Goal: Task Accomplishment & Management: Manage account settings

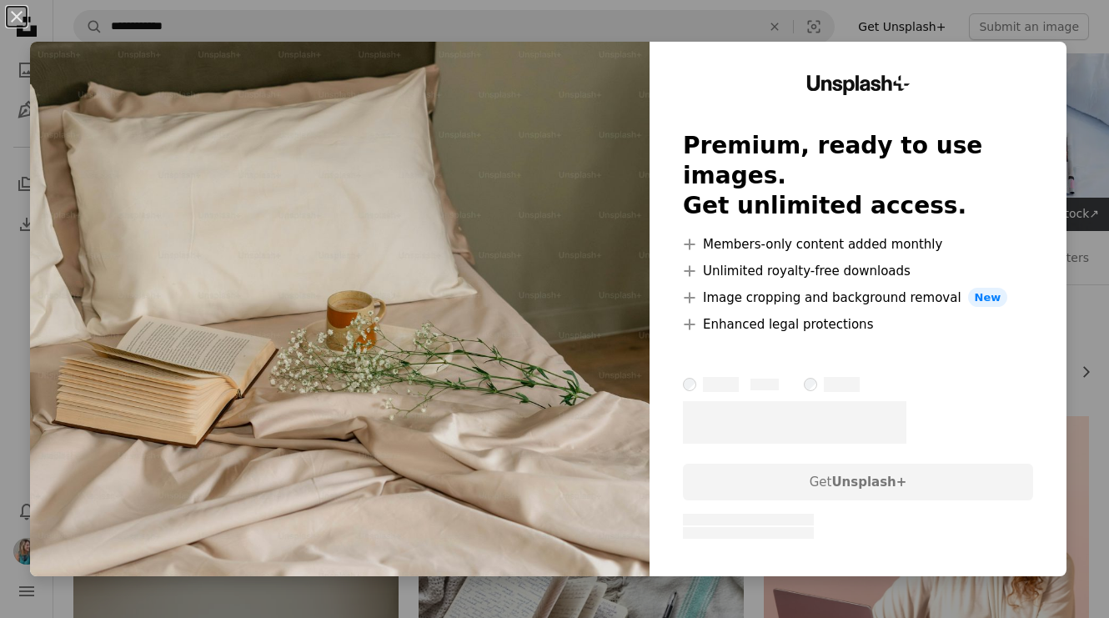
scroll to position [5028, 0]
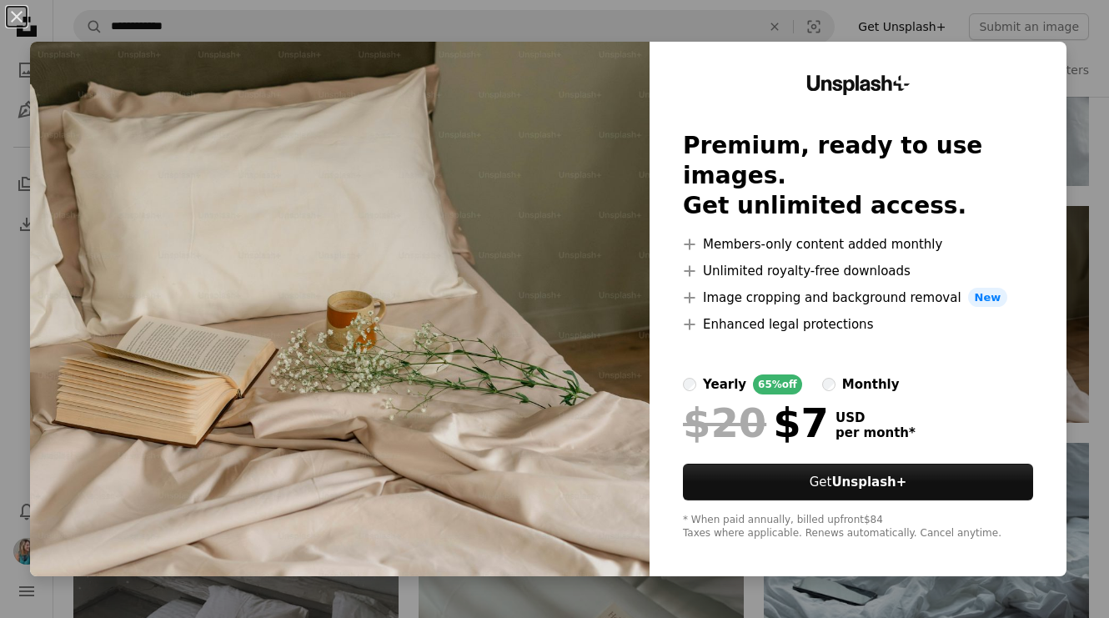
click at [1064, 30] on div "An X shape Unsplash+ Premium, ready to use images. Get unlimited access. A plus…" at bounding box center [554, 309] width 1109 height 618
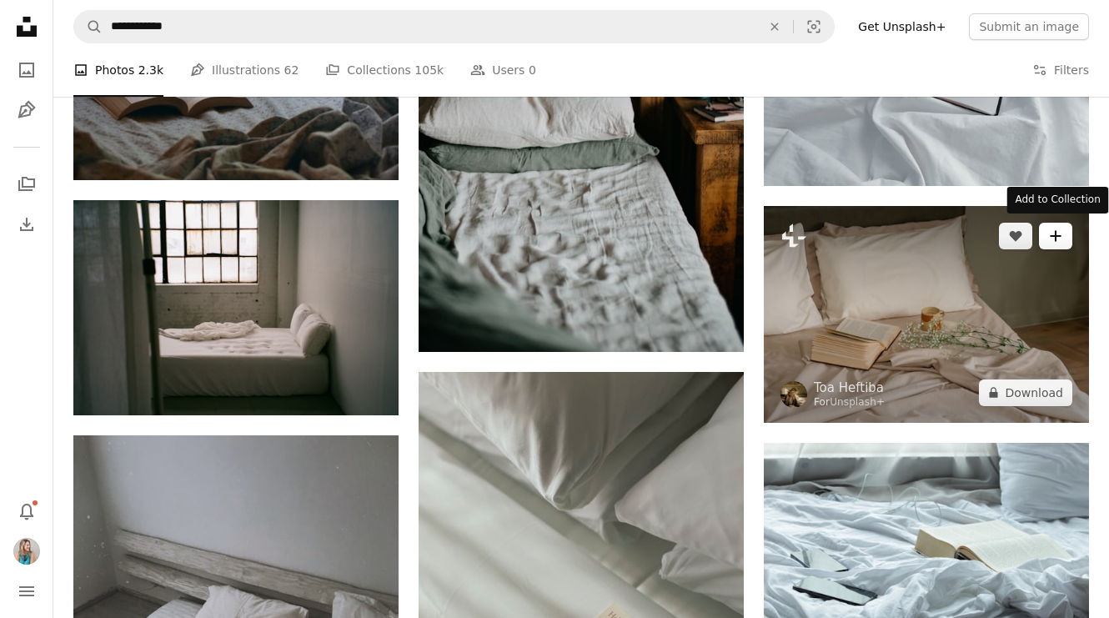
click at [1063, 234] on button "A plus sign" at bounding box center [1055, 236] width 33 height 27
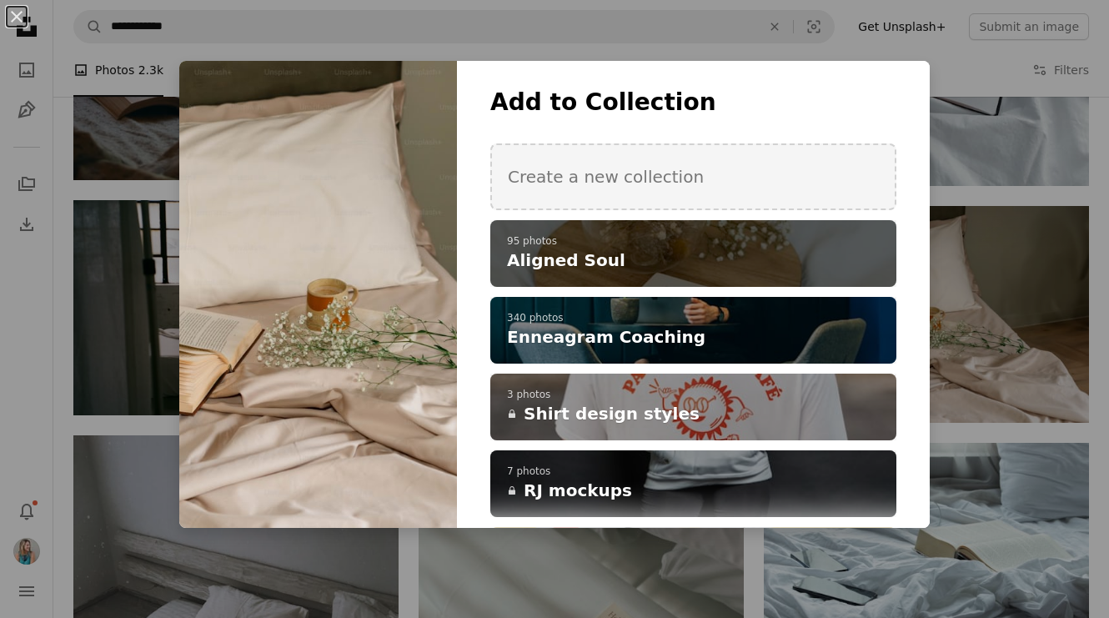
click at [890, 271] on div "A checkmark A plus sign 95 photos Aligned Soul" at bounding box center [693, 253] width 406 height 67
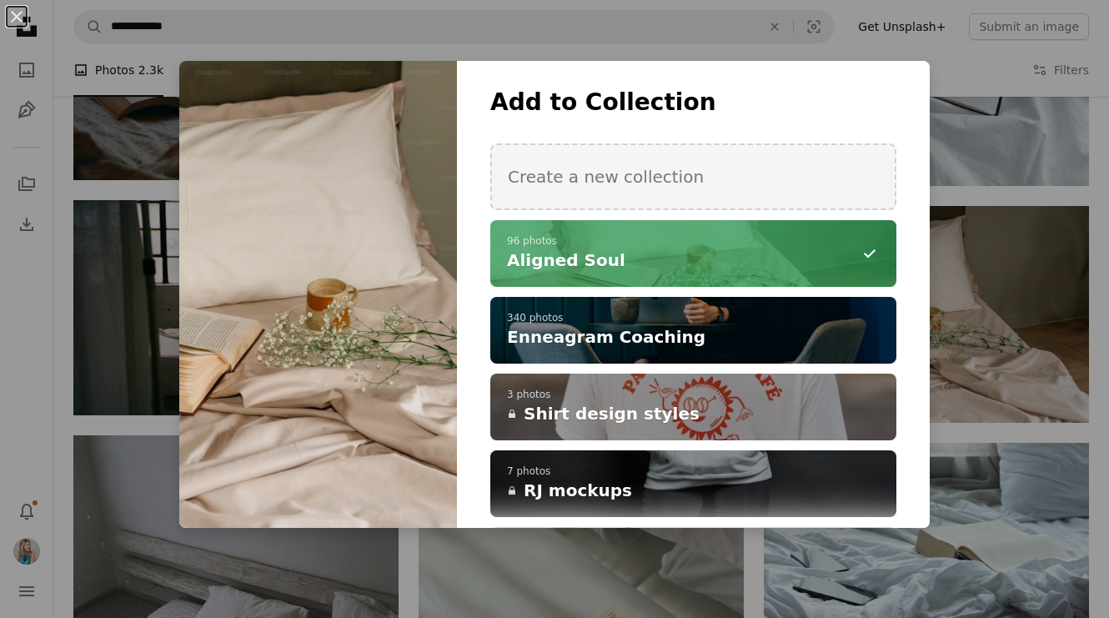
click at [1090, 298] on div "An X shape Add to Collection Create a new collection A checkmark A minus sign 9…" at bounding box center [554, 309] width 1109 height 618
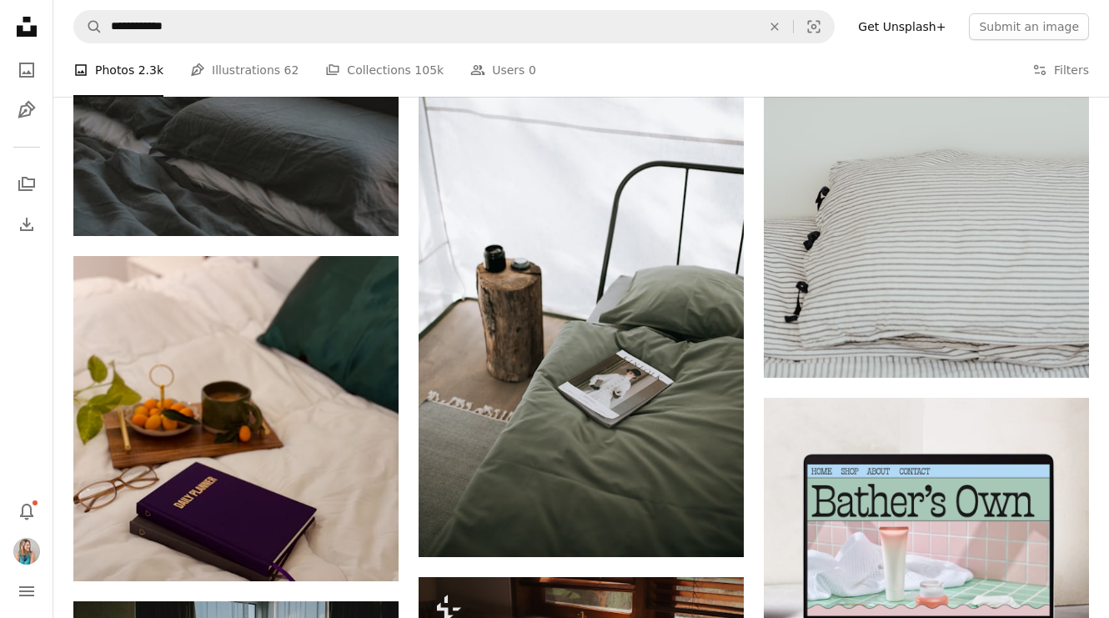
scroll to position [7577, 0]
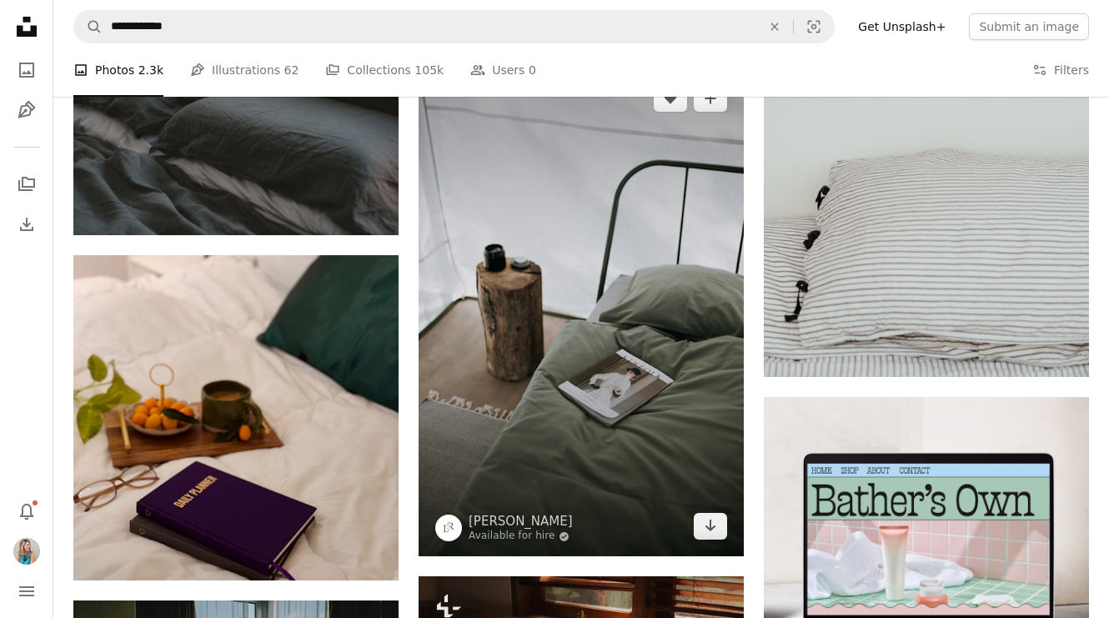
click at [677, 275] on img at bounding box center [581, 312] width 325 height 488
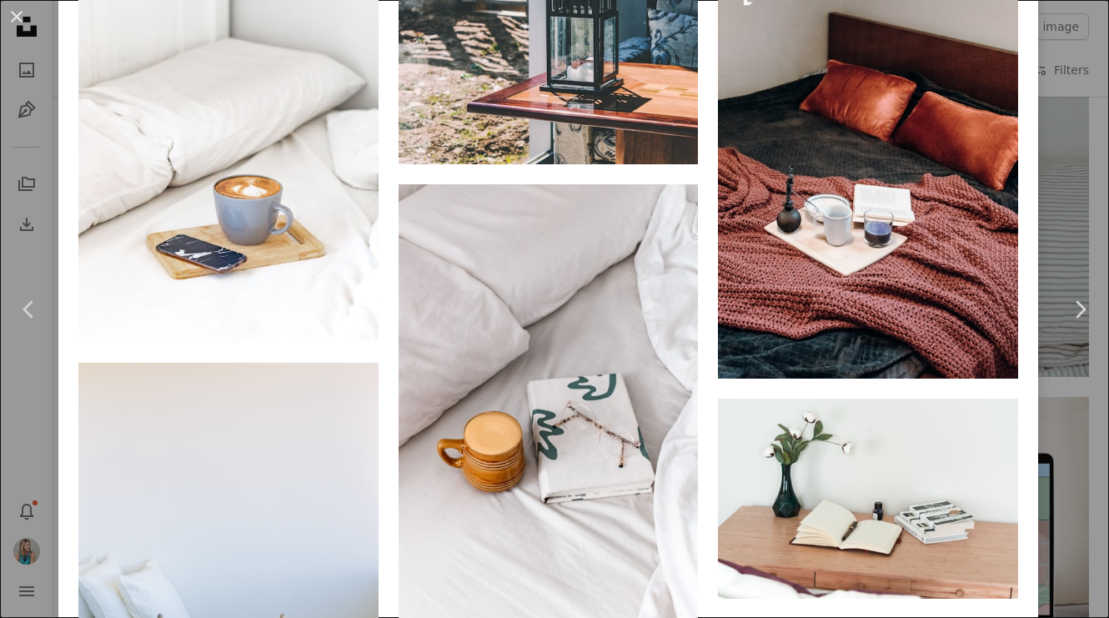
scroll to position [4547, 0]
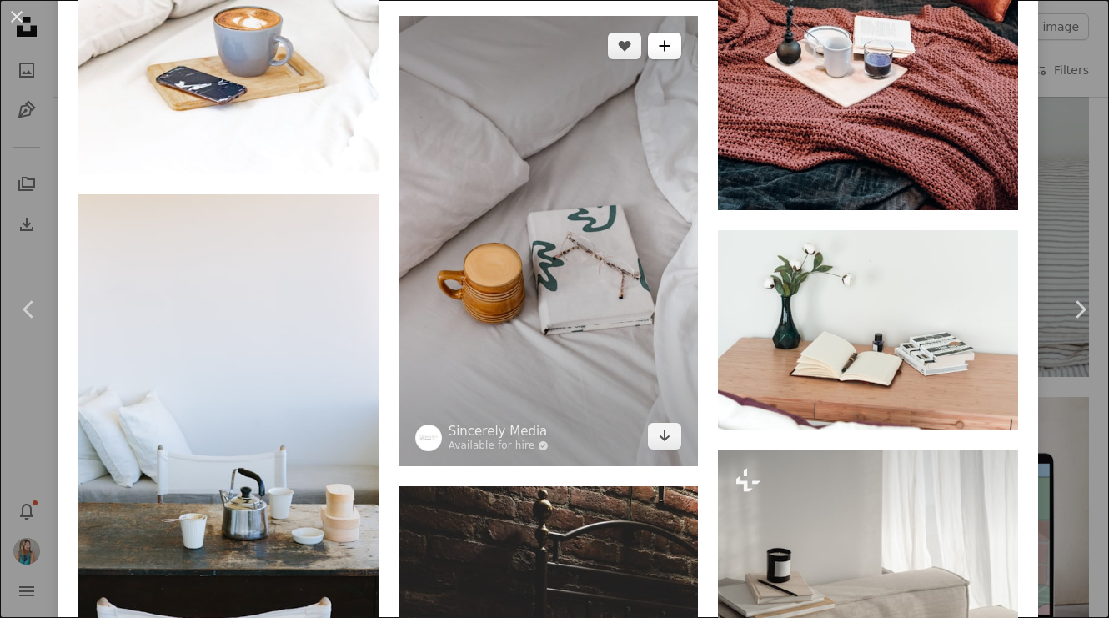
click at [671, 59] on button "A plus sign" at bounding box center [664, 46] width 33 height 27
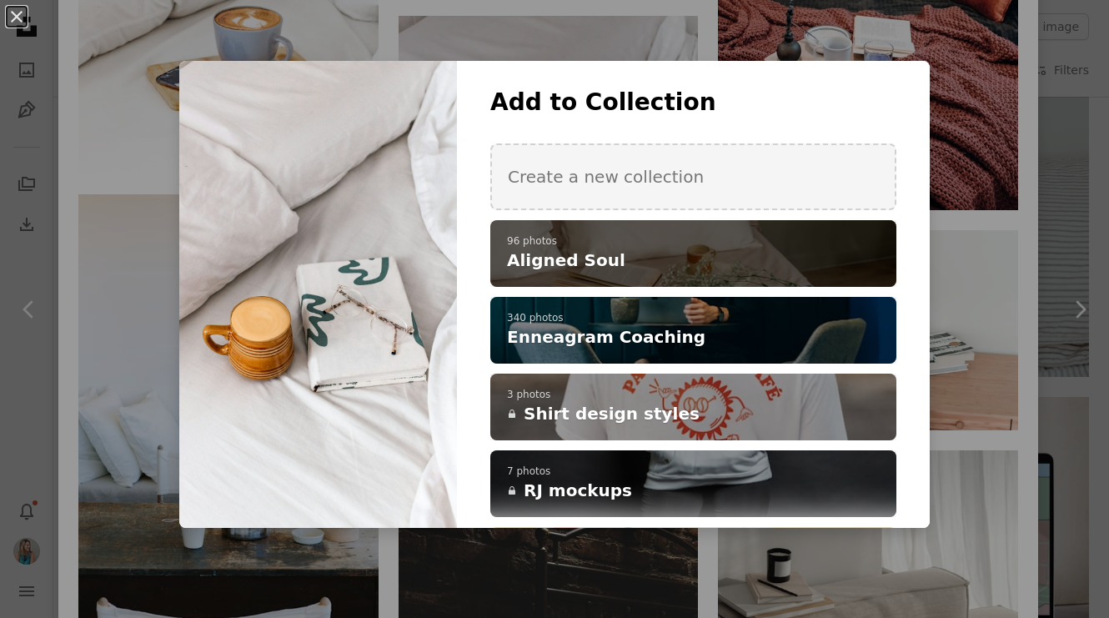
click at [614, 261] on h4 "Aligned Soul" at bounding box center [684, 259] width 354 height 23
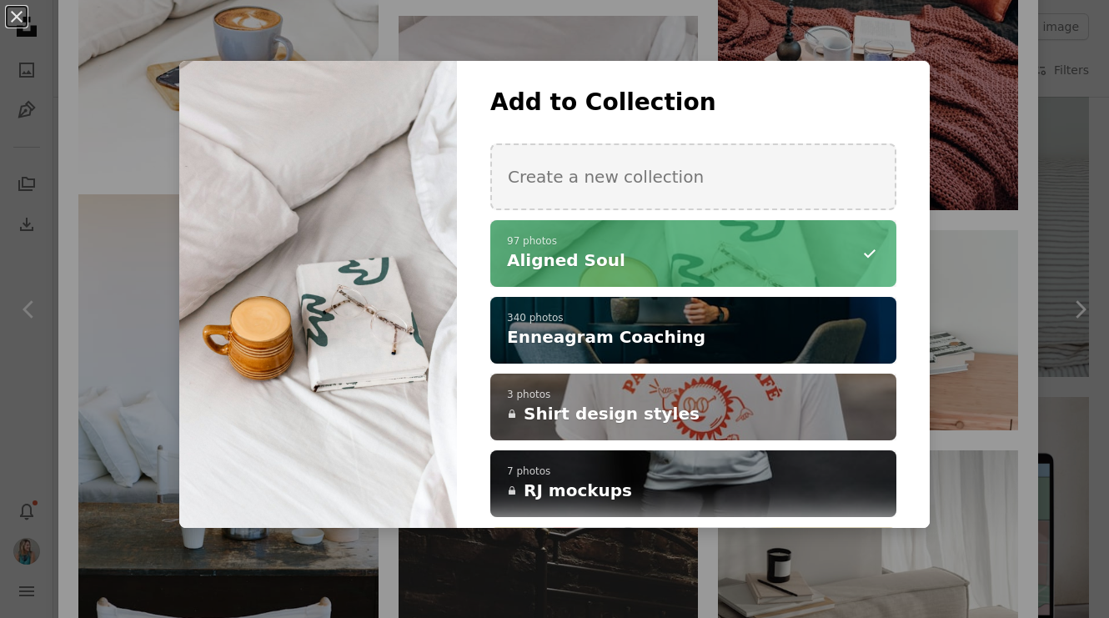
click at [124, 290] on div "An X shape Add to Collection Create a new collection A checkmark A minus sign 9…" at bounding box center [554, 309] width 1109 height 618
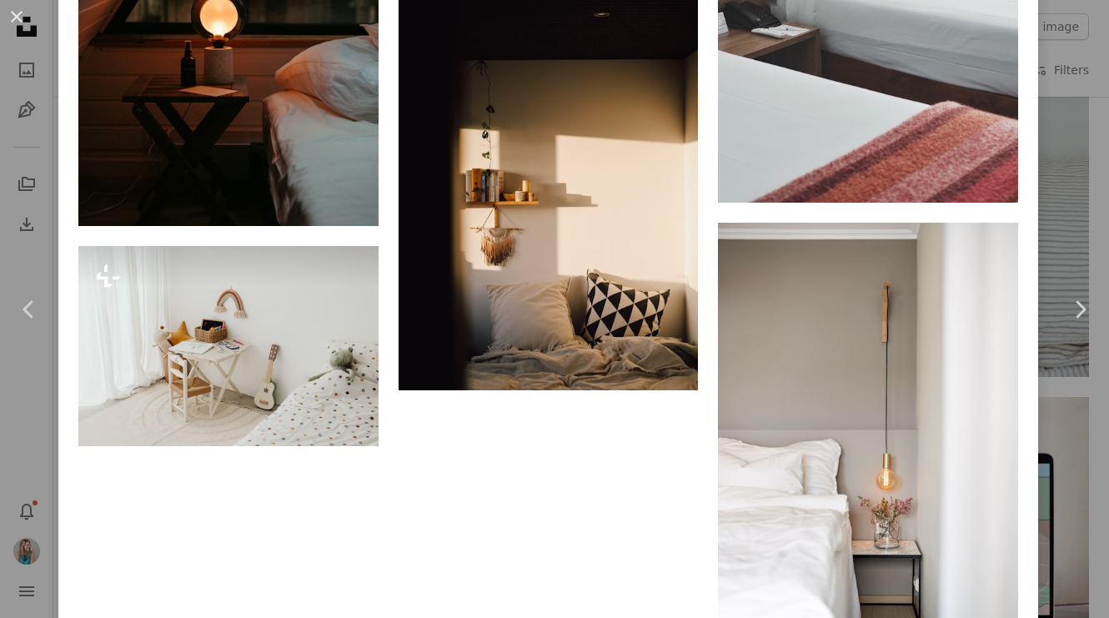
scroll to position [7506, 0]
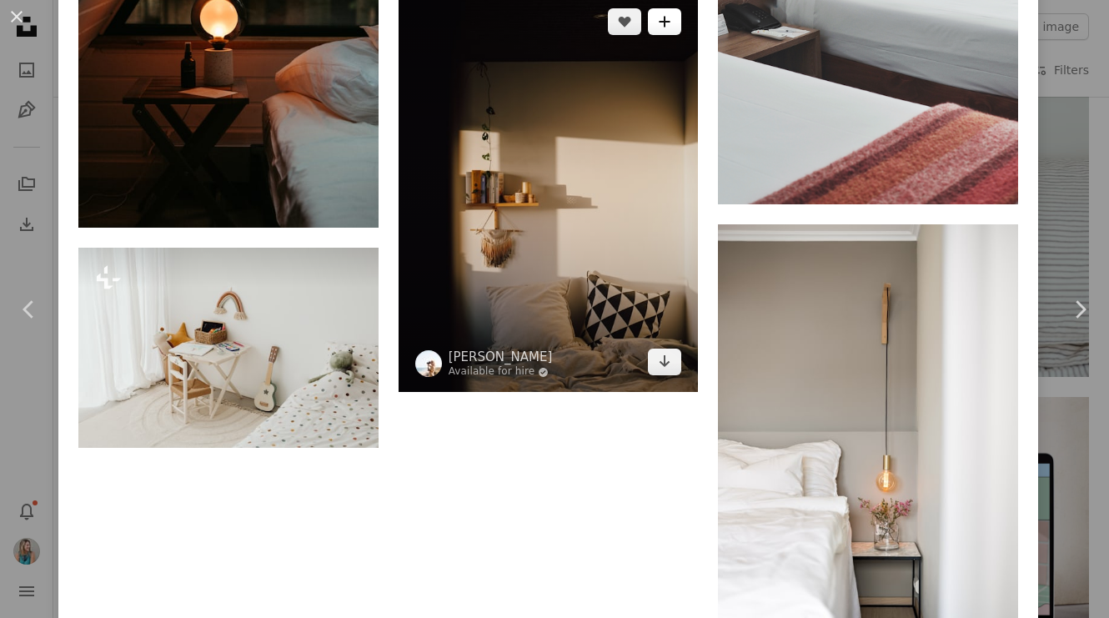
click at [671, 28] on icon "A plus sign" at bounding box center [664, 21] width 13 height 13
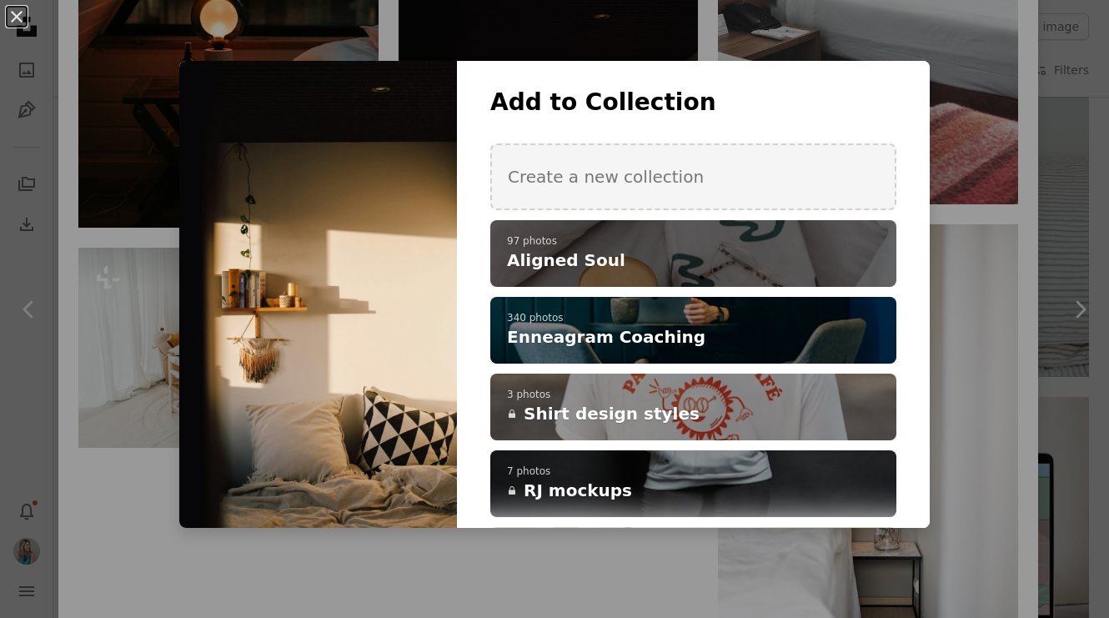
click at [640, 248] on h4 "Aligned Soul" at bounding box center [684, 259] width 354 height 23
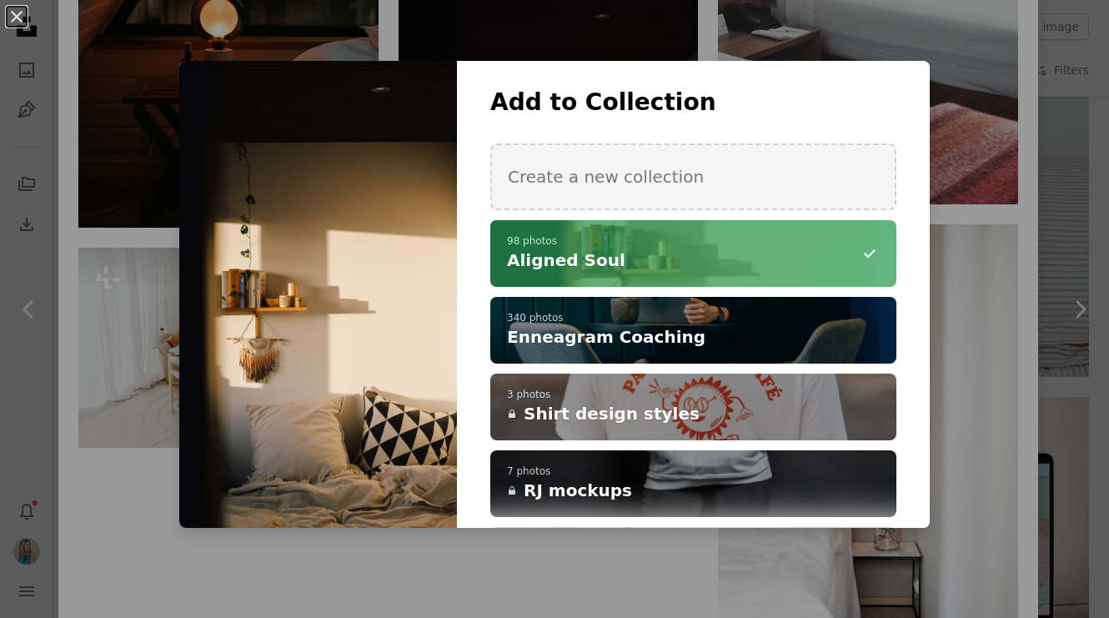
click at [982, 286] on div "An X shape Add to Collection Create a new collection A checkmark A minus sign 9…" at bounding box center [554, 309] width 1109 height 618
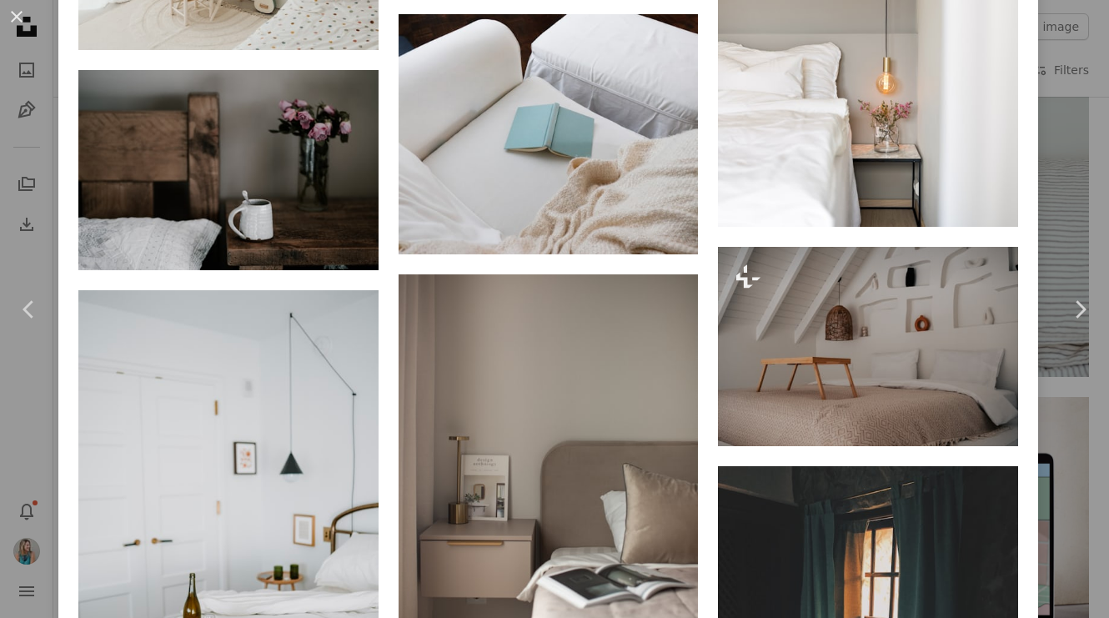
scroll to position [7870, 0]
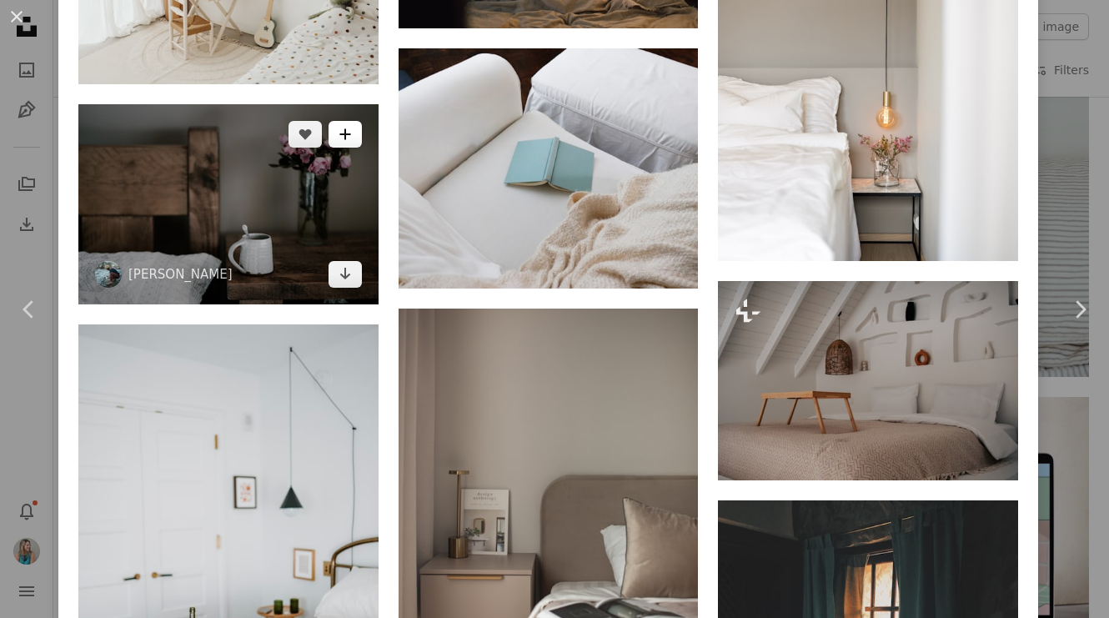
click at [352, 141] on icon "A plus sign" at bounding box center [344, 134] width 13 height 13
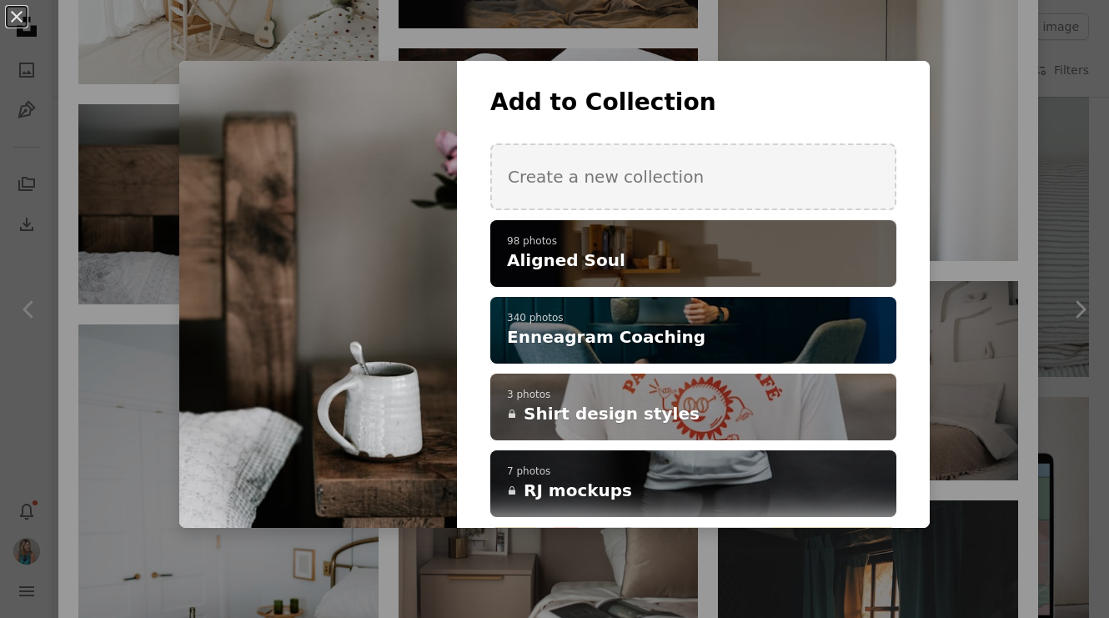
click at [591, 266] on span "Aligned Soul" at bounding box center [566, 259] width 118 height 23
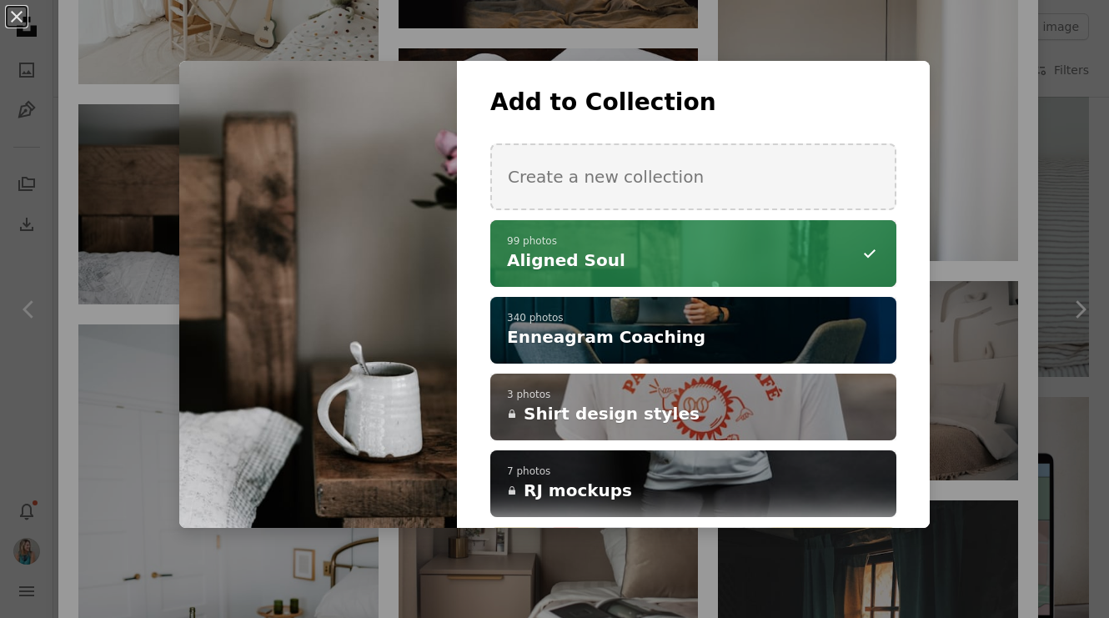
click at [148, 308] on div "An X shape Add to Collection Create a new collection A checkmark A minus sign 9…" at bounding box center [554, 309] width 1109 height 618
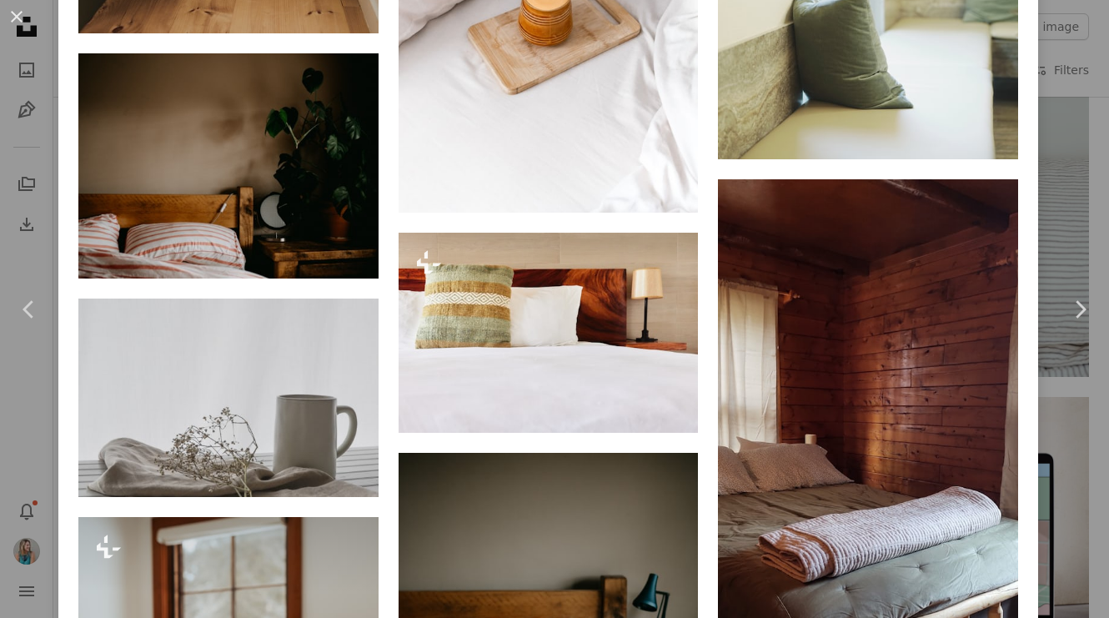
scroll to position [9083, 0]
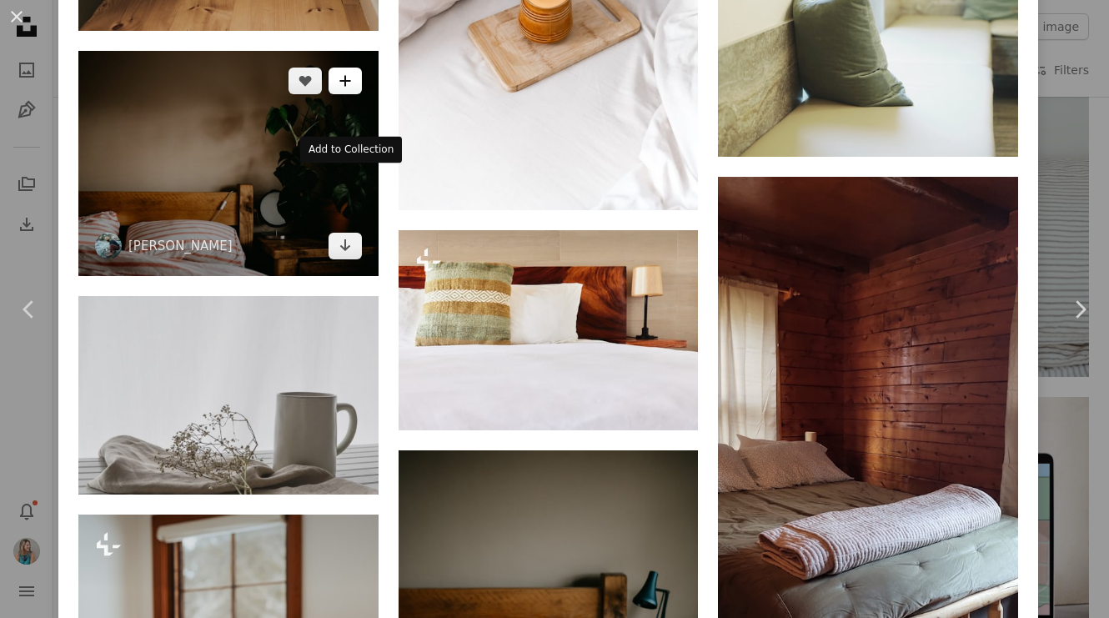
click at [347, 88] on icon "A plus sign" at bounding box center [344, 80] width 13 height 13
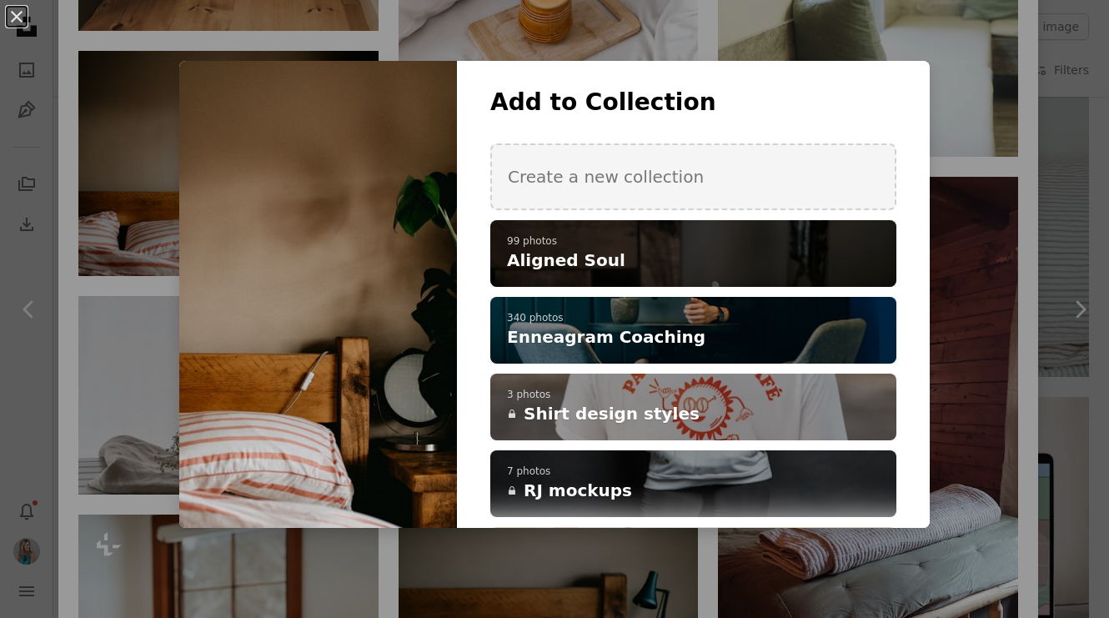
click at [625, 257] on h4 "Aligned Soul" at bounding box center [684, 259] width 354 height 23
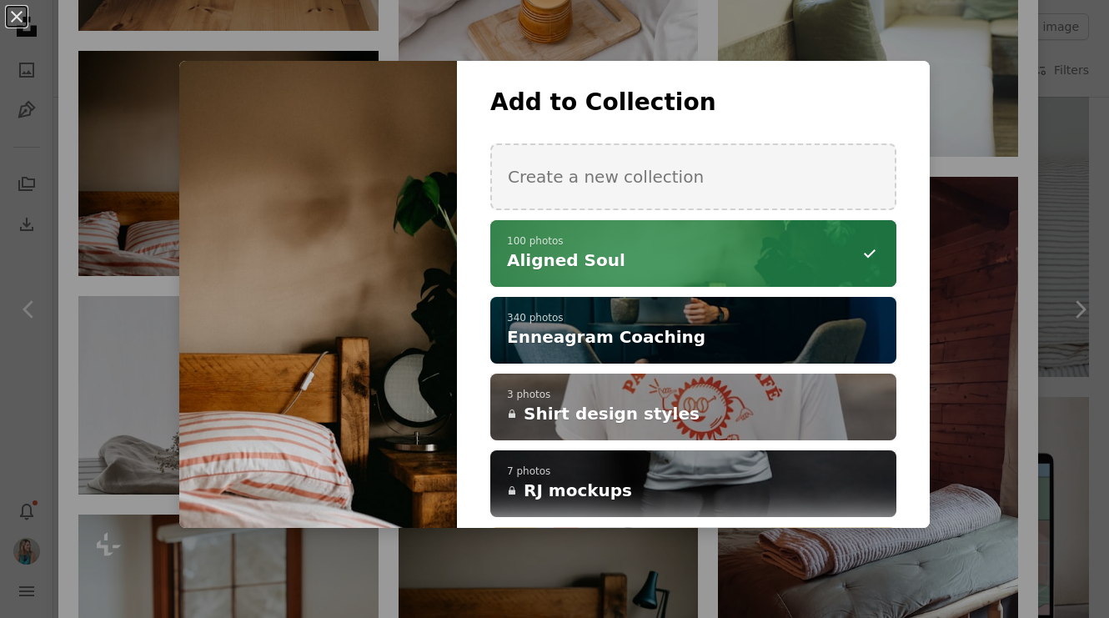
click at [128, 358] on div "An X shape Add to Collection Create a new collection A checkmark A minus sign 1…" at bounding box center [554, 309] width 1109 height 618
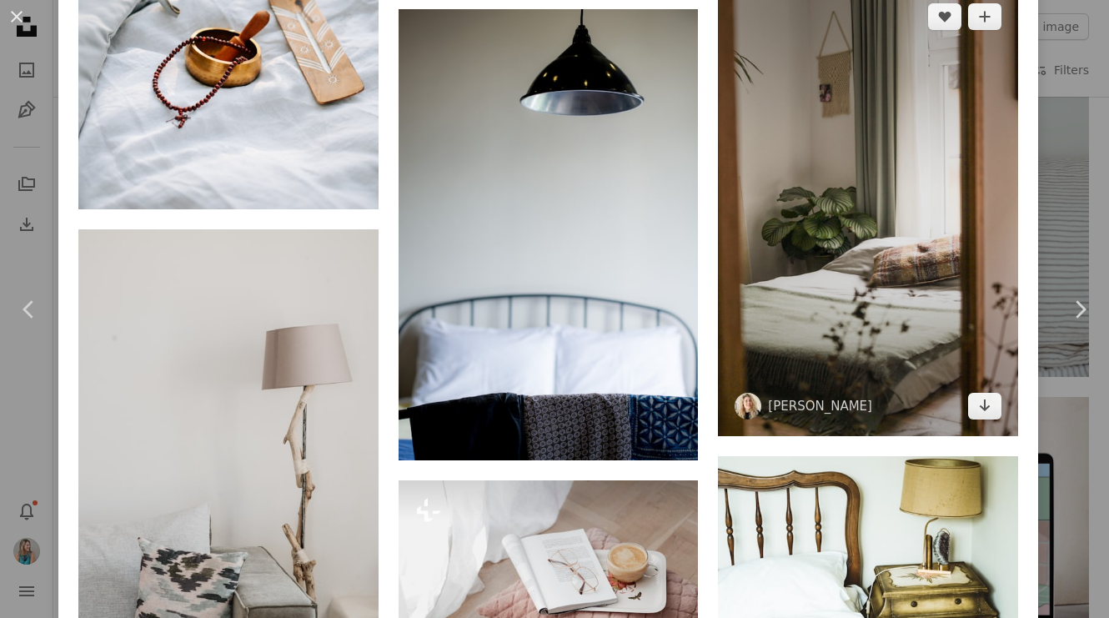
scroll to position [10386, 0]
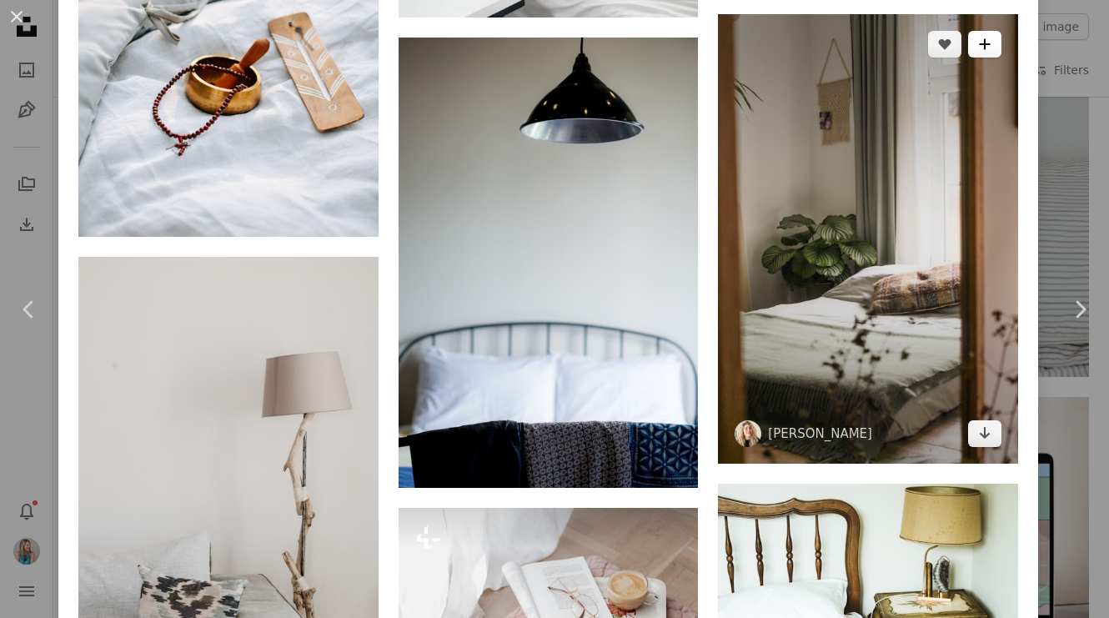
click at [991, 51] on icon "A plus sign" at bounding box center [984, 44] width 13 height 13
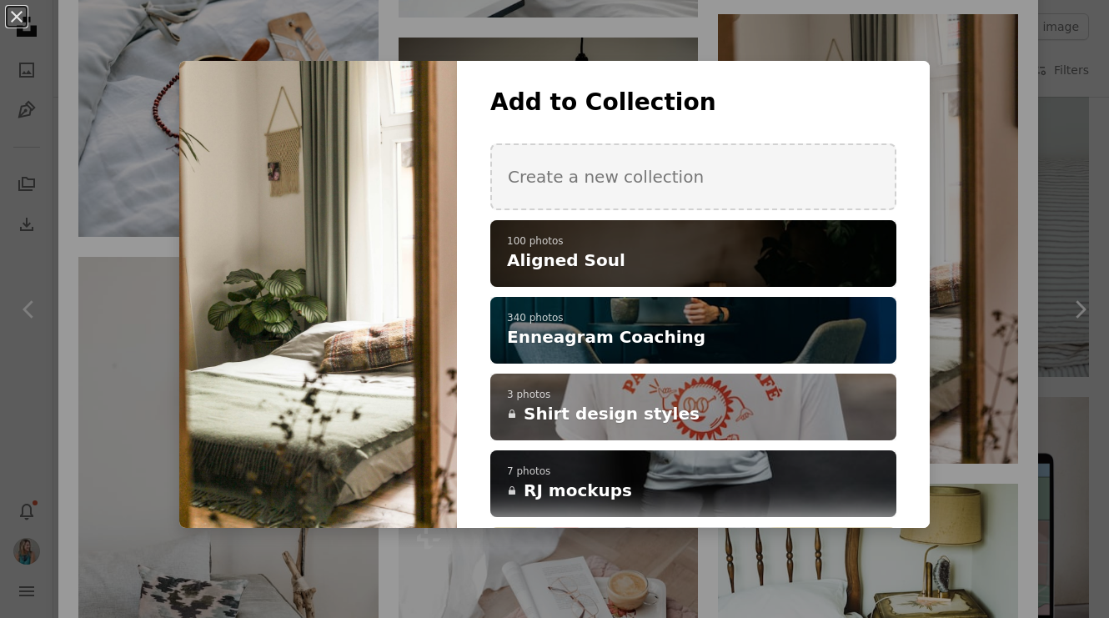
click at [815, 256] on h4 "Aligned Soul" at bounding box center [684, 259] width 354 height 23
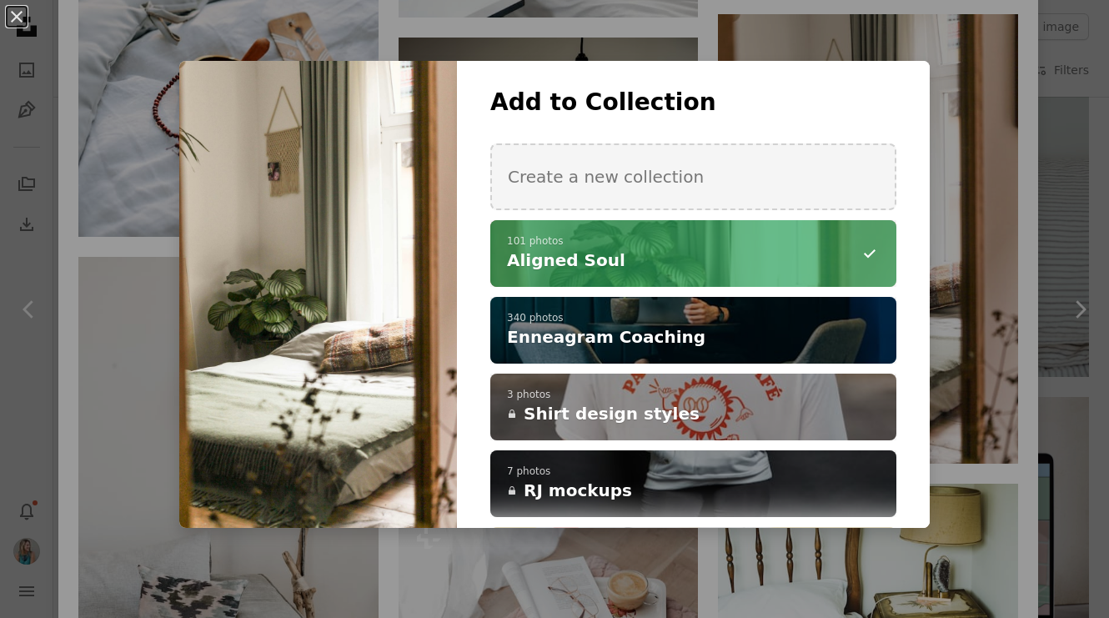
click at [1038, 222] on div "An X shape Add to Collection Create a new collection A checkmark A minus sign 1…" at bounding box center [554, 309] width 1109 height 618
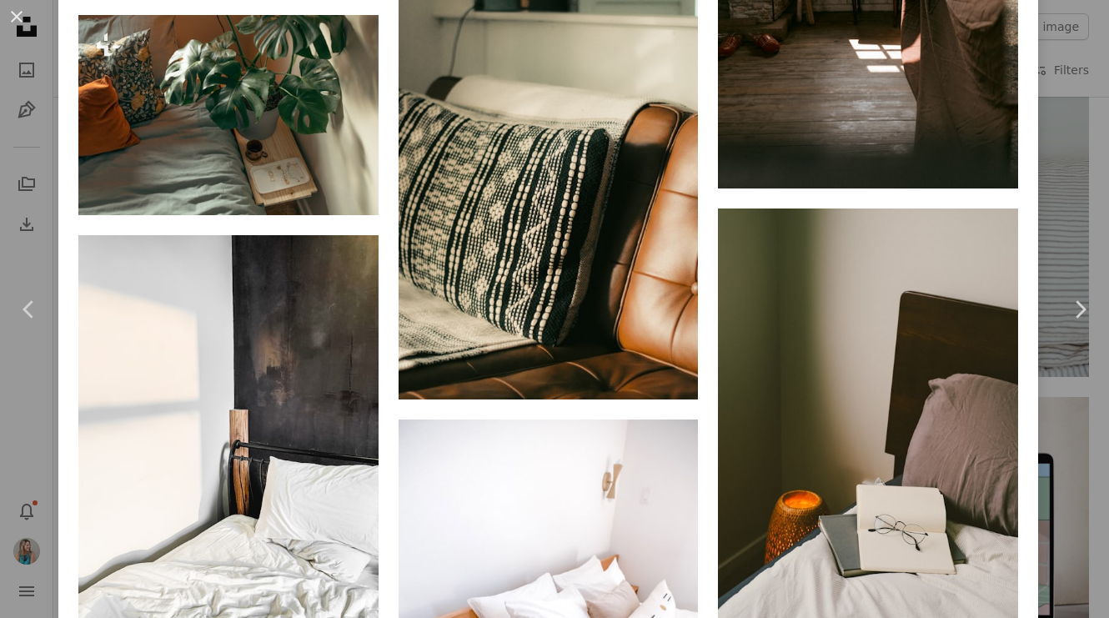
scroll to position [12247, 0]
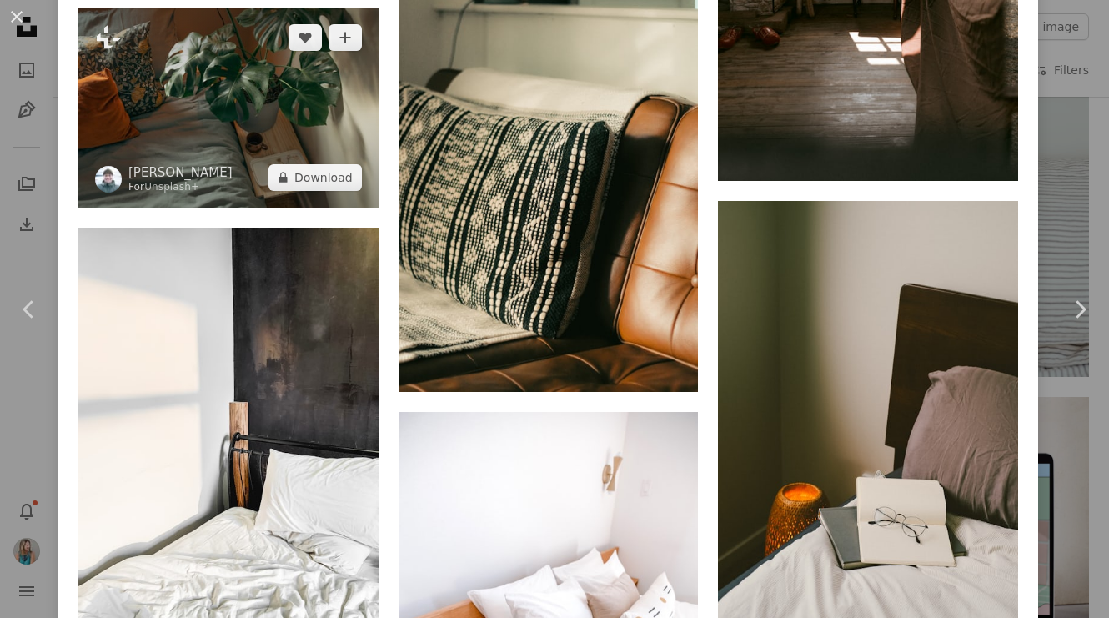
click at [340, 208] on img at bounding box center [228, 108] width 300 height 200
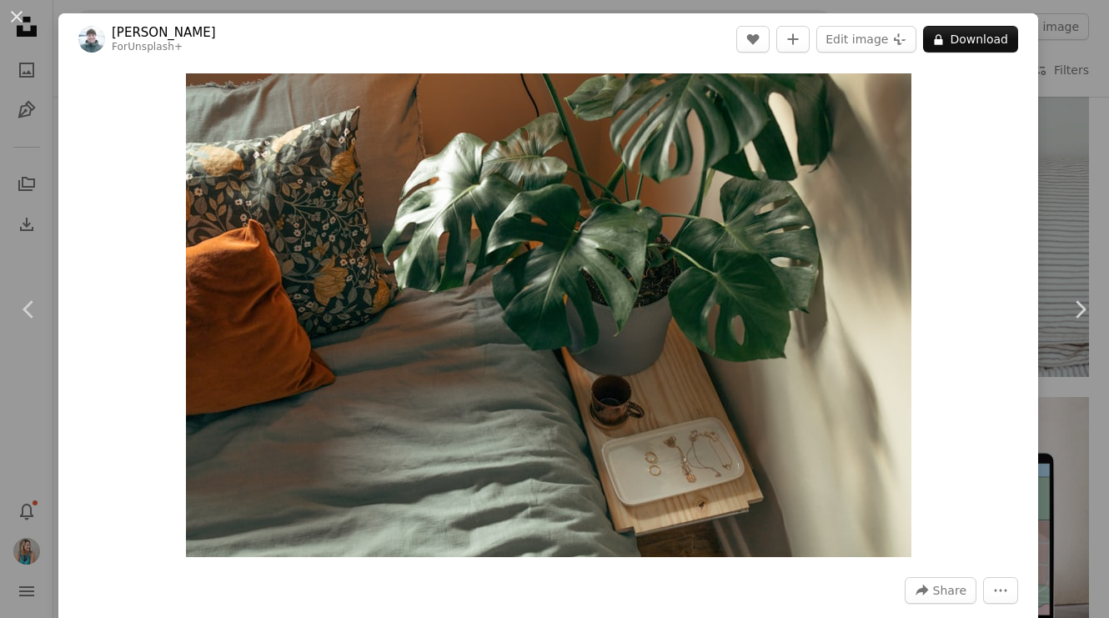
click at [1066, 189] on div "An X shape Chevron left Chevron right [PERSON_NAME] For Unsplash+ A heart A plu…" at bounding box center [554, 309] width 1109 height 618
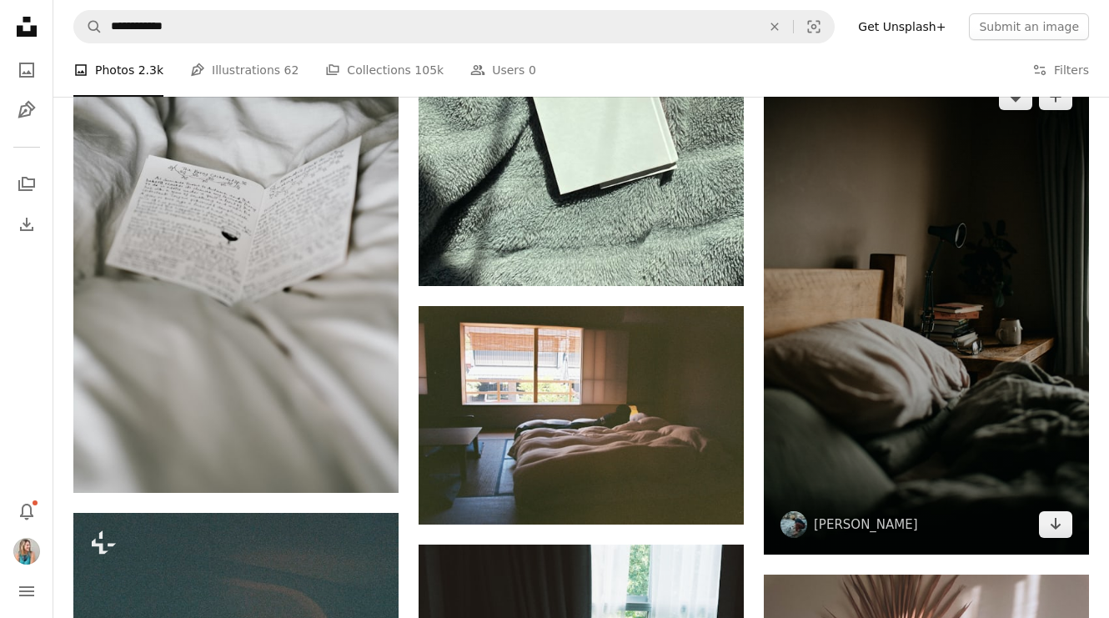
scroll to position [17793, 0]
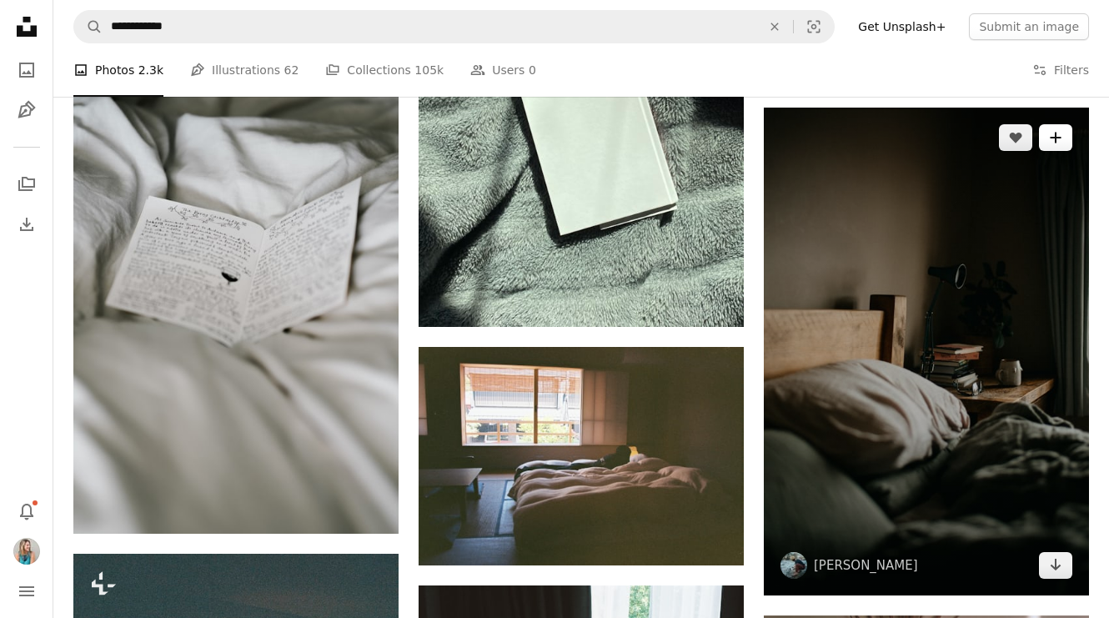
click at [1056, 140] on icon "A plus sign" at bounding box center [1055, 137] width 13 height 13
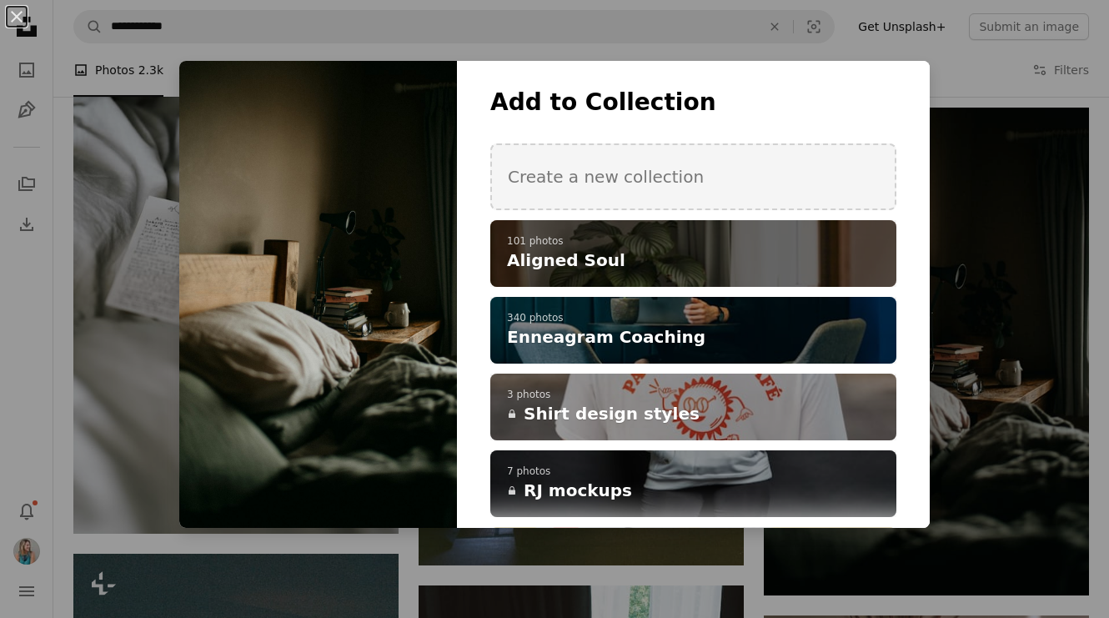
click at [0, 0] on icon "A plus sign" at bounding box center [0, 0] width 0 height 0
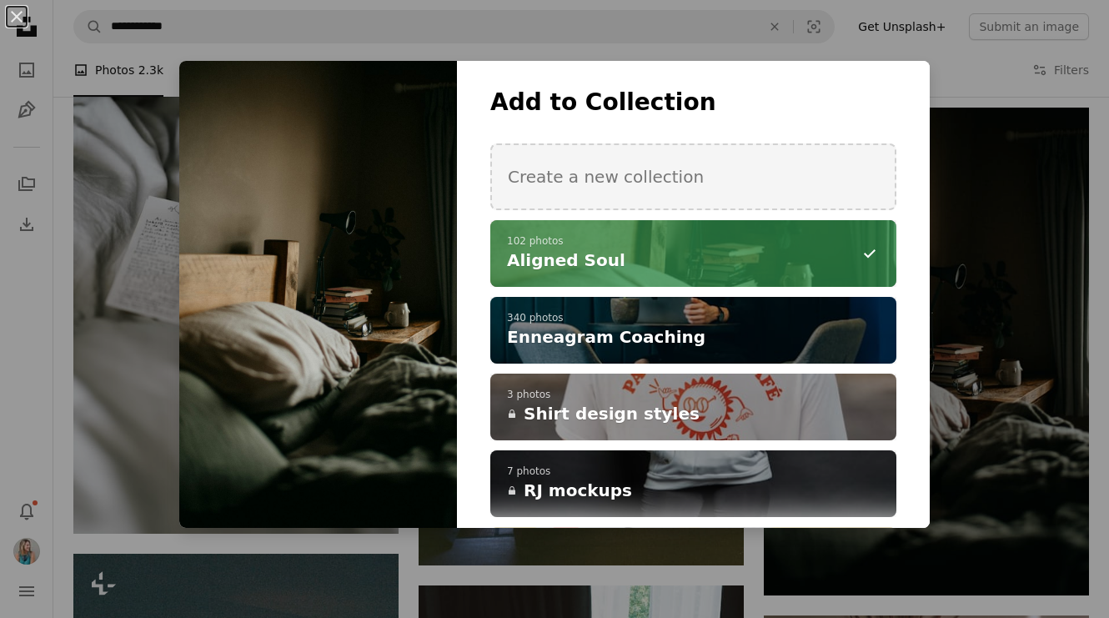
click at [1045, 248] on div "An X shape Add to Collection Create a new collection A checkmark A minus sign 1…" at bounding box center [554, 309] width 1109 height 618
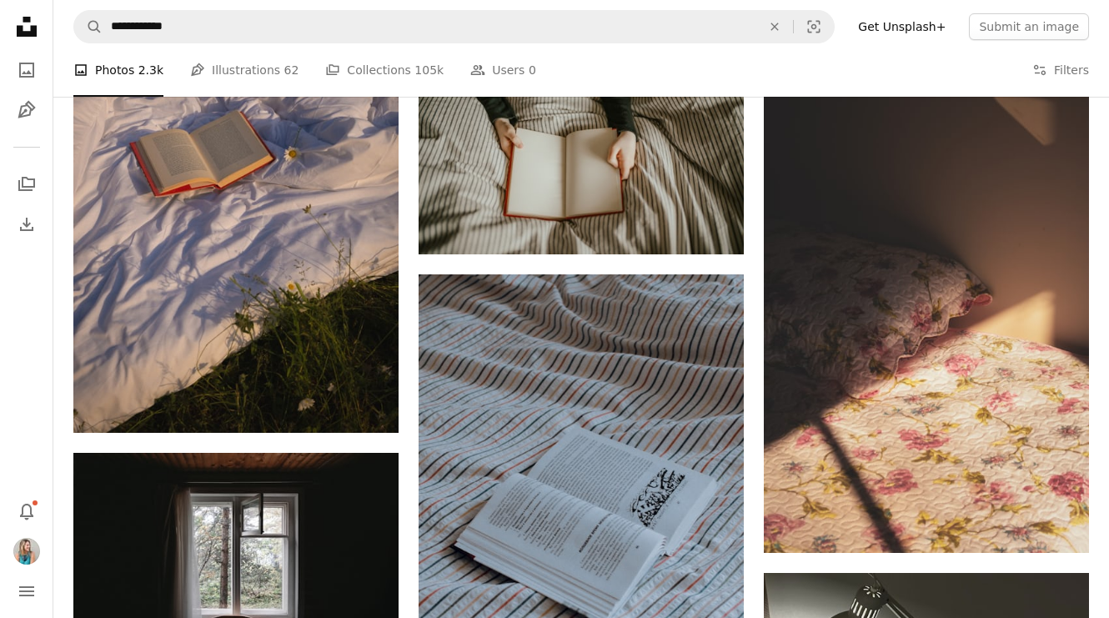
scroll to position [22988, 0]
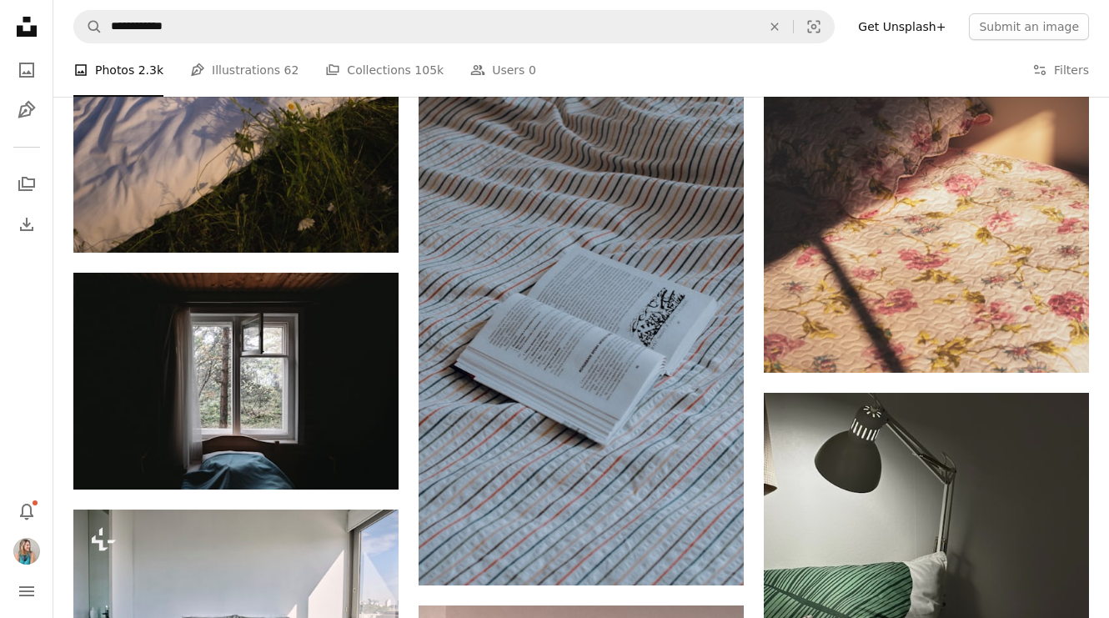
click at [286, 48] on nav "**********" at bounding box center [580, 26] width 1055 height 53
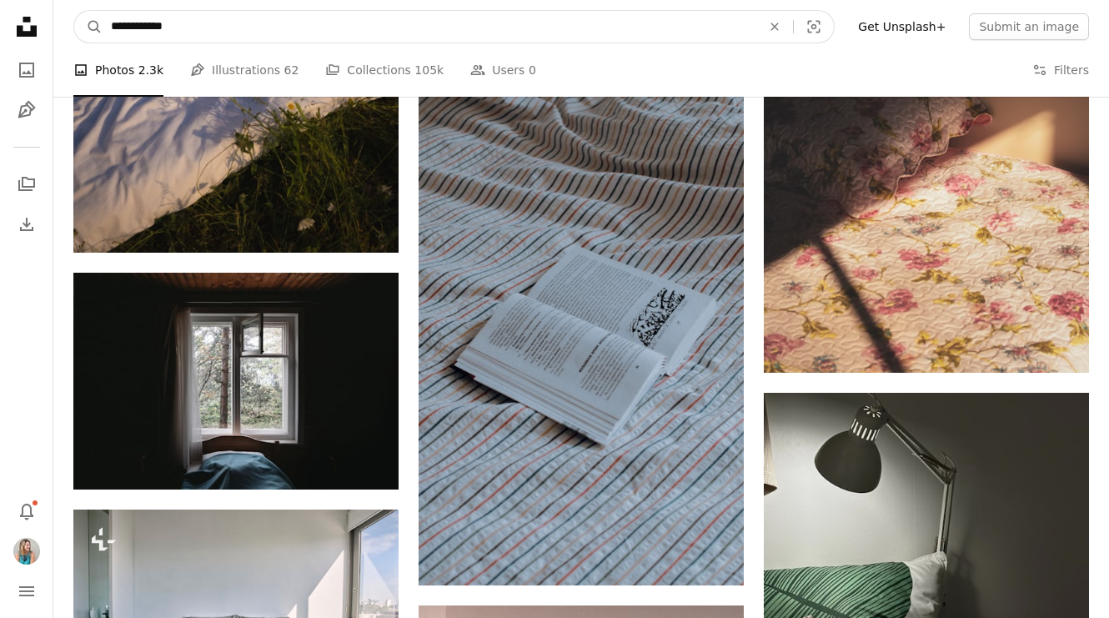
click at [286, 28] on input "**********" at bounding box center [430, 27] width 654 height 32
type input "**********"
click at [88, 27] on button "A magnifying glass" at bounding box center [88, 27] width 28 height 32
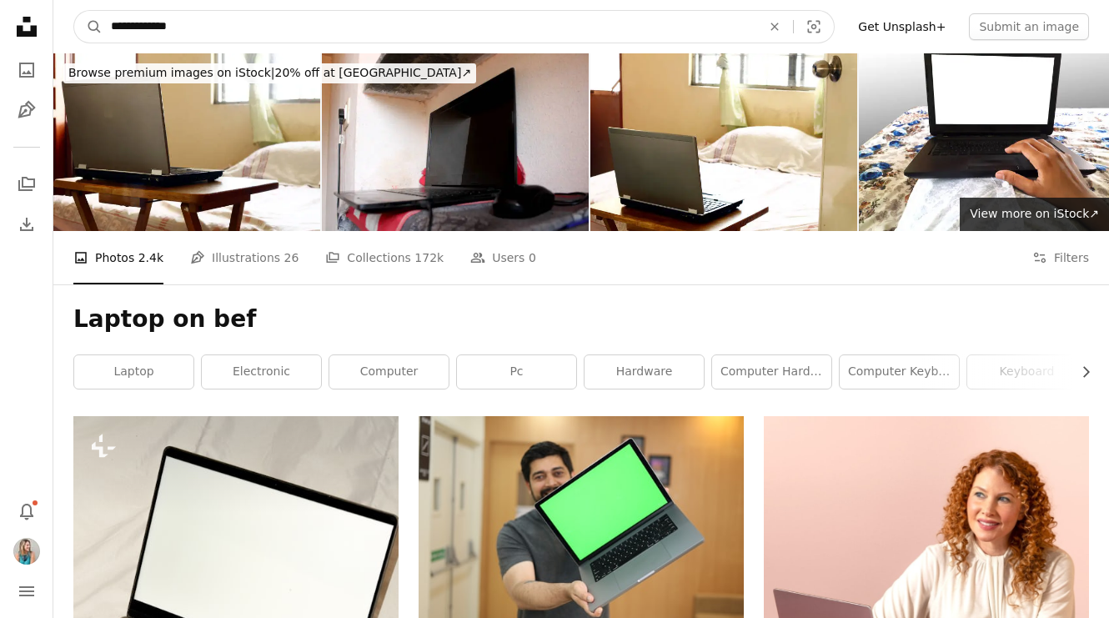
click at [282, 28] on input "**********" at bounding box center [430, 27] width 654 height 32
type input "**********"
click at [88, 27] on button "A magnifying glass" at bounding box center [88, 27] width 28 height 32
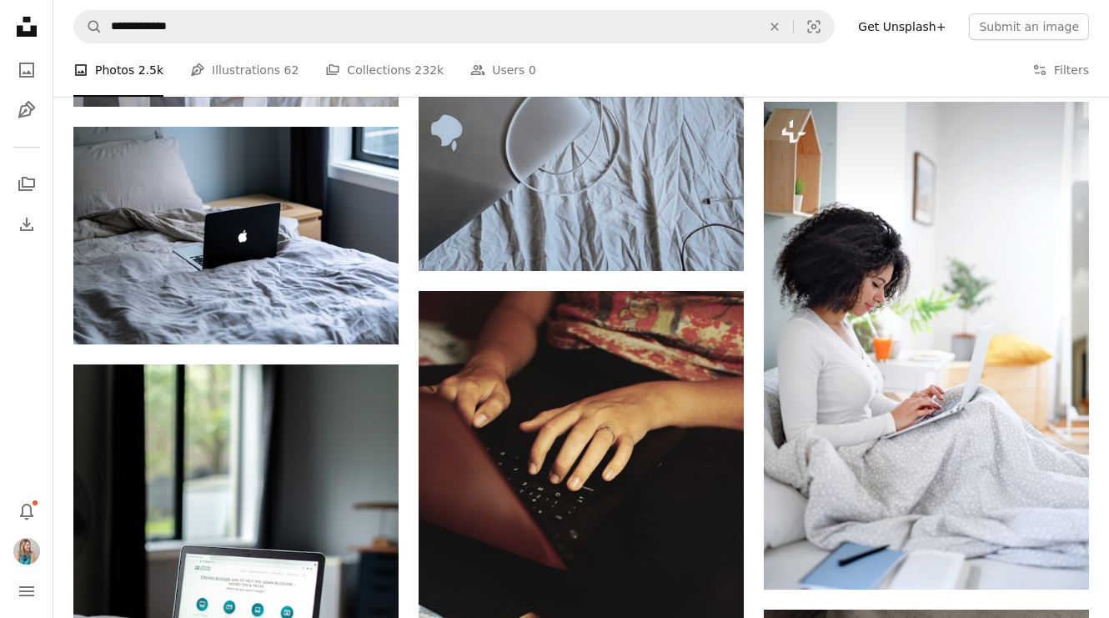
scroll to position [1779, 0]
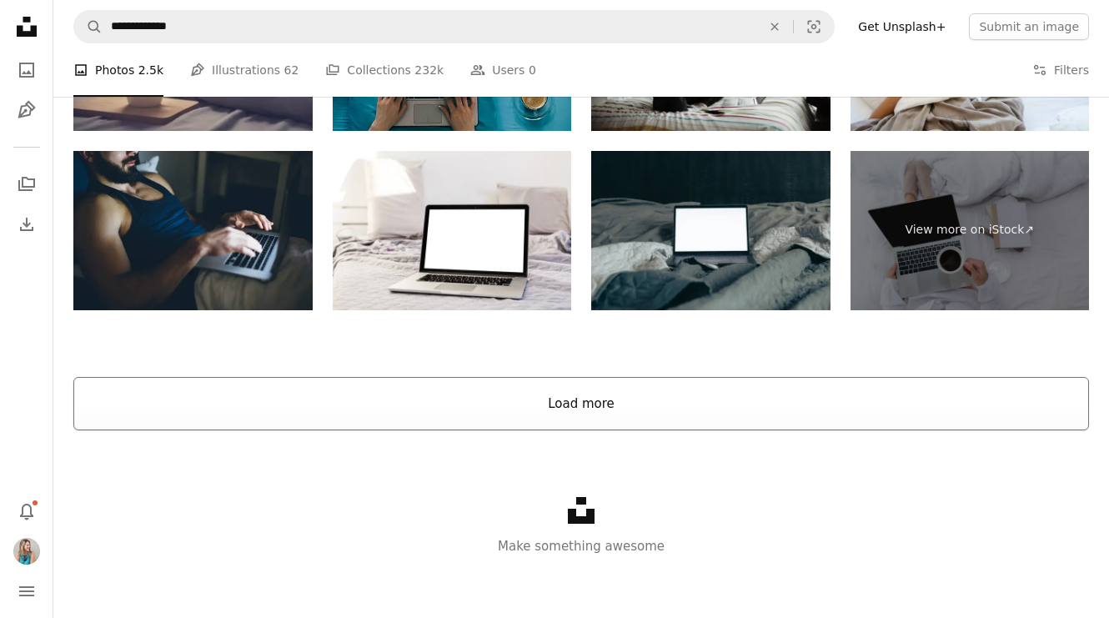
click at [604, 394] on button "Load more" at bounding box center [580, 403] width 1015 height 53
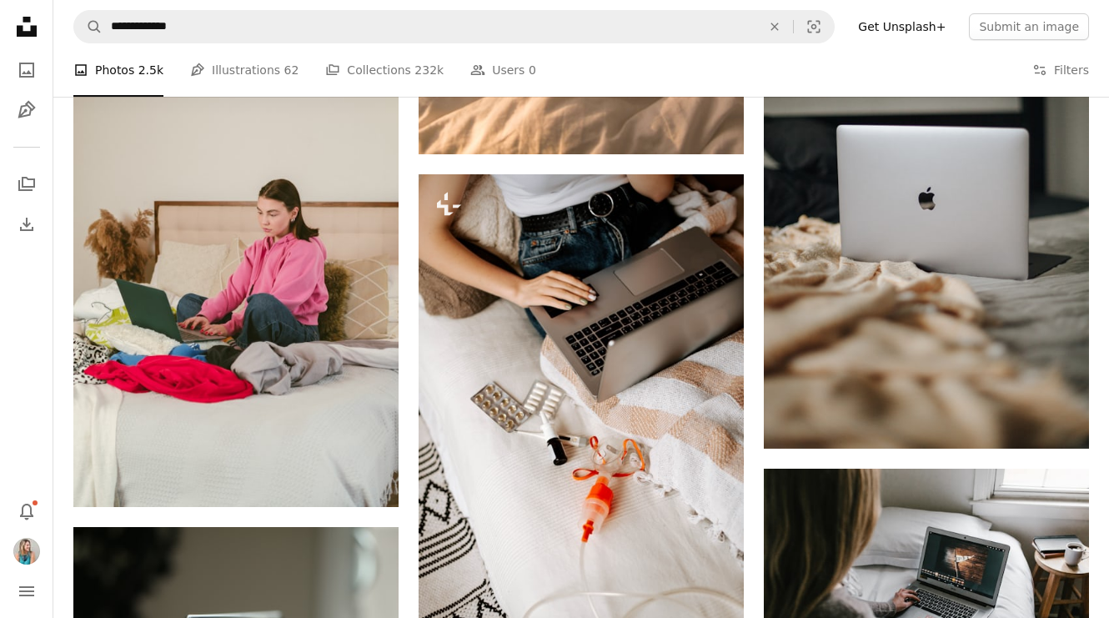
scroll to position [5080, 0]
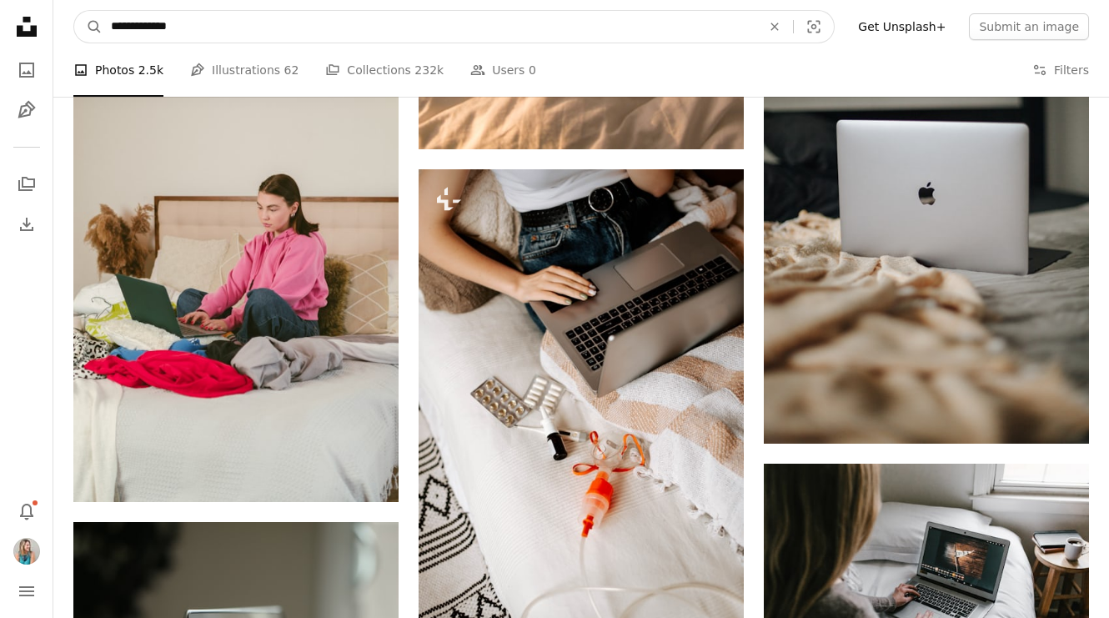
click at [299, 33] on input "**********" at bounding box center [430, 27] width 654 height 32
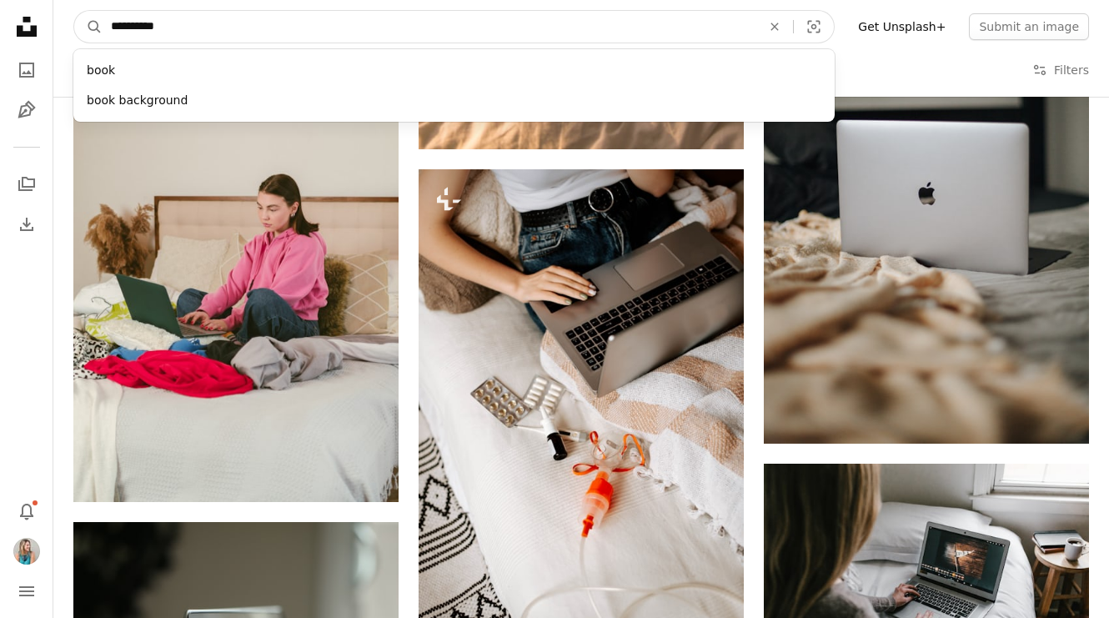
type input "**********"
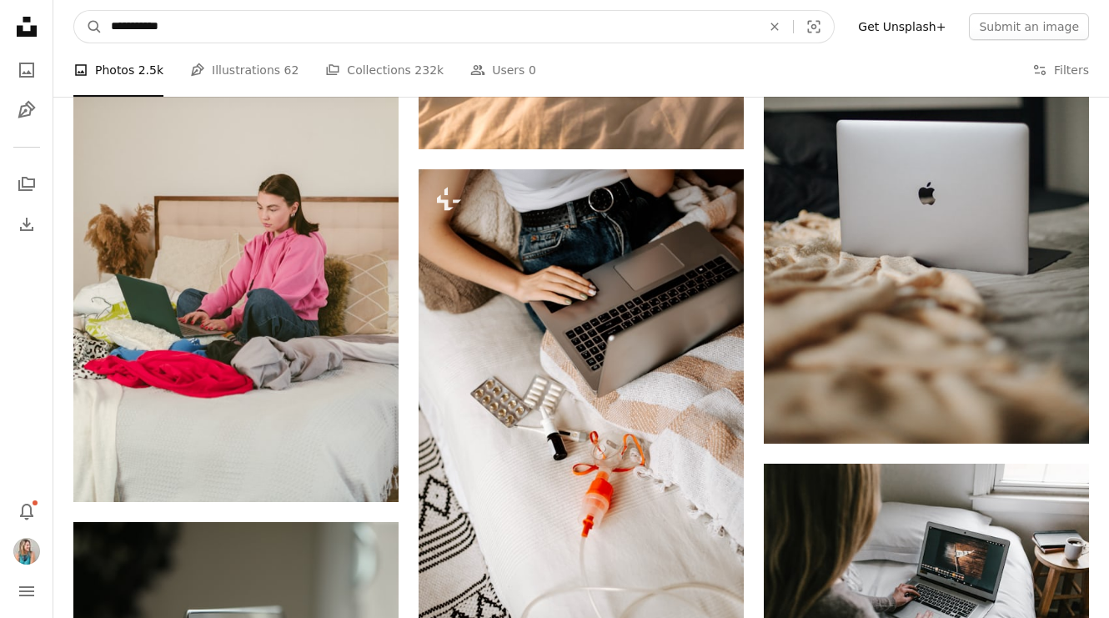
click at [88, 27] on button "A magnifying glass" at bounding box center [88, 27] width 28 height 32
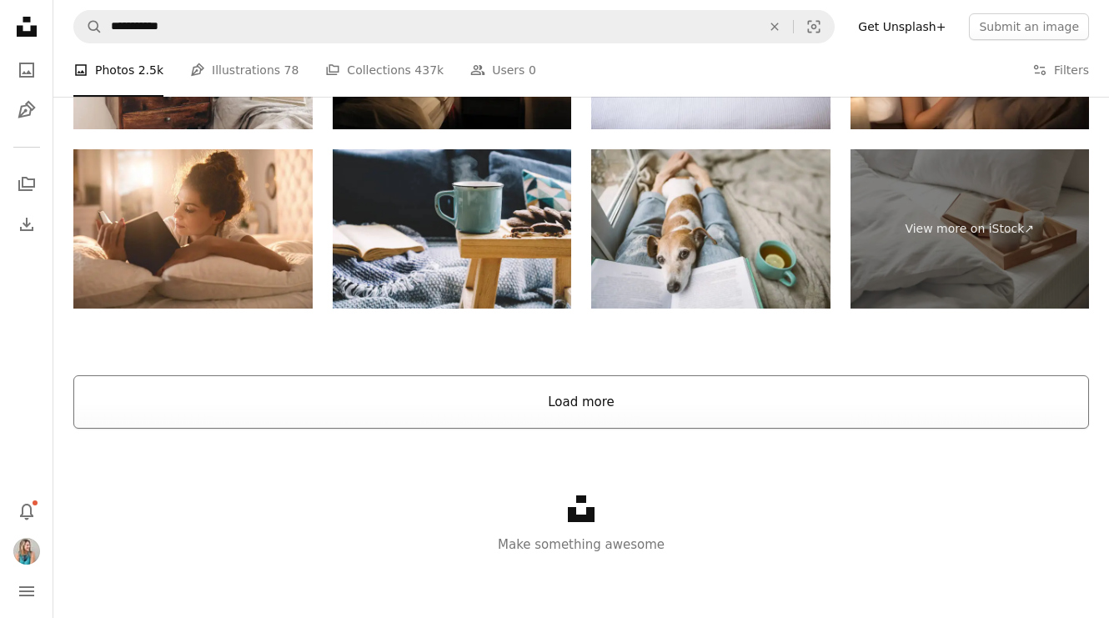
scroll to position [3375, 0]
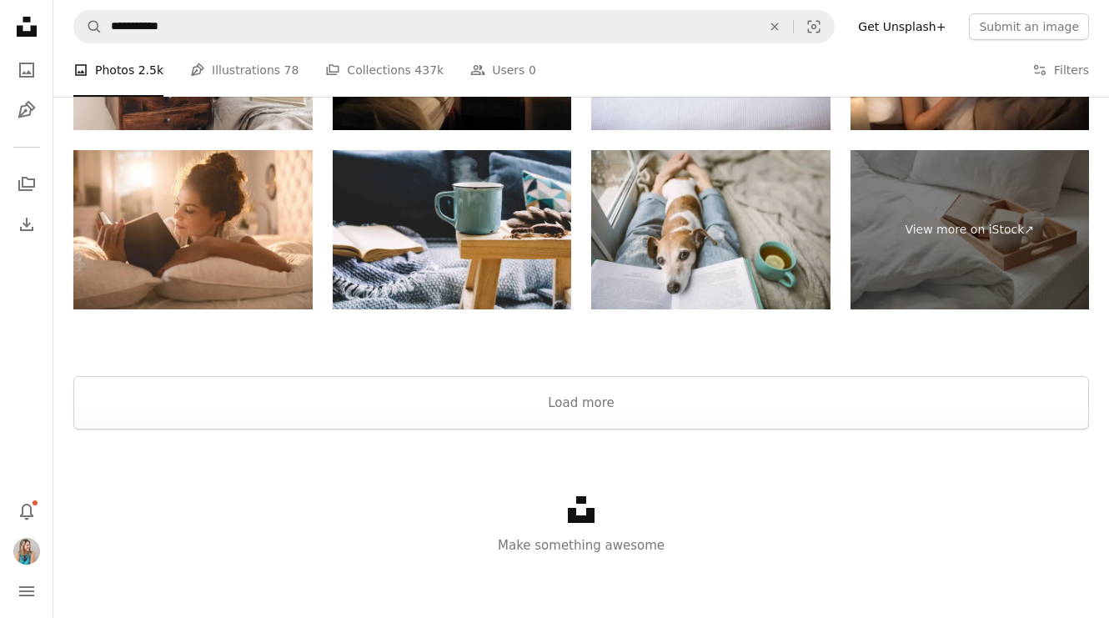
click at [569, 429] on div "Unsplash logo Make something awesome" at bounding box center [580, 525] width 1055 height 193
click at [585, 386] on button "Load more" at bounding box center [580, 402] width 1015 height 53
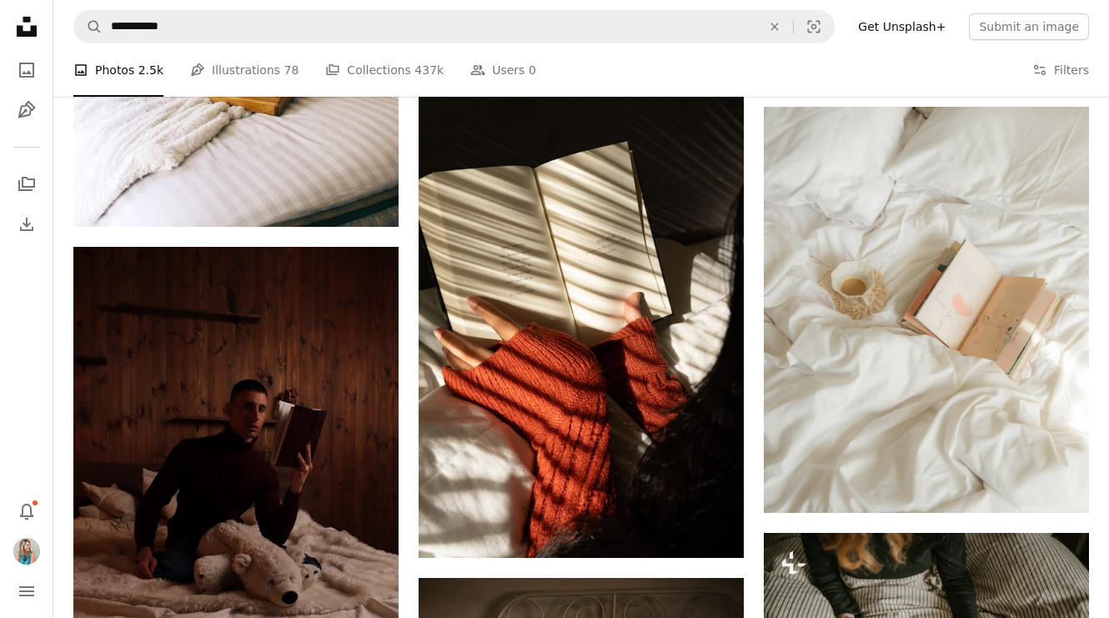
scroll to position [3594, 0]
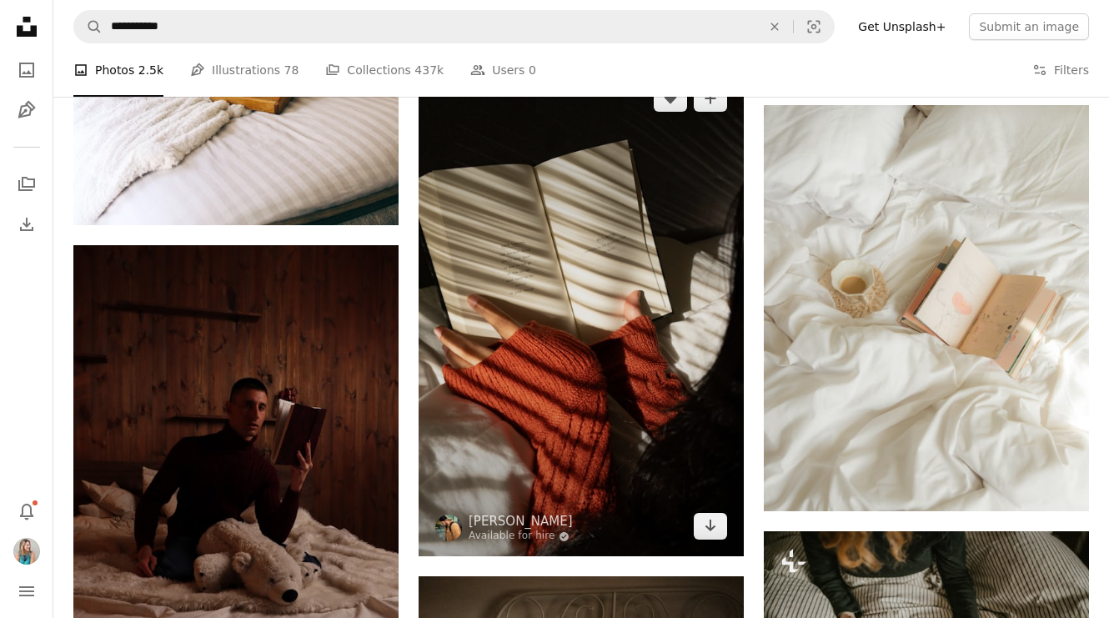
click at [611, 300] on img at bounding box center [581, 312] width 325 height 488
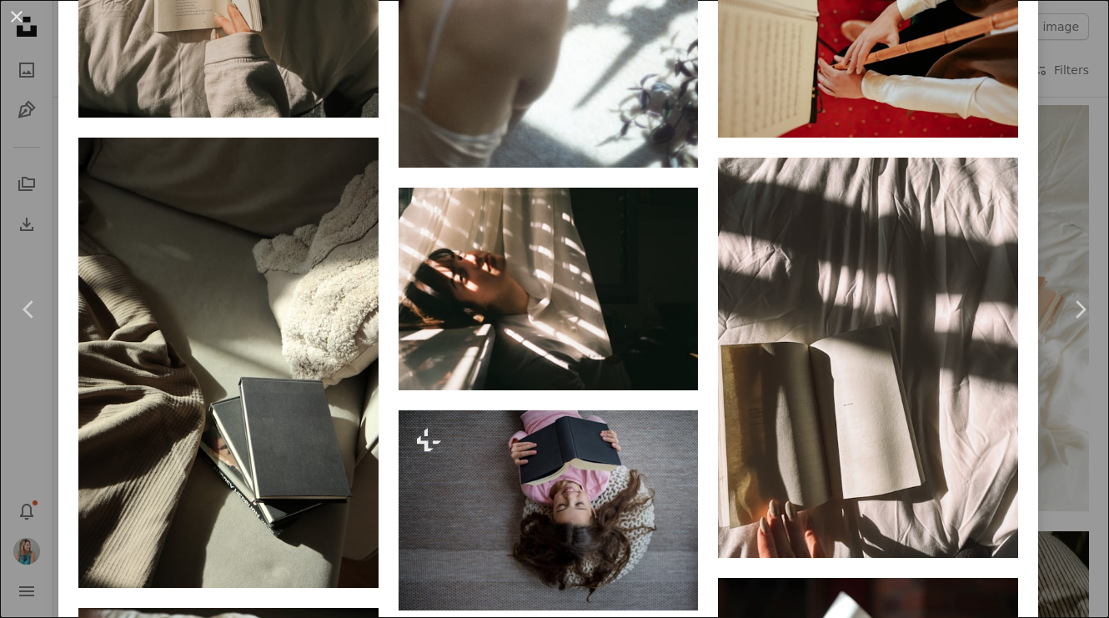
scroll to position [1431, 0]
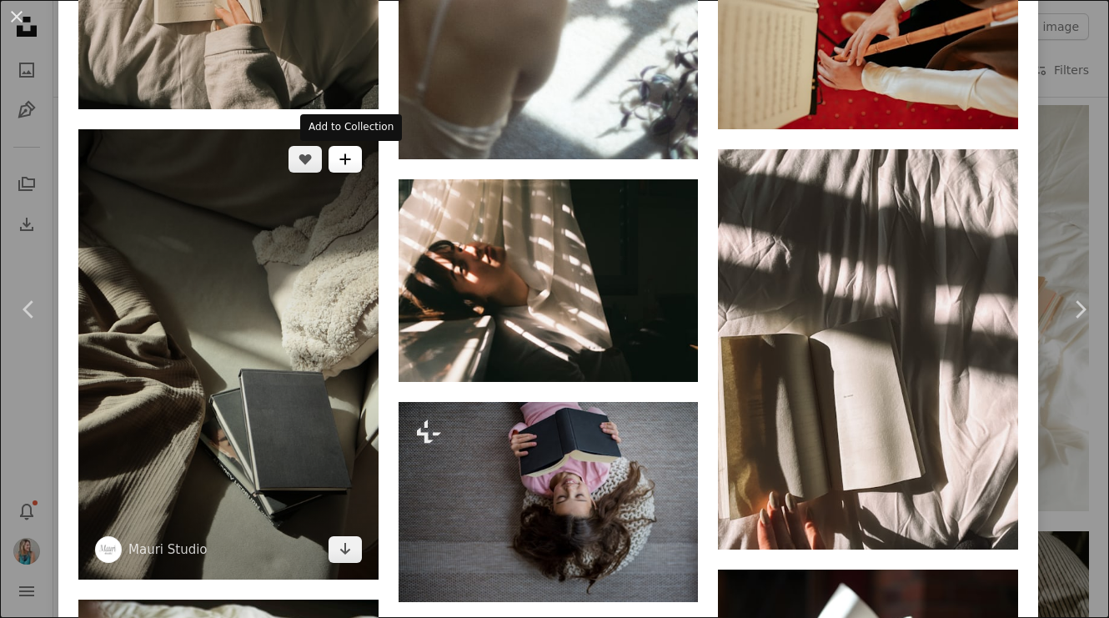
click at [348, 160] on icon "Add to Collection" at bounding box center [344, 159] width 11 height 11
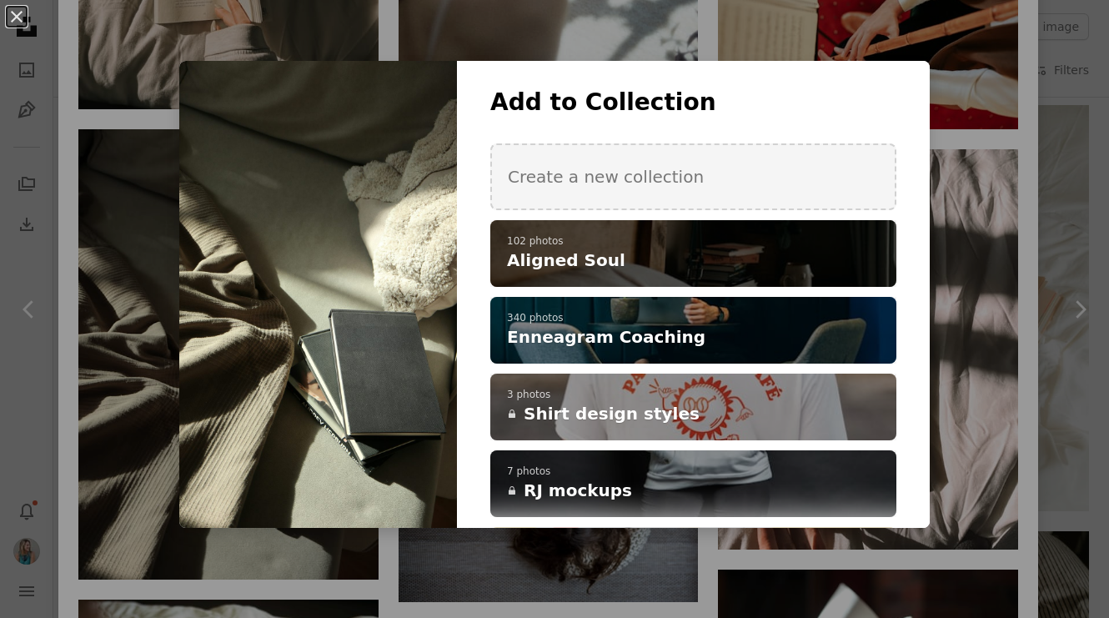
click at [619, 243] on p "102 photos" at bounding box center [693, 241] width 373 height 13
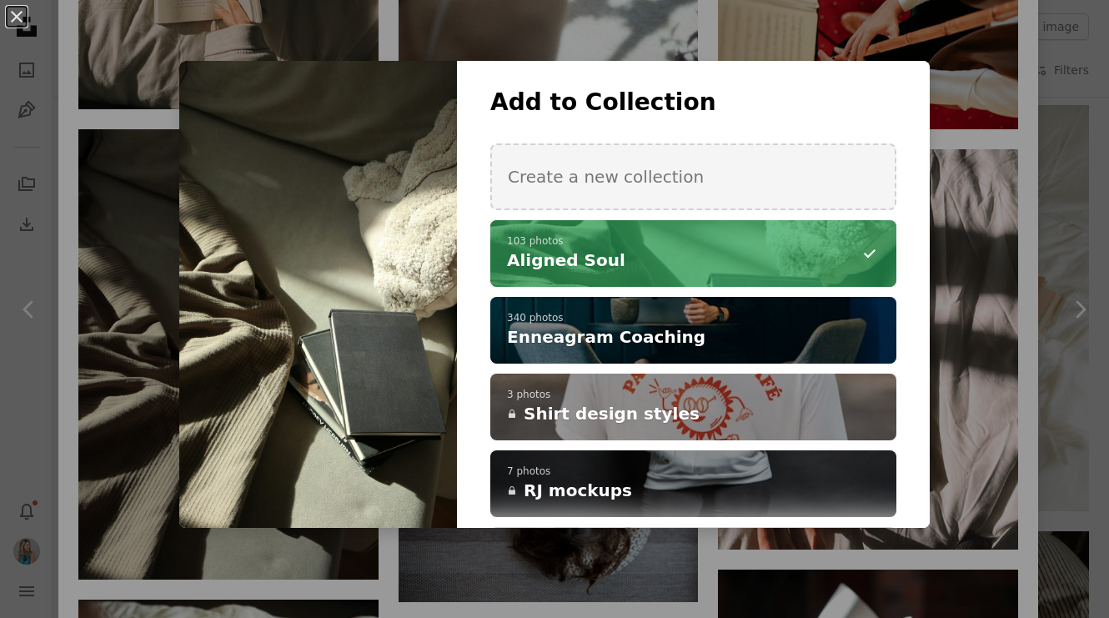
click at [1022, 272] on div "An X shape Add to Collection Create a new collection A checkmark A minus sign 1…" at bounding box center [554, 309] width 1109 height 618
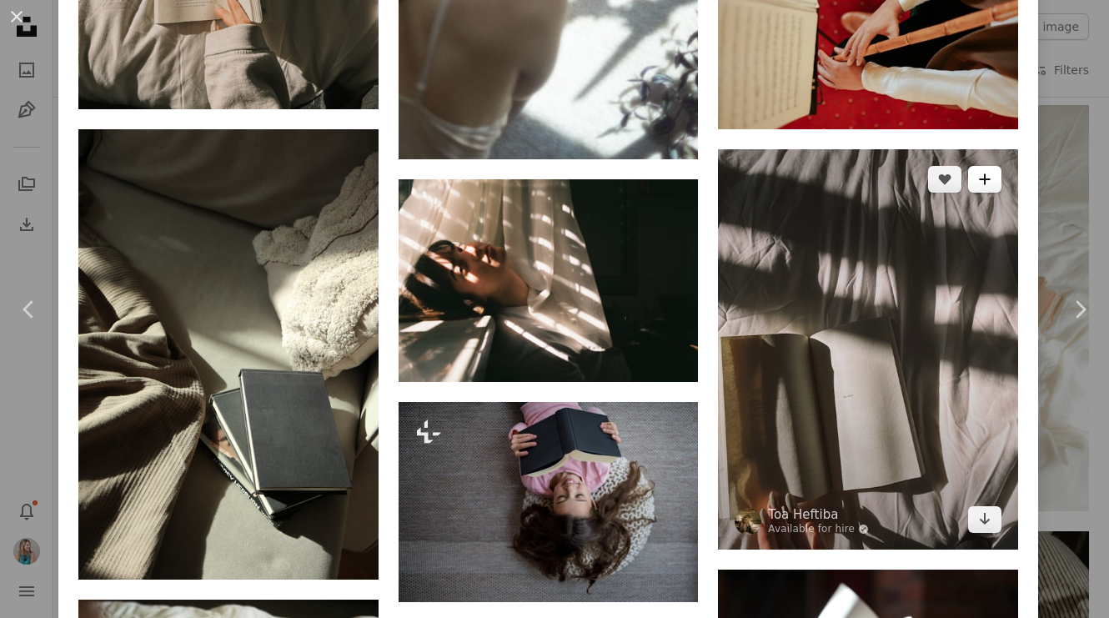
click at [1001, 174] on button "A plus sign" at bounding box center [984, 179] width 33 height 27
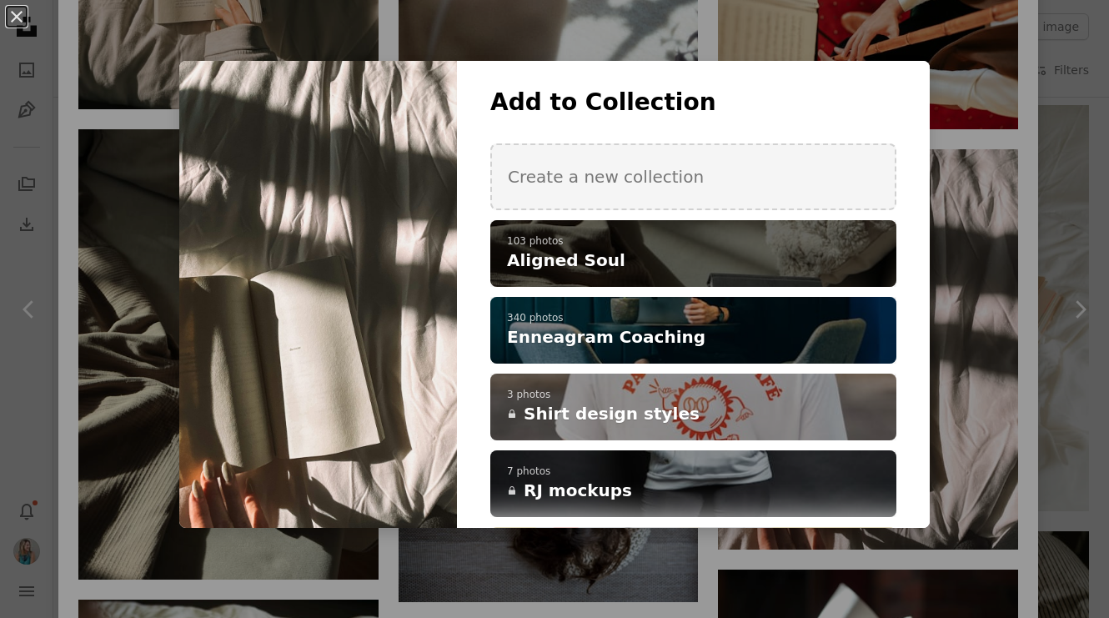
click at [769, 239] on p "103 photos" at bounding box center [693, 241] width 373 height 13
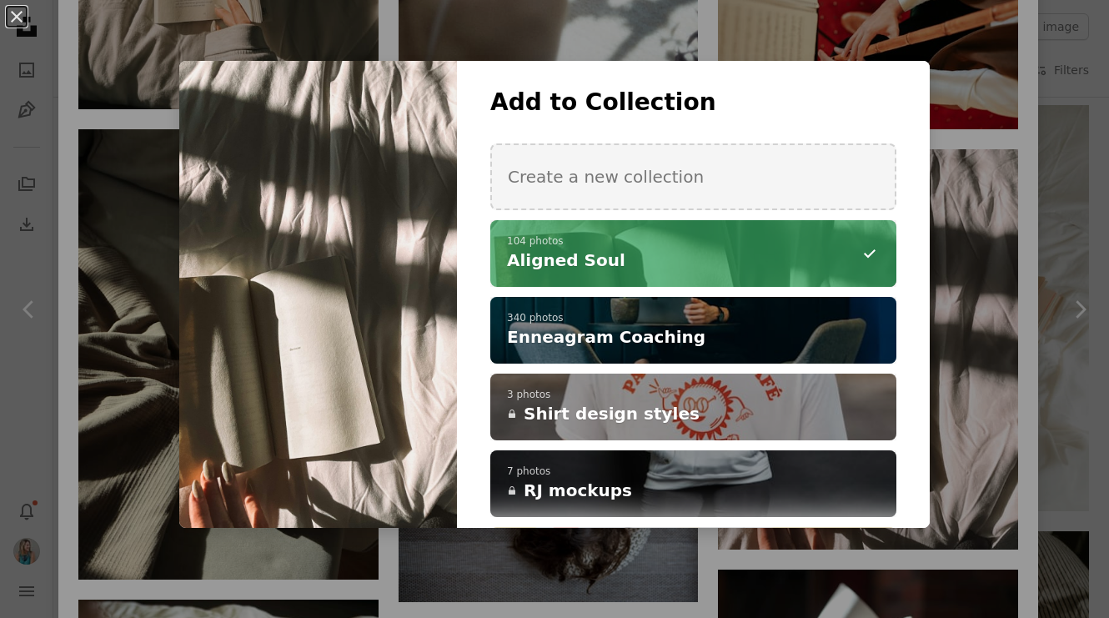
click at [986, 414] on div "An X shape Add to Collection Create a new collection A checkmark A minus sign 1…" at bounding box center [554, 309] width 1109 height 618
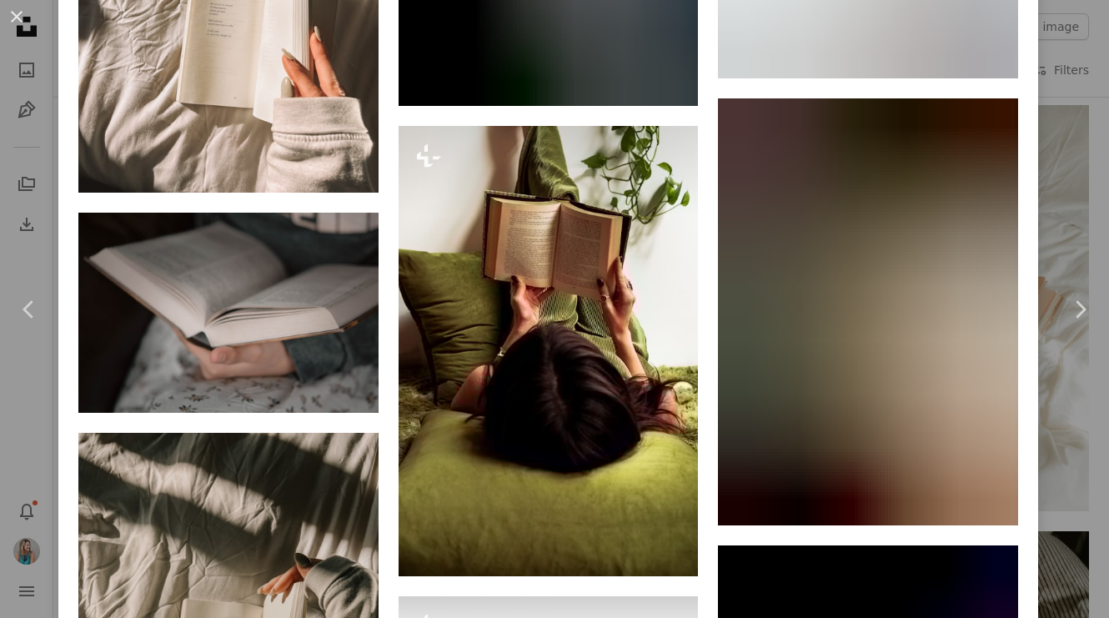
scroll to position [2587, 0]
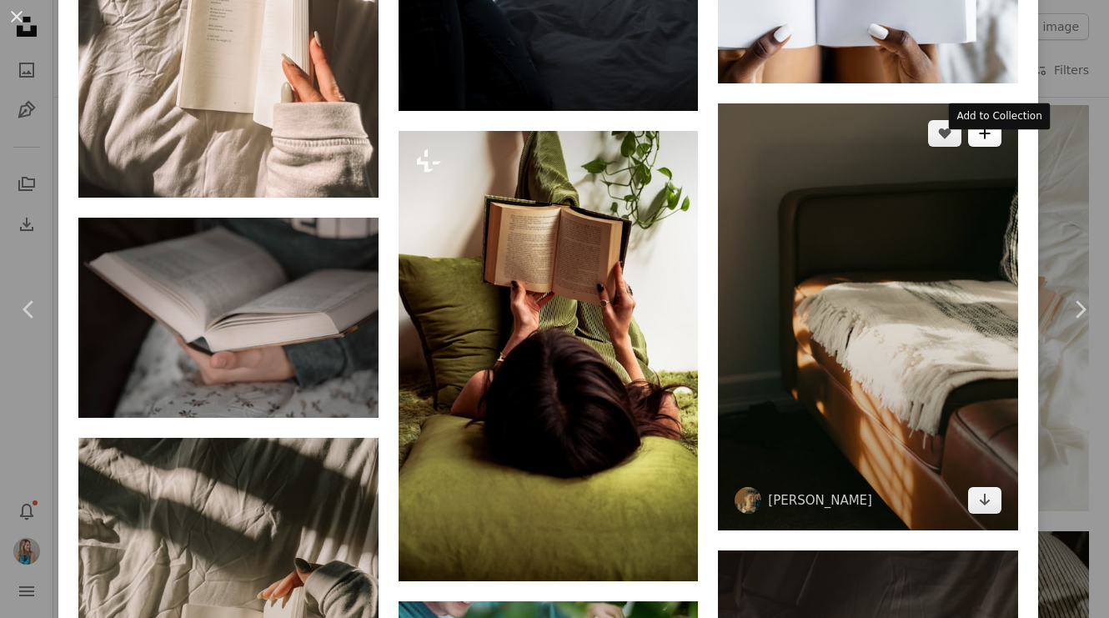
click at [991, 140] on icon "A plus sign" at bounding box center [984, 133] width 13 height 13
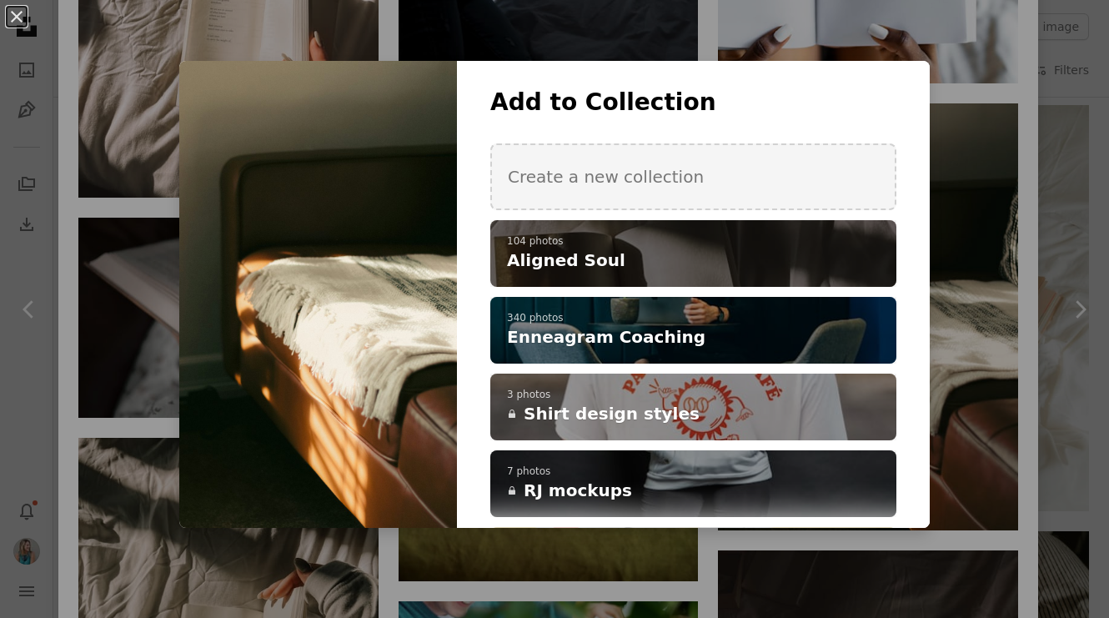
click at [804, 261] on h4 "Aligned Soul" at bounding box center [684, 259] width 354 height 23
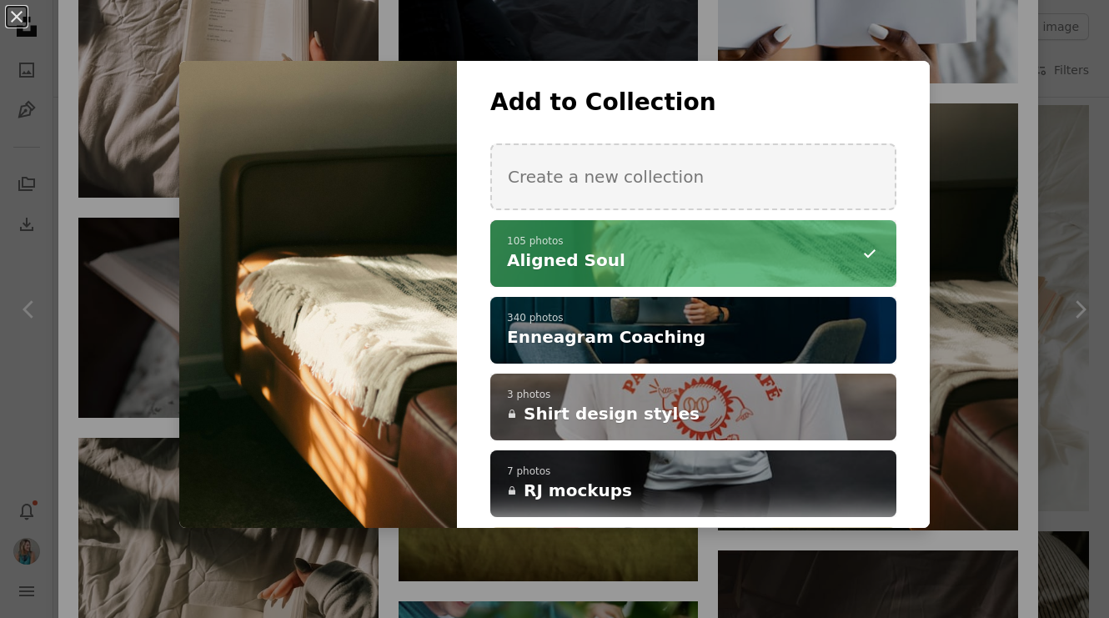
click at [993, 209] on div "An X shape Add to Collection Create a new collection A checkmark A minus sign 1…" at bounding box center [554, 309] width 1109 height 618
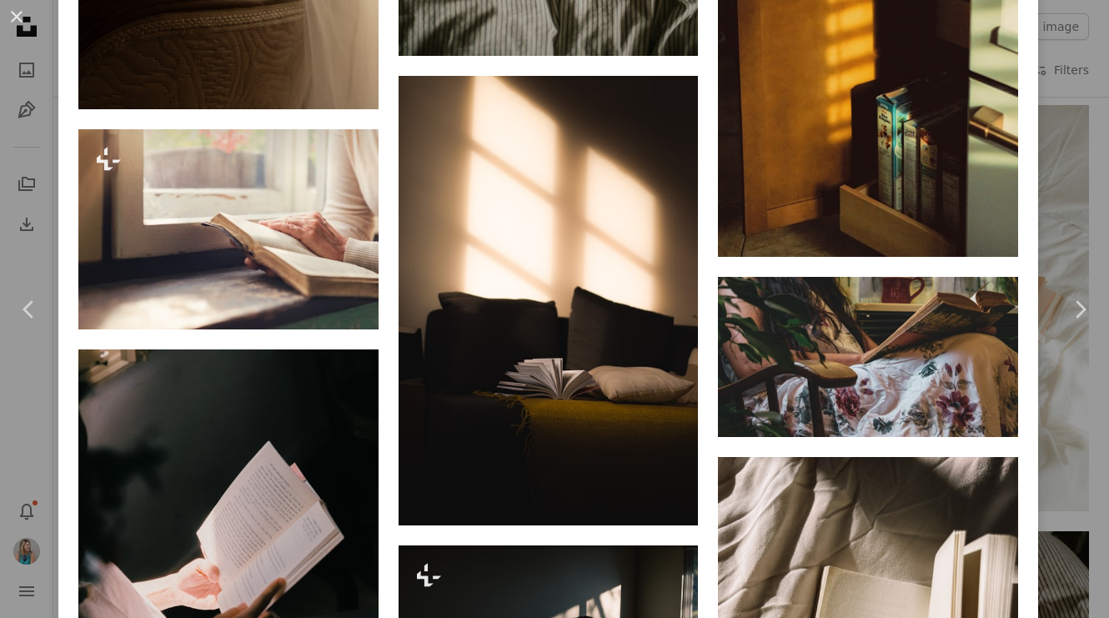
scroll to position [4640, 0]
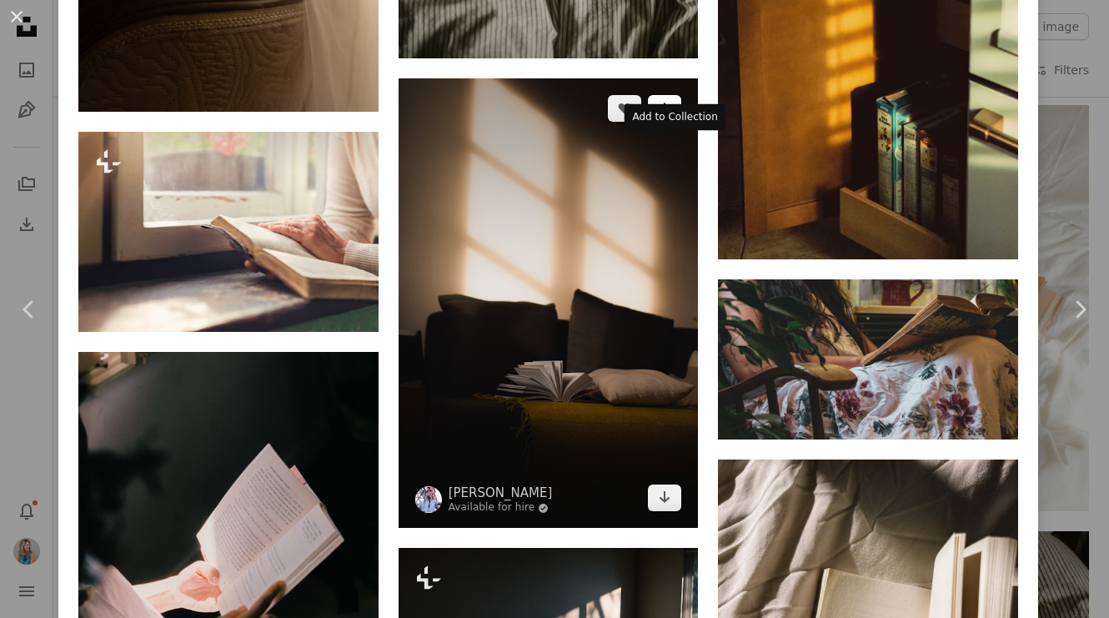
click at [671, 115] on icon "A plus sign" at bounding box center [664, 108] width 13 height 13
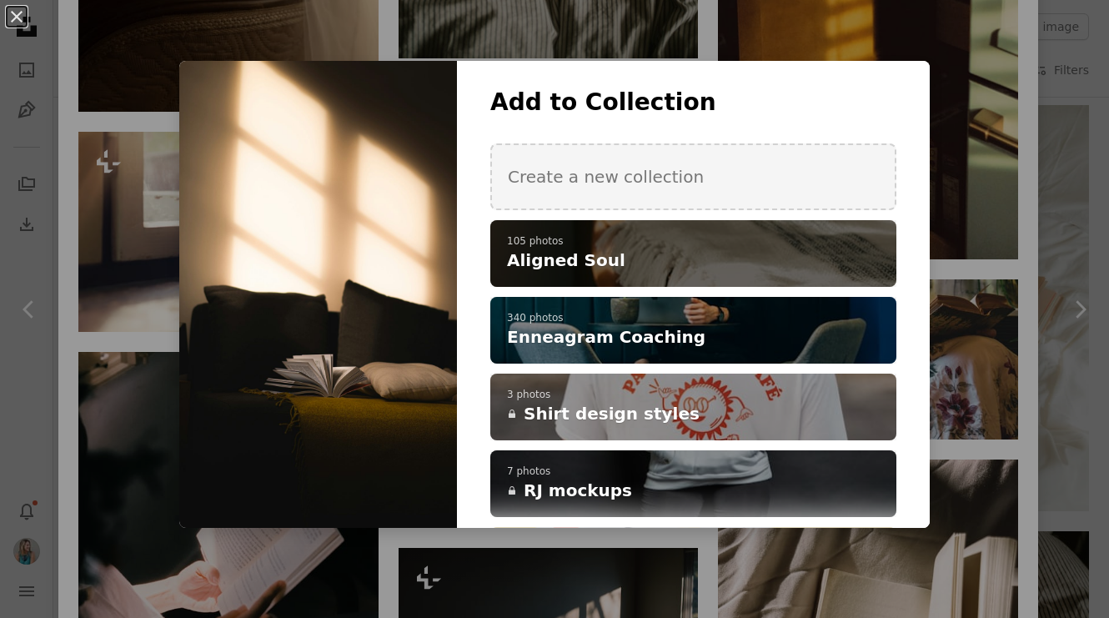
click at [707, 238] on p "105 photos" at bounding box center [693, 241] width 373 height 13
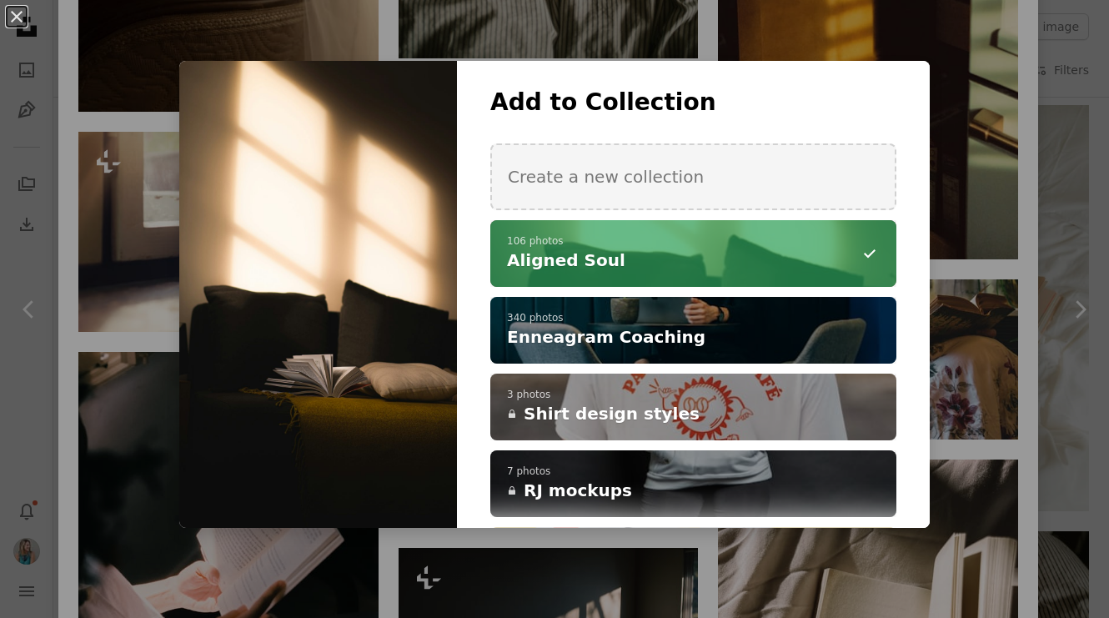
click at [715, 43] on div "An X shape Add to Collection Create a new collection A checkmark A minus sign 1…" at bounding box center [554, 309] width 1109 height 618
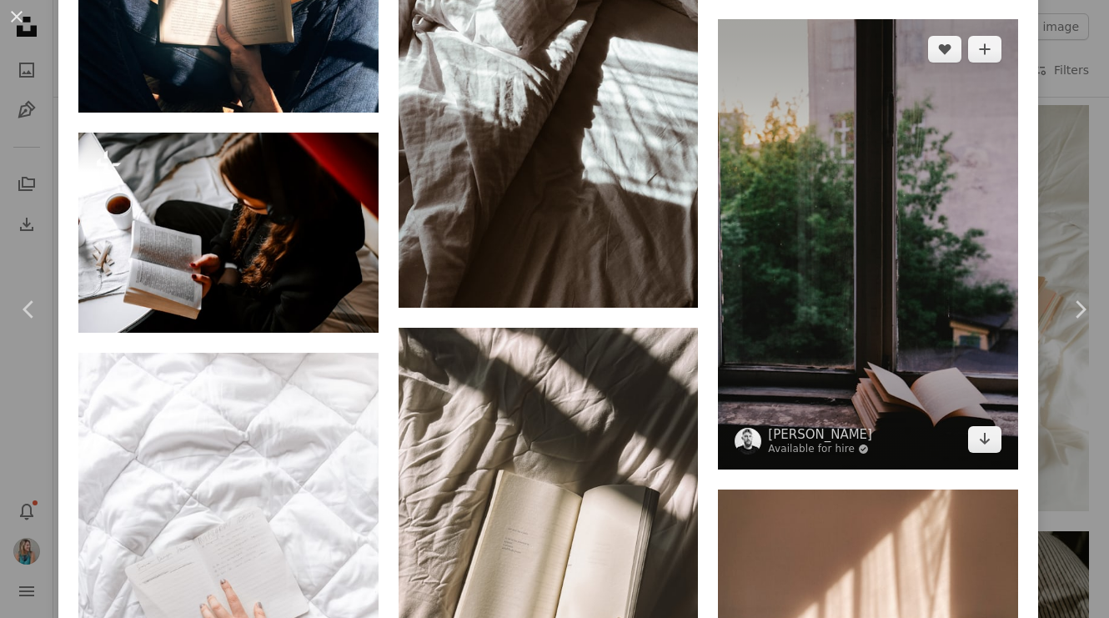
scroll to position [5493, 0]
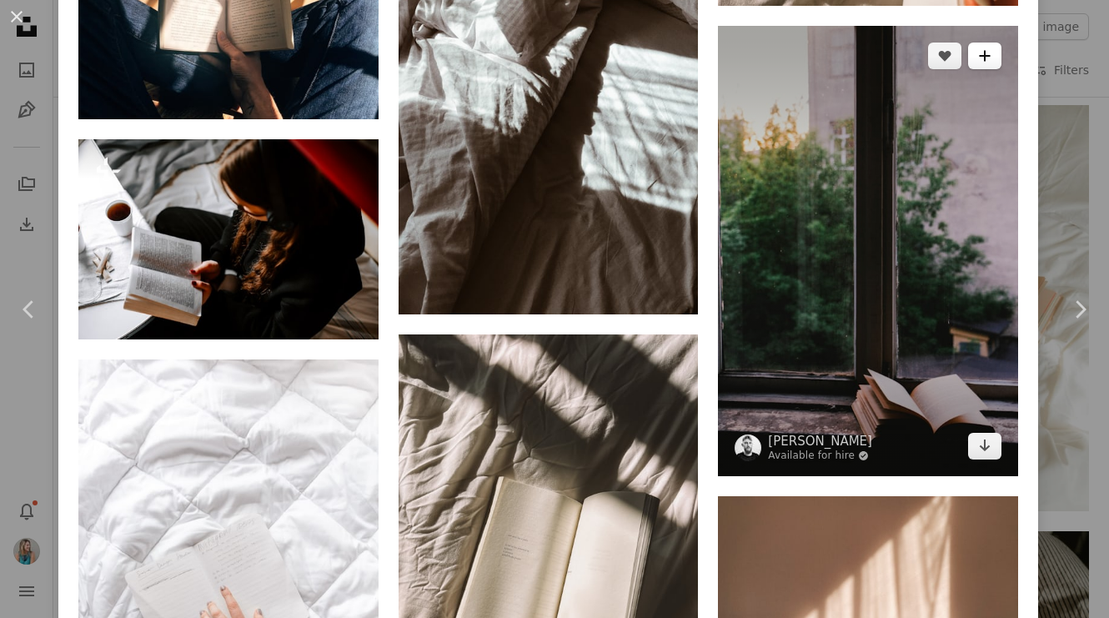
click at [991, 63] on icon "A plus sign" at bounding box center [984, 55] width 13 height 13
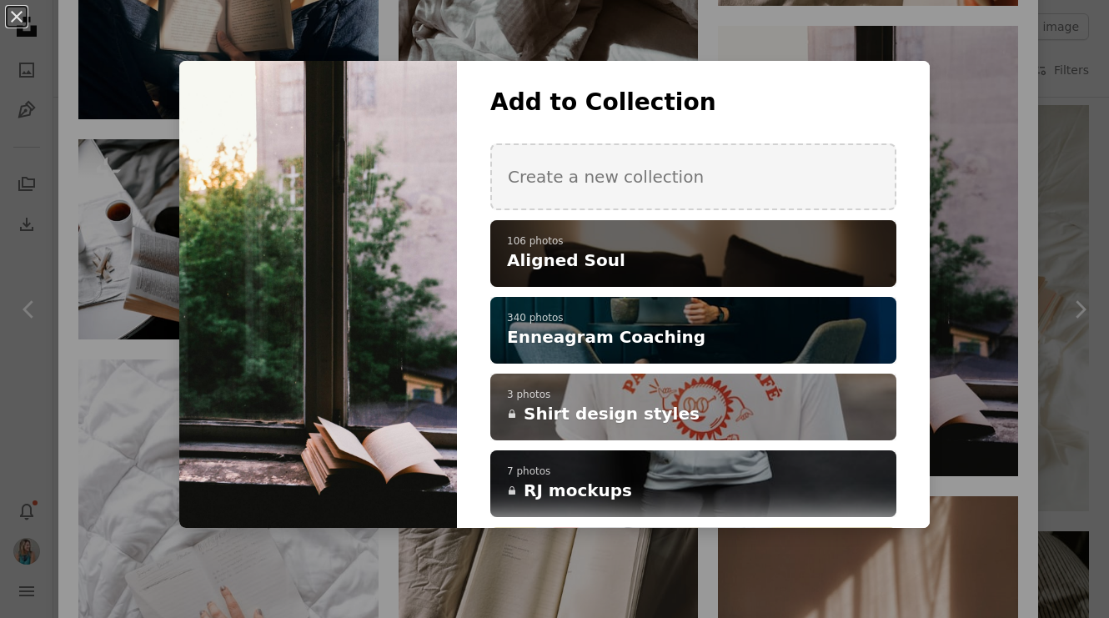
click at [784, 271] on div "A checkmark A plus sign 106 photos Aligned Soul" at bounding box center [693, 253] width 406 height 67
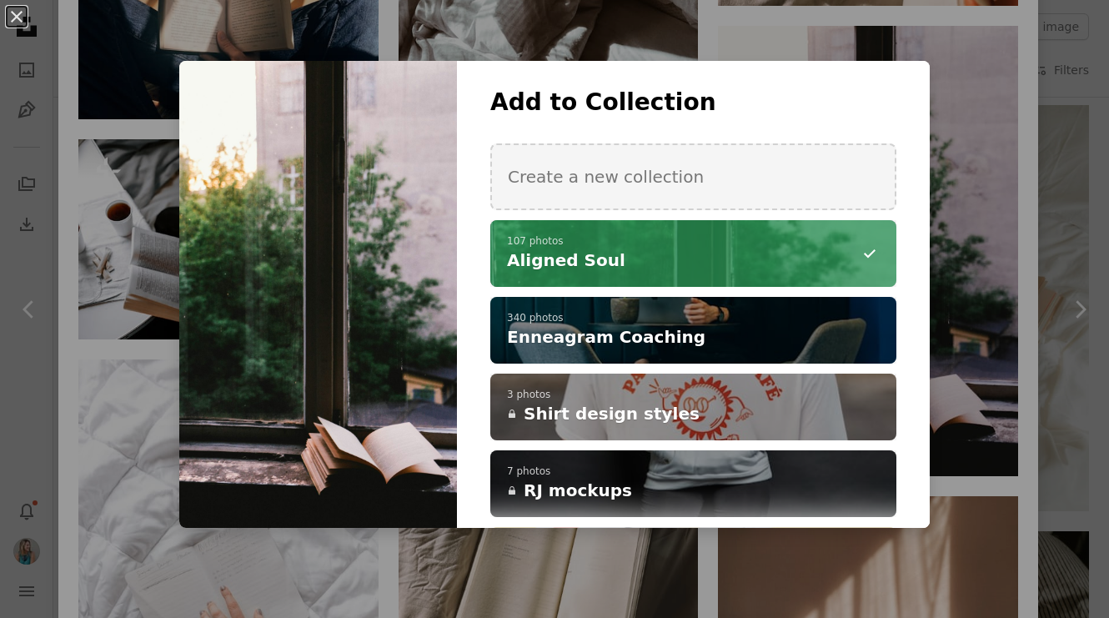
click at [721, 48] on div "An X shape Add to Collection Create a new collection A checkmark A minus sign 1…" at bounding box center [554, 309] width 1109 height 618
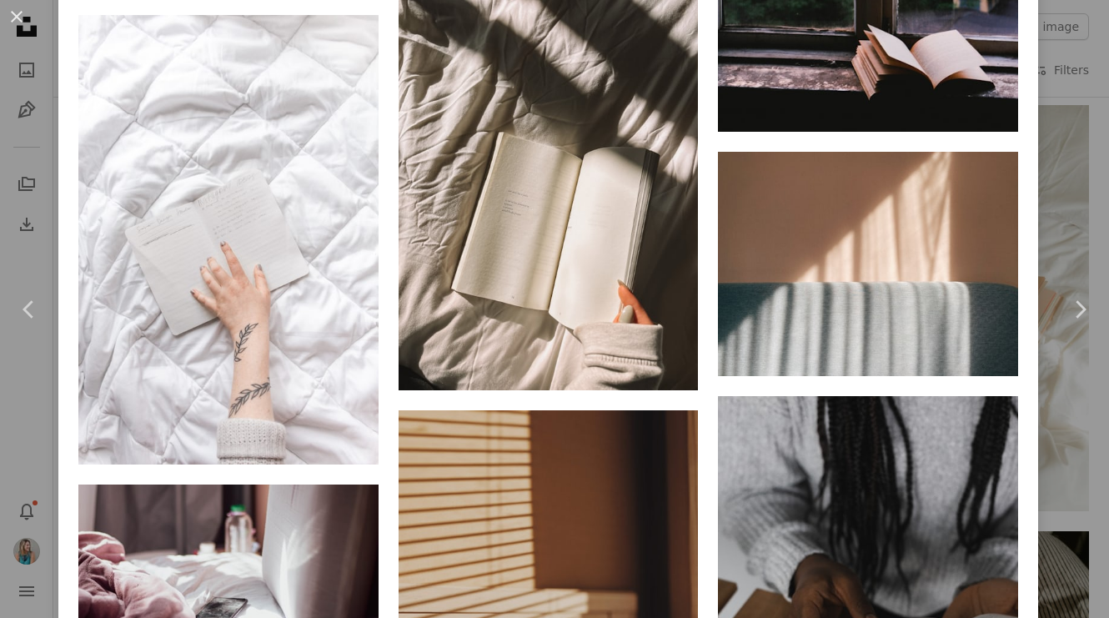
scroll to position [5841, 0]
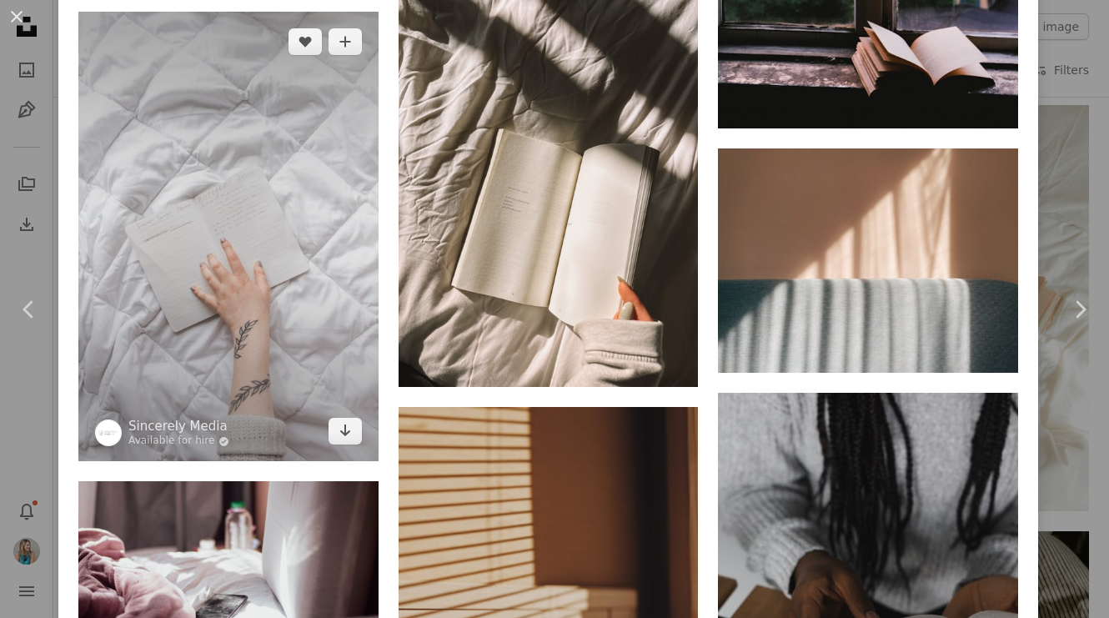
click at [222, 269] on img at bounding box center [228, 236] width 300 height 449
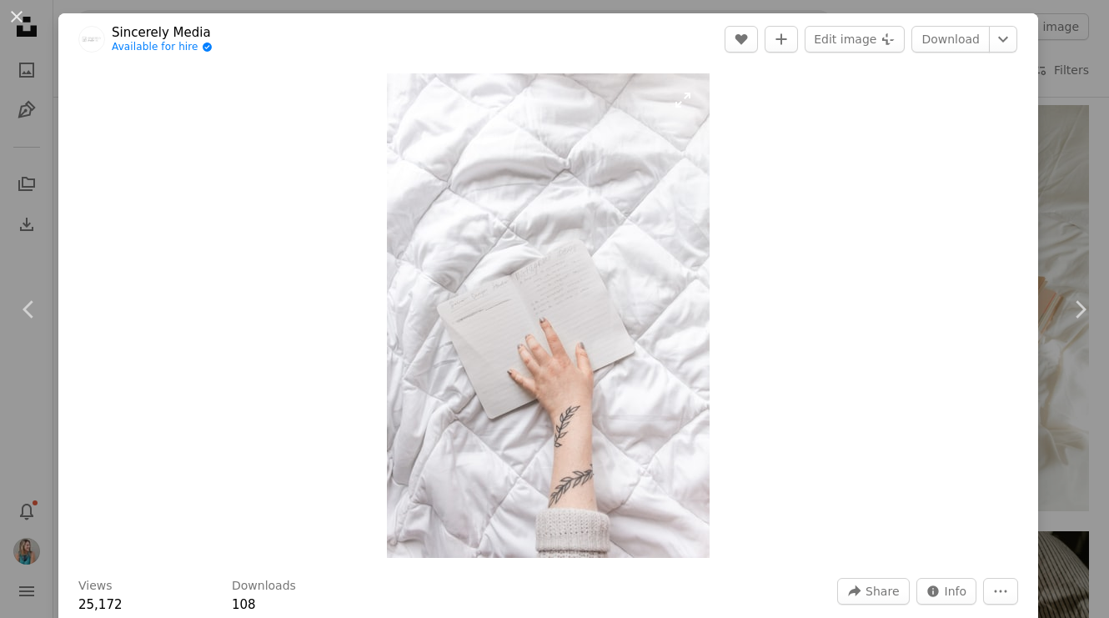
click at [504, 294] on img "Zoom in on this image" at bounding box center [548, 315] width 323 height 484
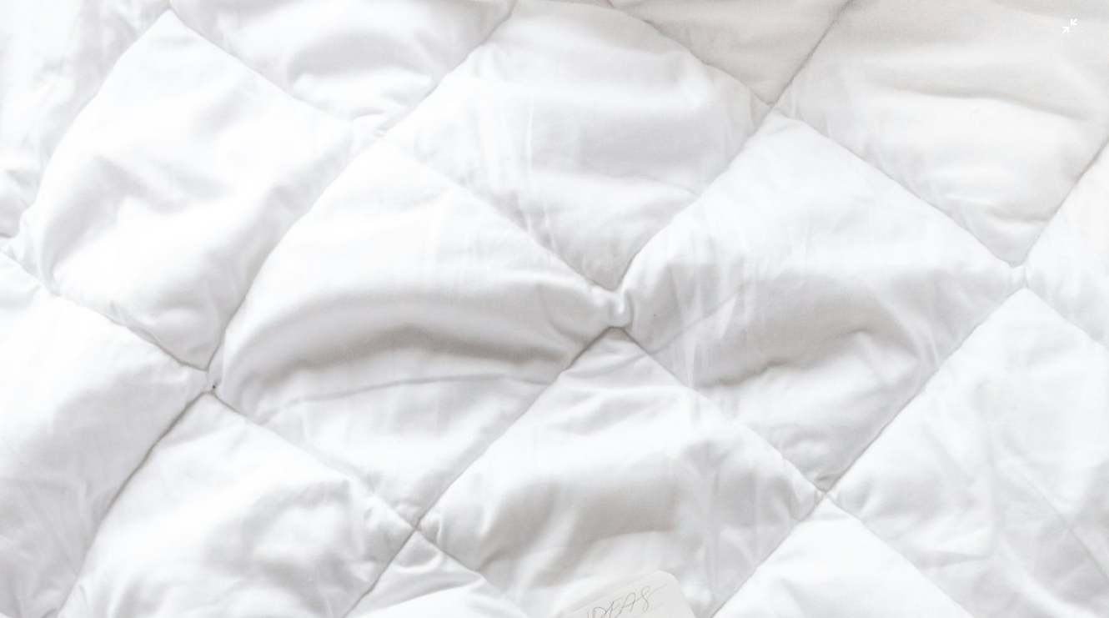
scroll to position [524, 0]
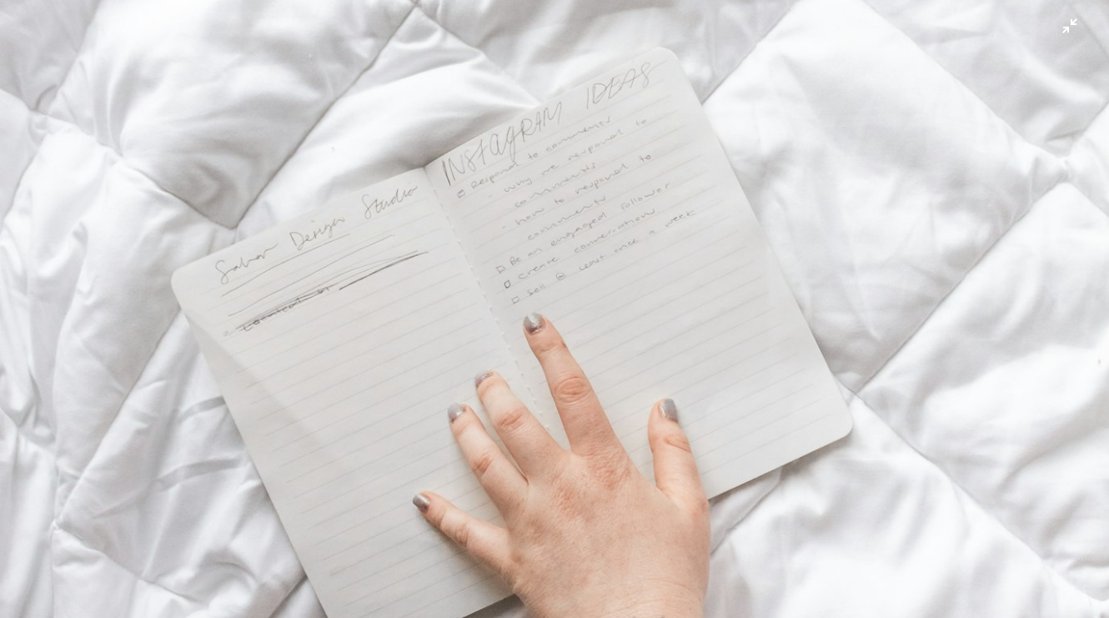
click at [504, 294] on img "Zoom out on this image" at bounding box center [554, 309] width 1110 height 1666
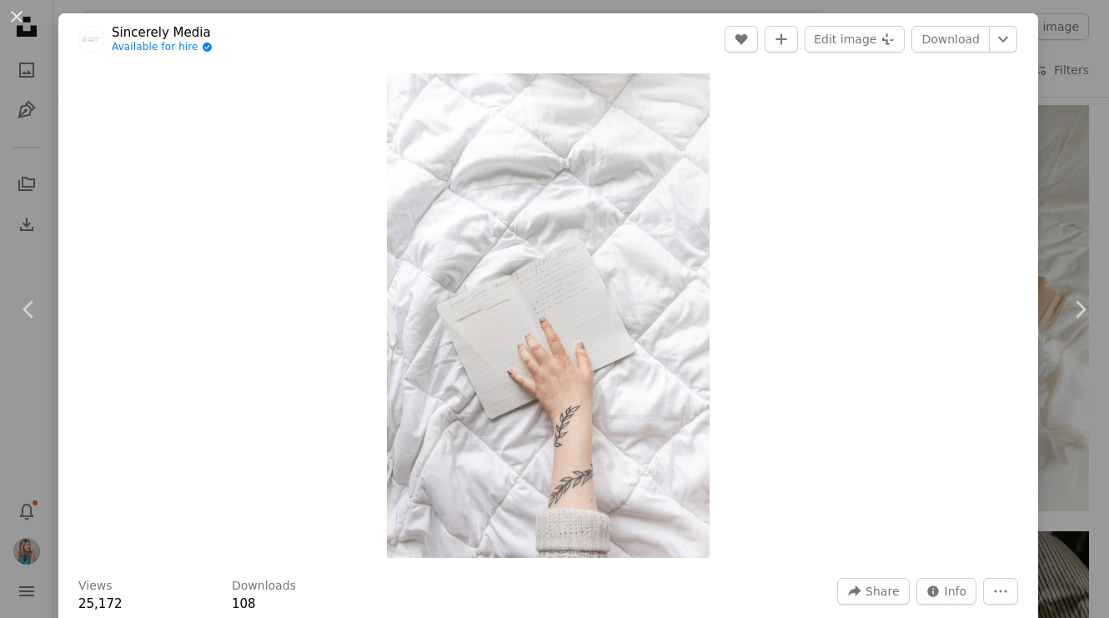
click at [1065, 115] on div "An X shape Chevron left Chevron right Sincerely Media Available for hire A chec…" at bounding box center [554, 309] width 1109 height 618
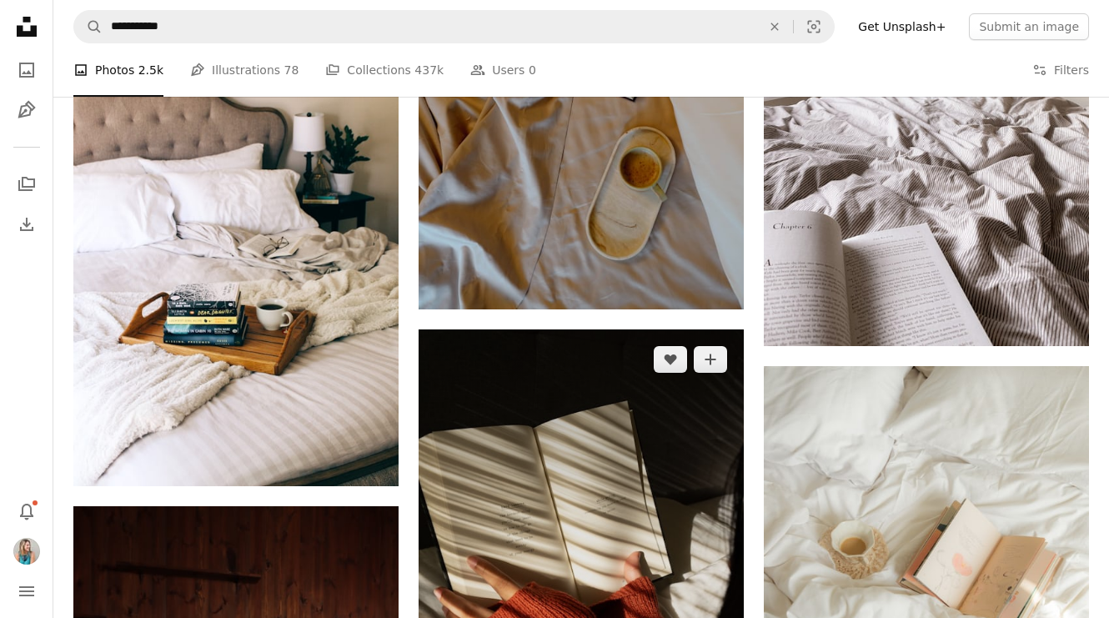
scroll to position [3337, 0]
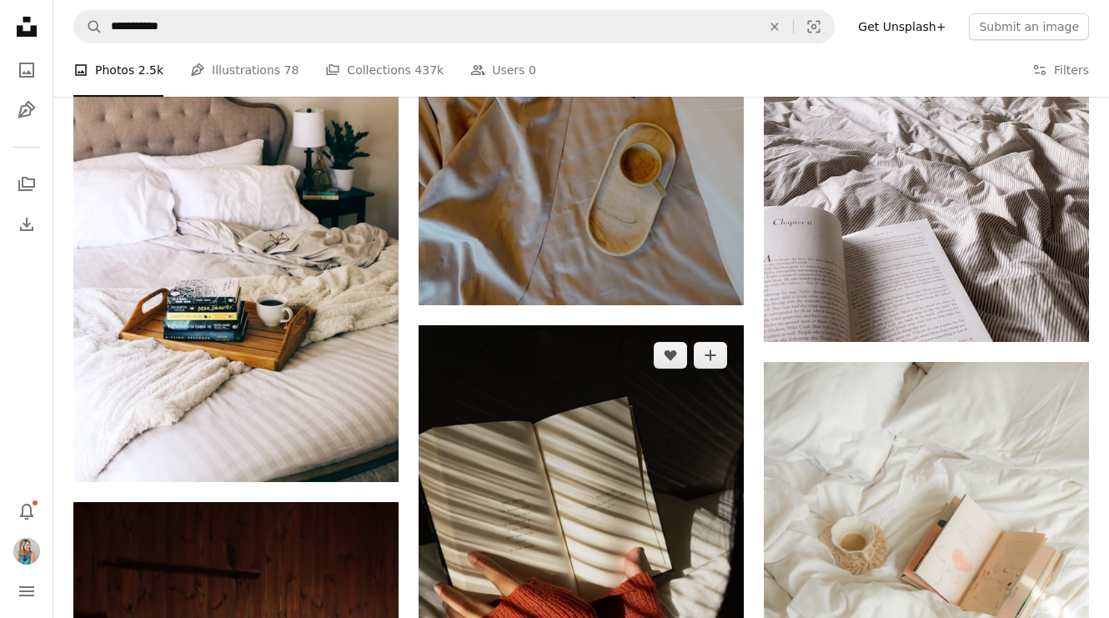
click at [583, 488] on img at bounding box center [581, 569] width 325 height 488
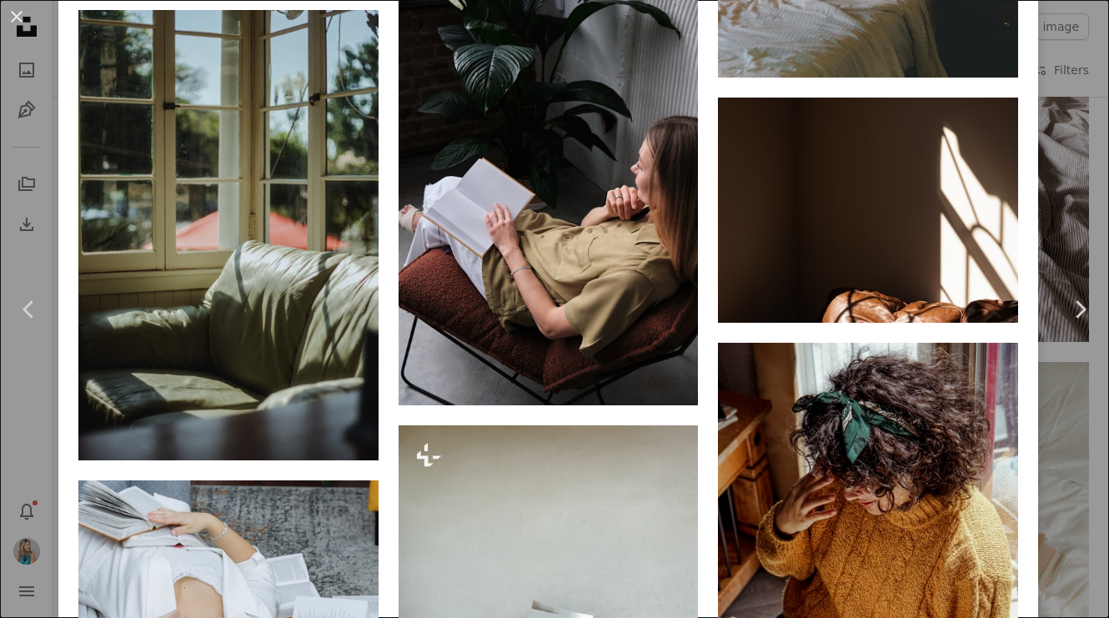
scroll to position [14785, 0]
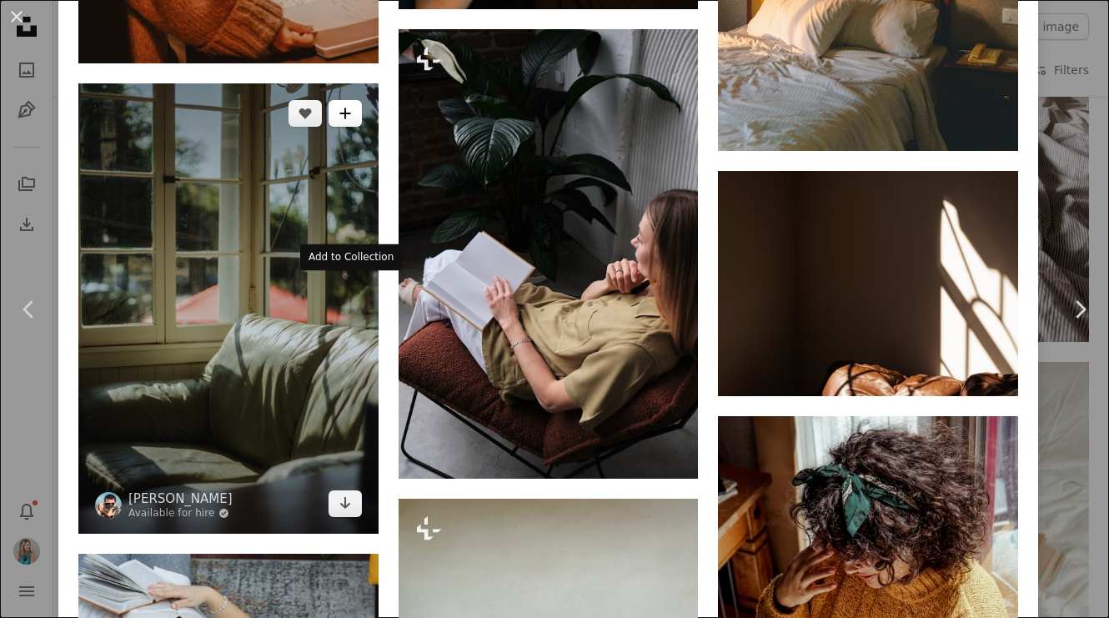
click at [352, 120] on icon "A plus sign" at bounding box center [344, 113] width 13 height 13
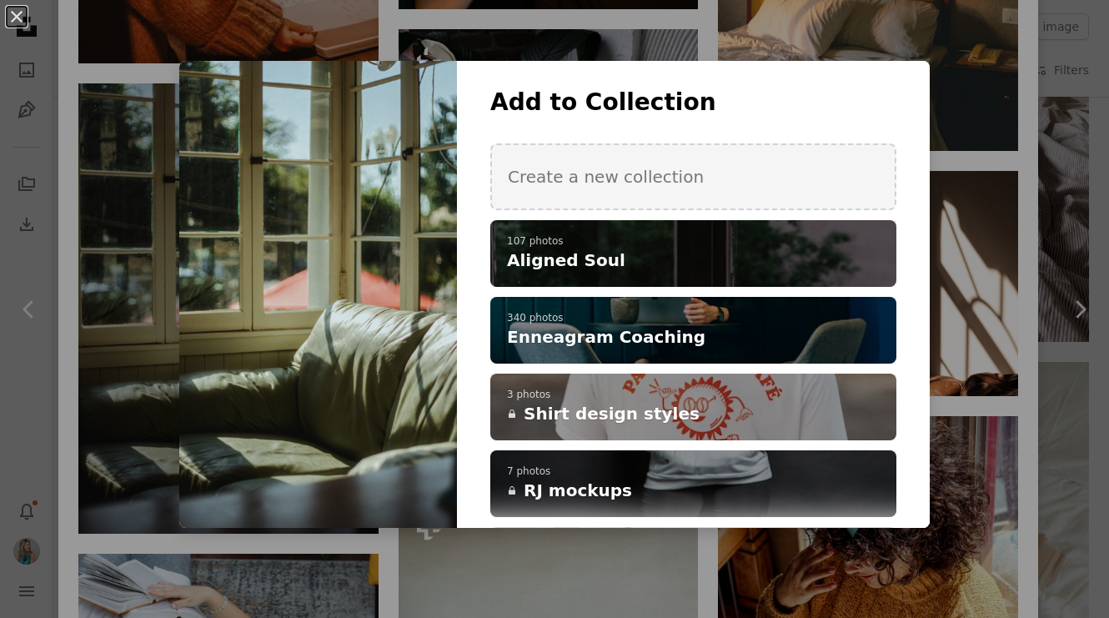
click at [524, 265] on span "Aligned Soul" at bounding box center [566, 259] width 118 height 23
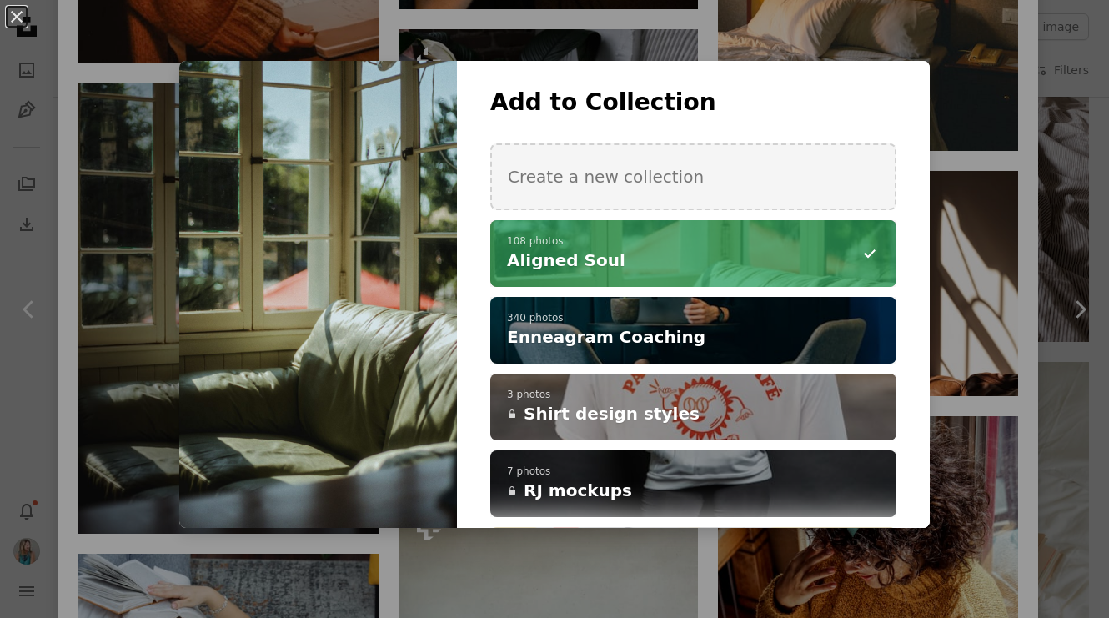
click at [144, 173] on div "An X shape Add to Collection Create a new collection A checkmark A minus sign 1…" at bounding box center [554, 309] width 1109 height 618
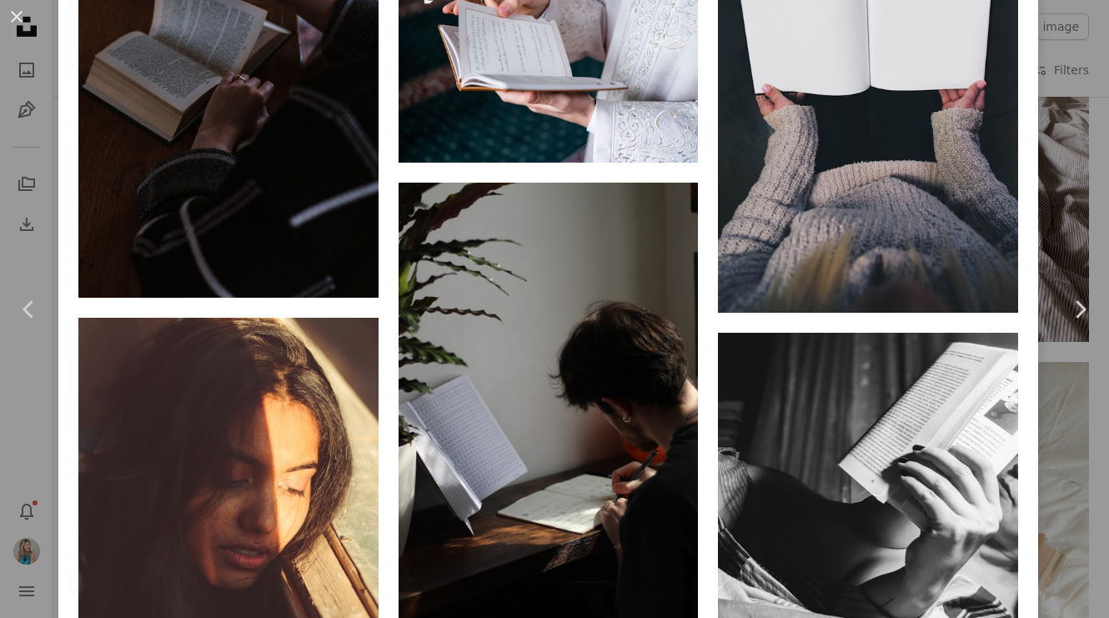
scroll to position [17214, 0]
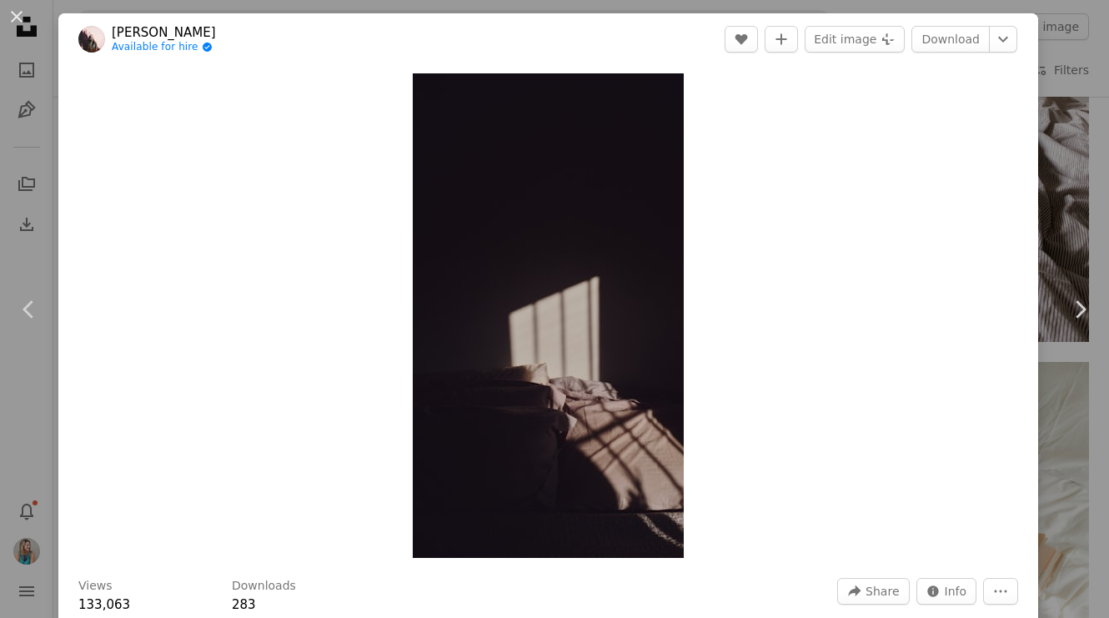
click at [1070, 63] on div "An X shape Chevron left Chevron right [PERSON_NAME] Available for hire A checkm…" at bounding box center [554, 309] width 1109 height 618
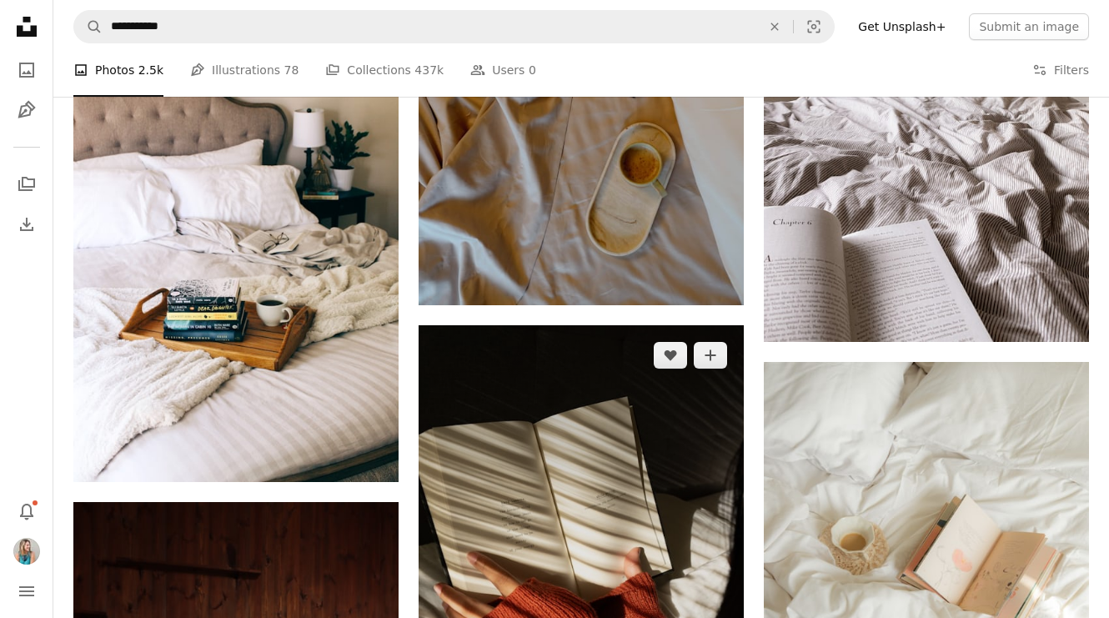
click at [631, 430] on img at bounding box center [581, 569] width 325 height 488
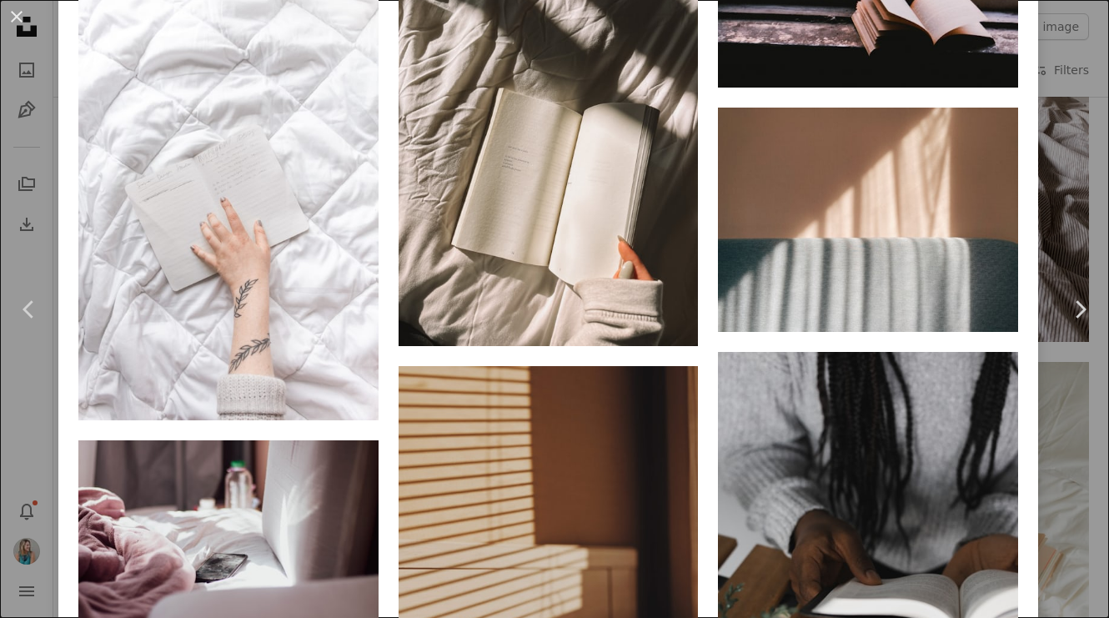
scroll to position [5853, 0]
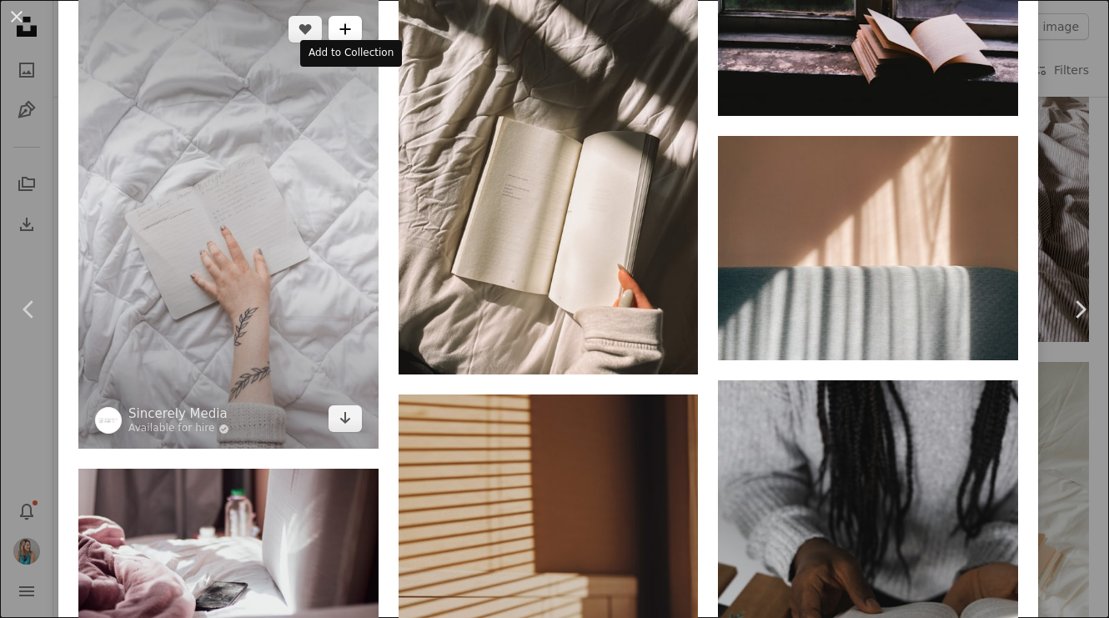
click at [352, 36] on icon "A plus sign" at bounding box center [344, 29] width 13 height 13
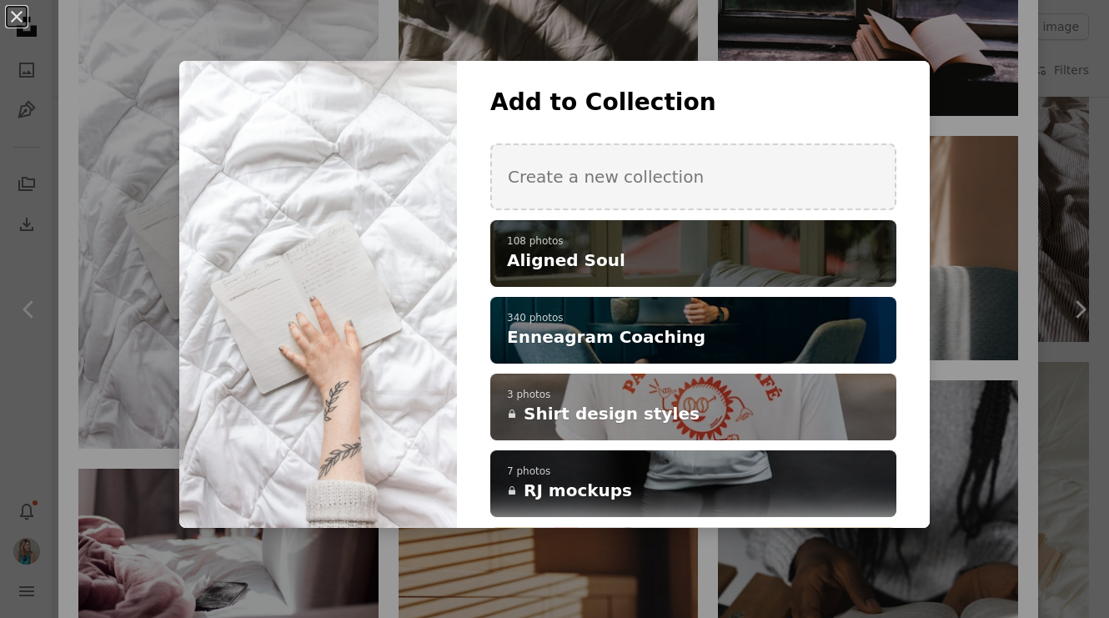
click at [577, 243] on p "108 photos" at bounding box center [693, 241] width 373 height 13
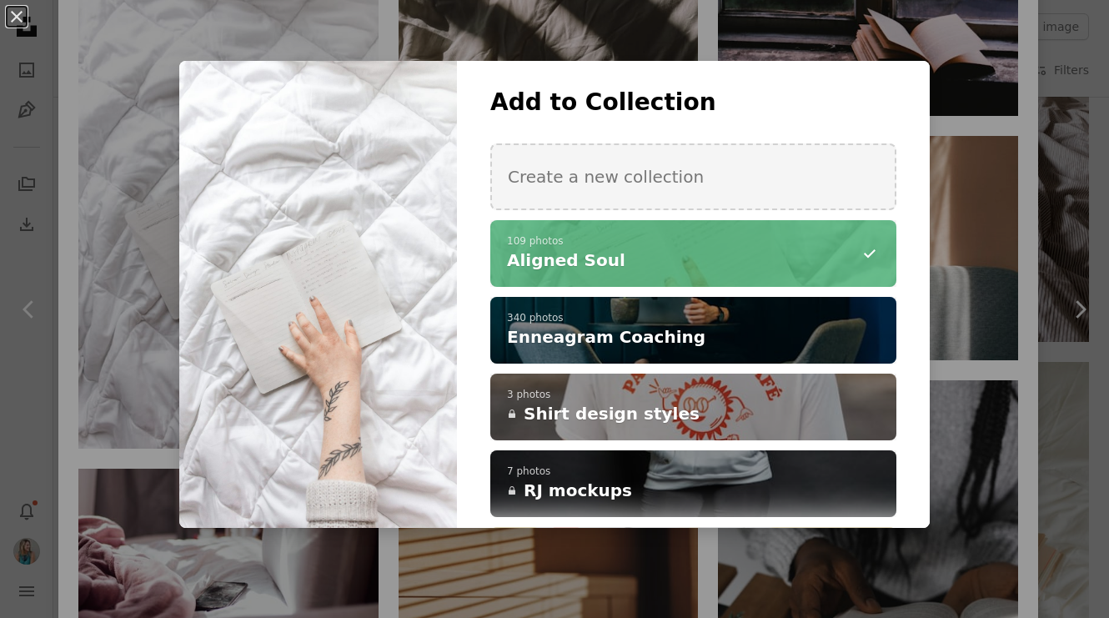
click at [745, 33] on div "An X shape Add to Collection Create a new collection A checkmark A minus sign 1…" at bounding box center [554, 309] width 1109 height 618
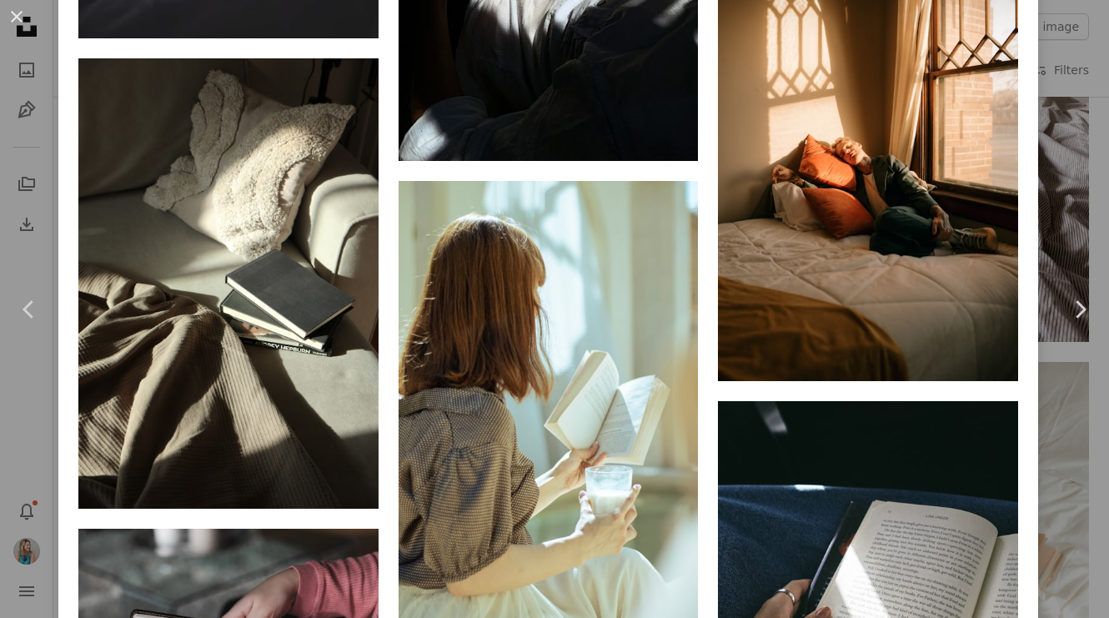
scroll to position [8464, 0]
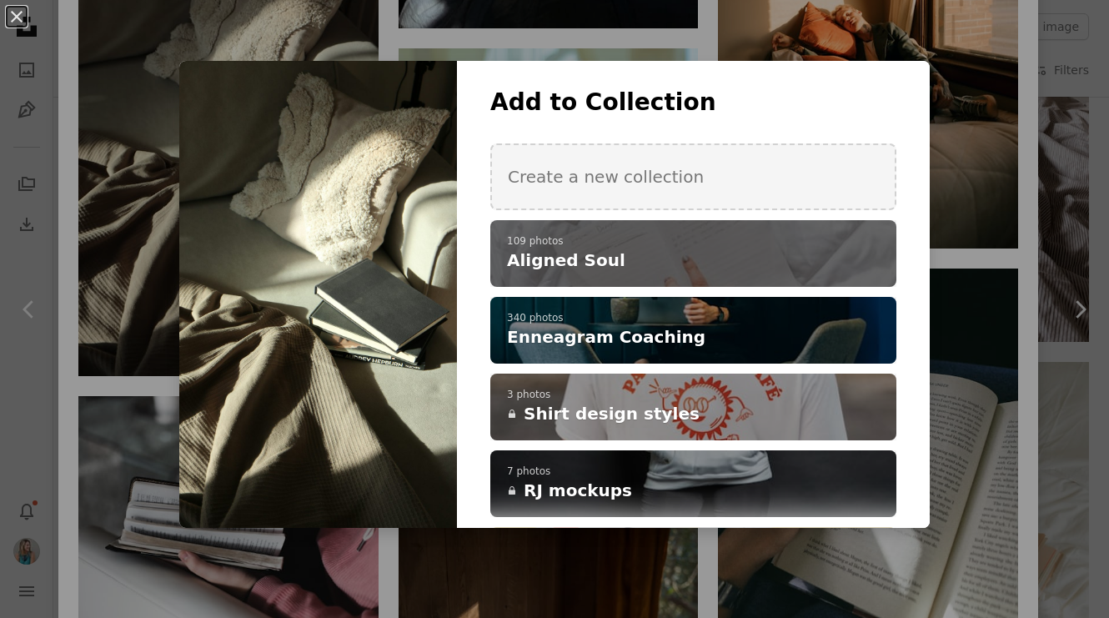
click at [574, 258] on span "Aligned Soul" at bounding box center [566, 259] width 118 height 23
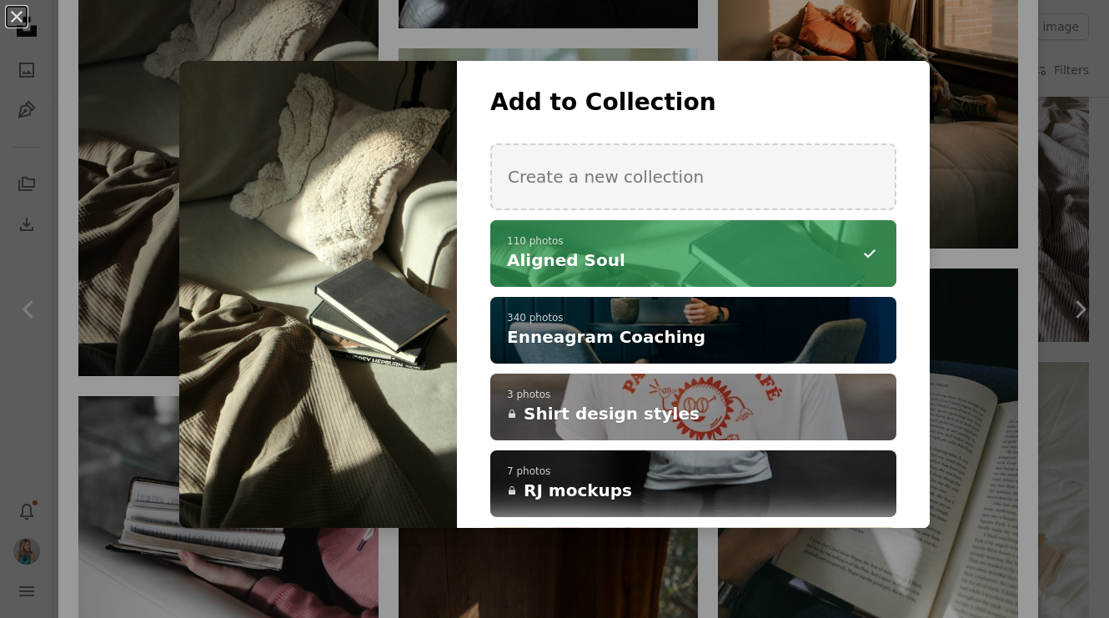
click at [608, 28] on div "An X shape Add to Collection Create a new collection A checkmark A minus sign 1…" at bounding box center [554, 309] width 1109 height 618
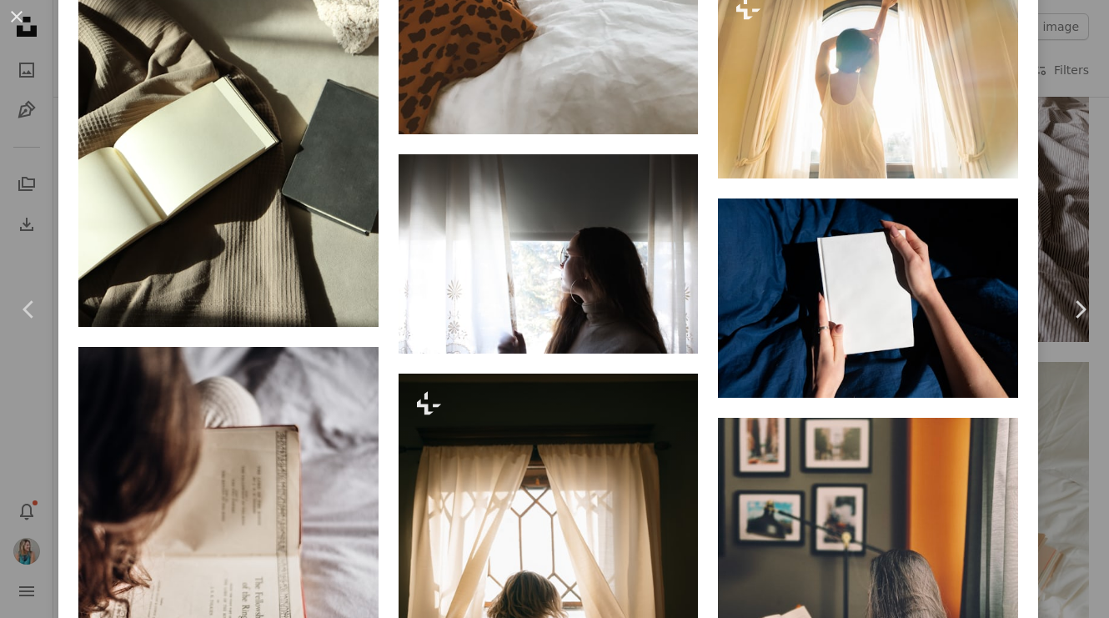
scroll to position [11340, 0]
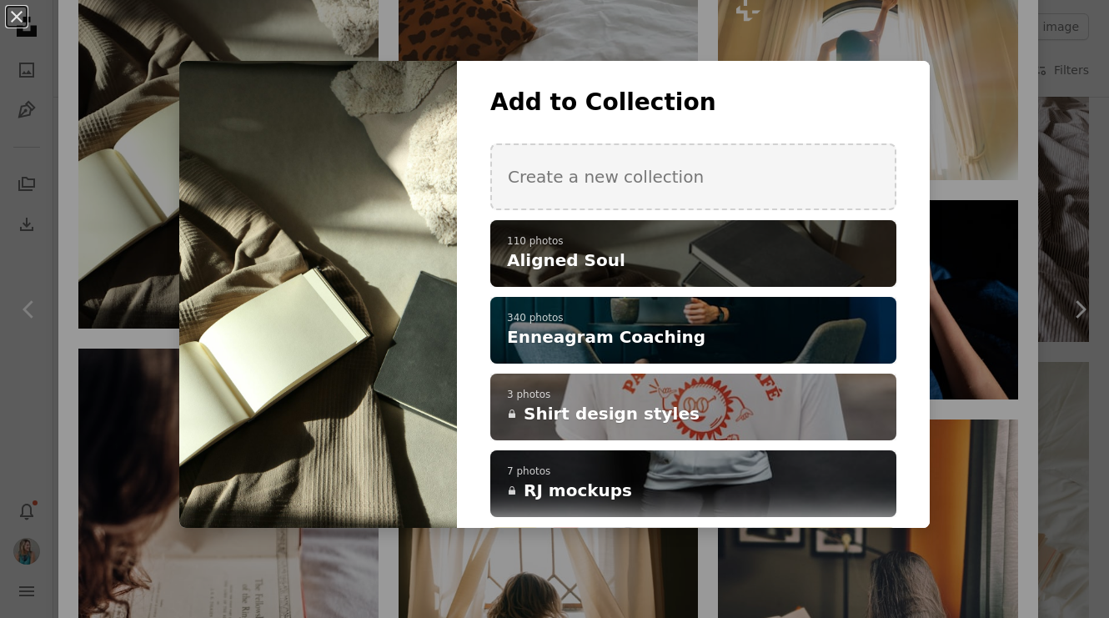
click at [565, 253] on span "Aligned Soul" at bounding box center [566, 259] width 118 height 23
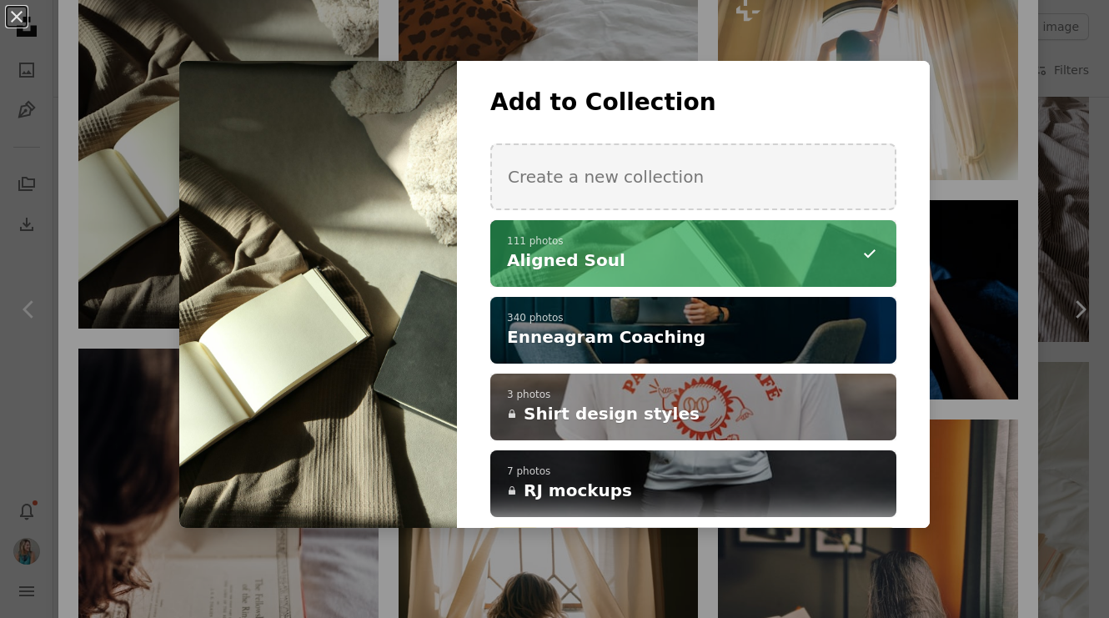
click at [599, 37] on div "An X shape Add to Collection Create a new collection A checkmark A minus sign 1…" at bounding box center [554, 309] width 1109 height 618
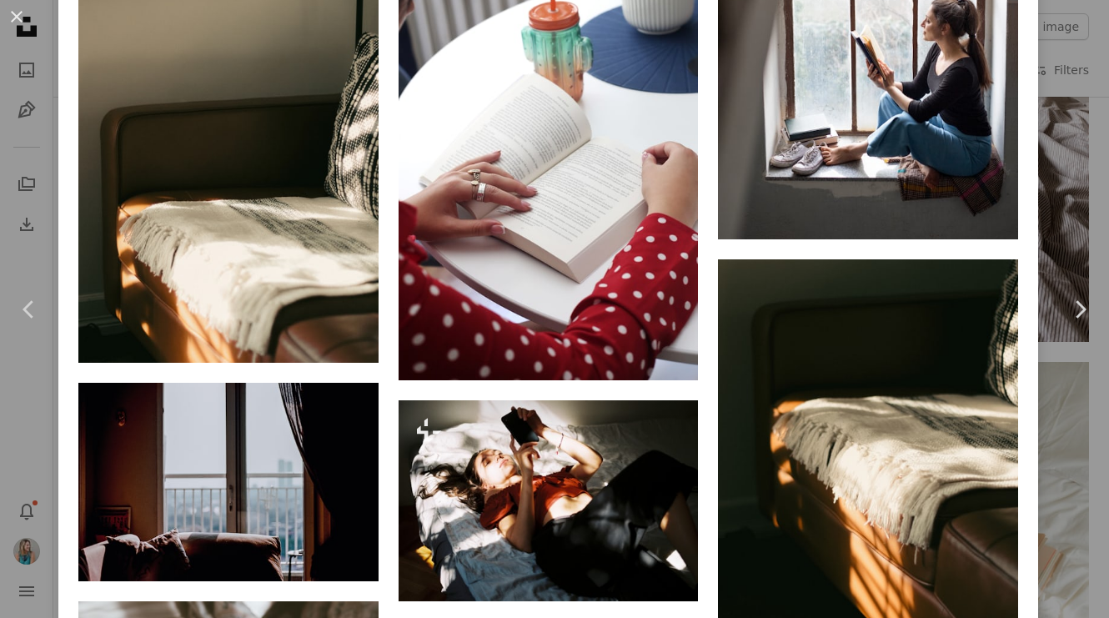
scroll to position [12859, 0]
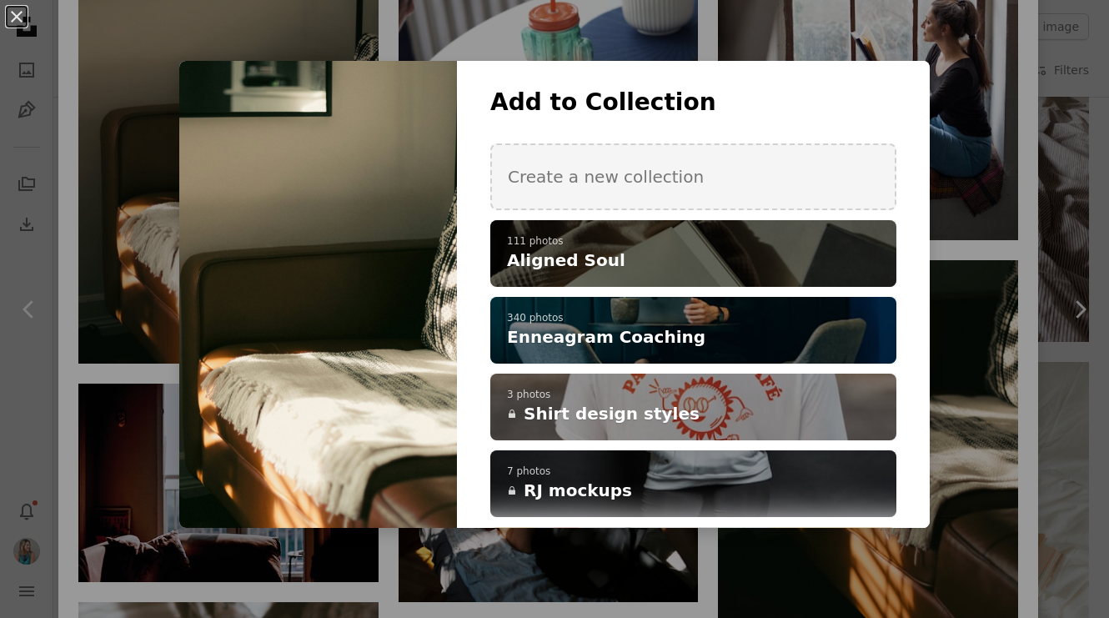
click at [529, 245] on p "111 photos" at bounding box center [693, 241] width 373 height 13
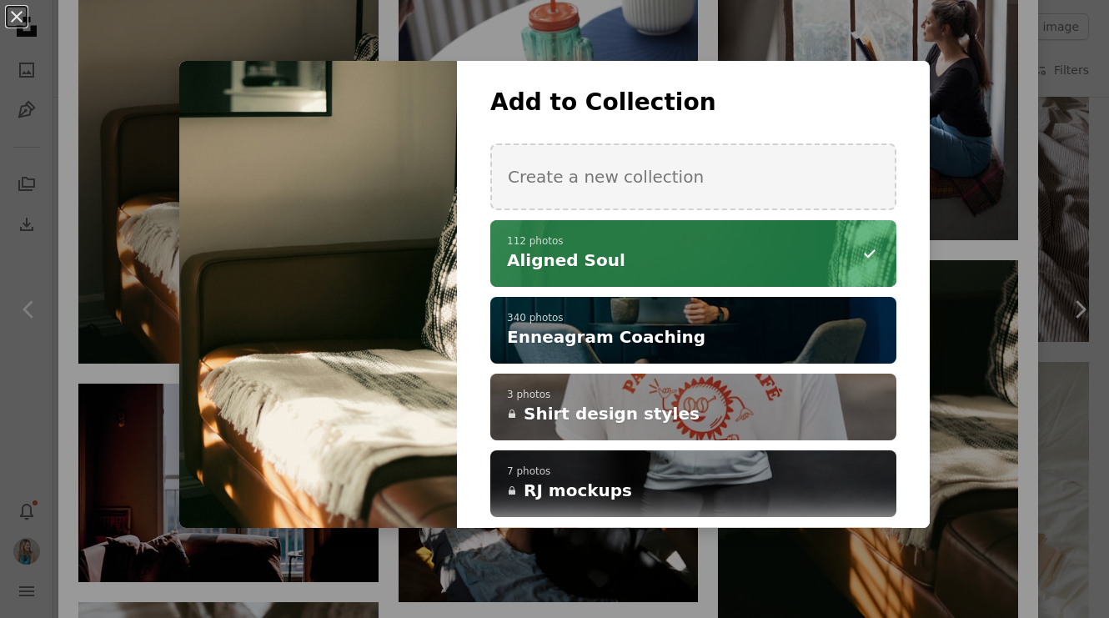
click at [596, 43] on div "An X shape Add to Collection Create a new collection A checkmark A minus sign 1…" at bounding box center [554, 309] width 1109 height 618
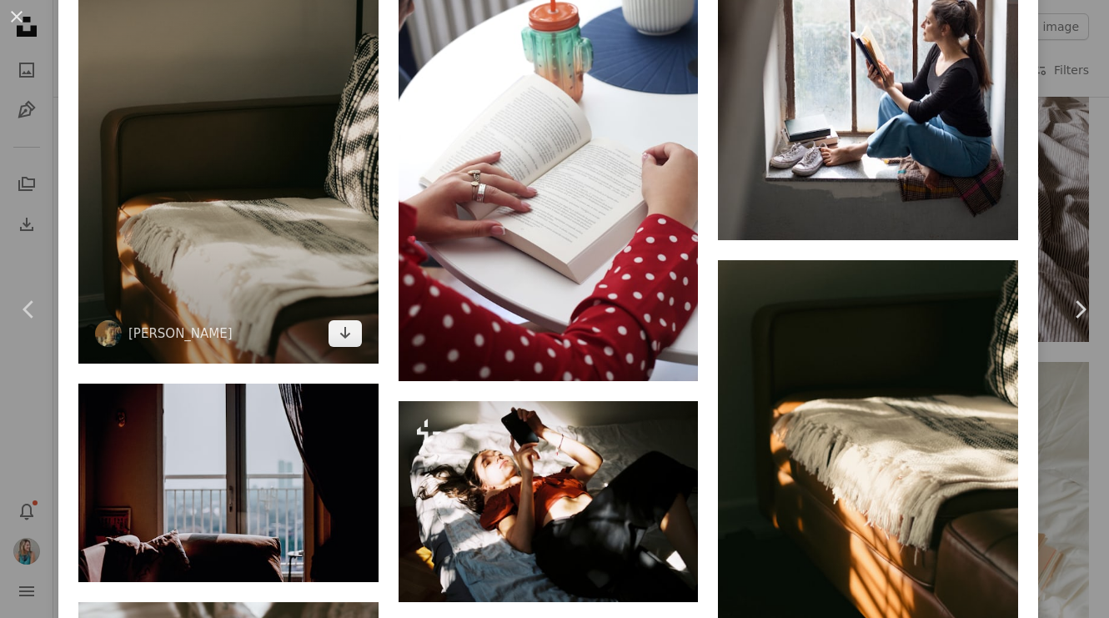
click at [323, 298] on img at bounding box center [228, 147] width 300 height 434
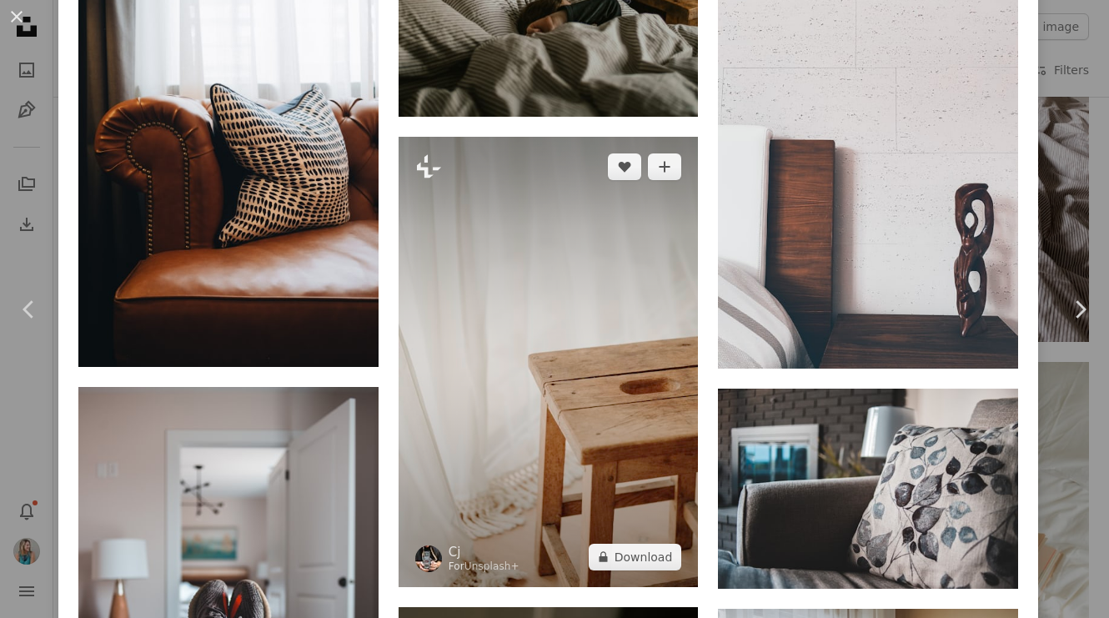
scroll to position [5176, 0]
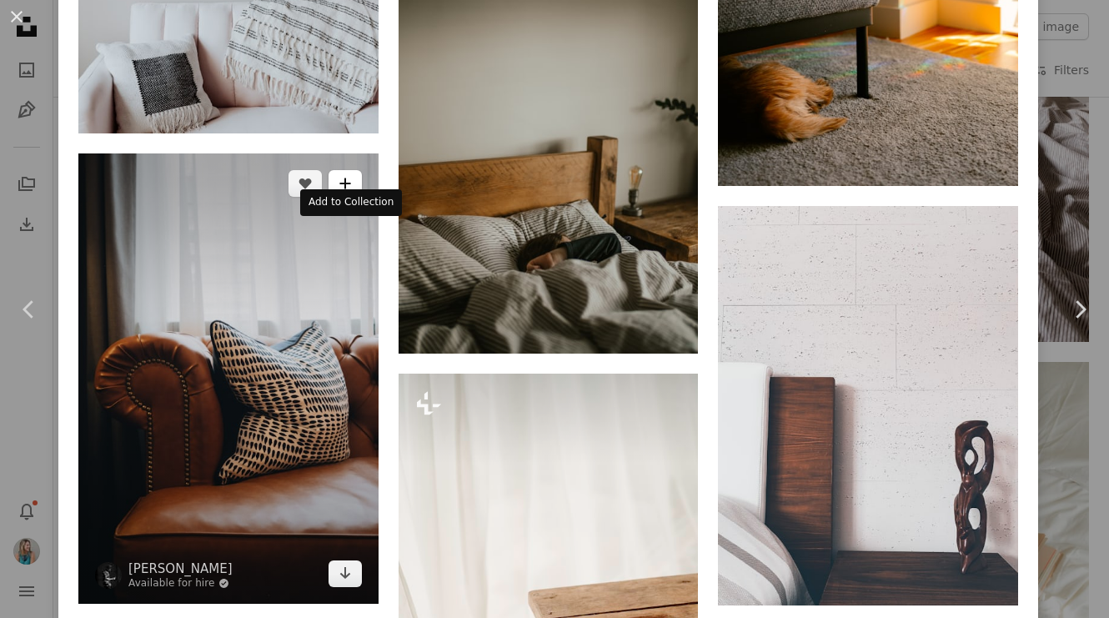
click at [352, 190] on icon "A plus sign" at bounding box center [344, 183] width 13 height 13
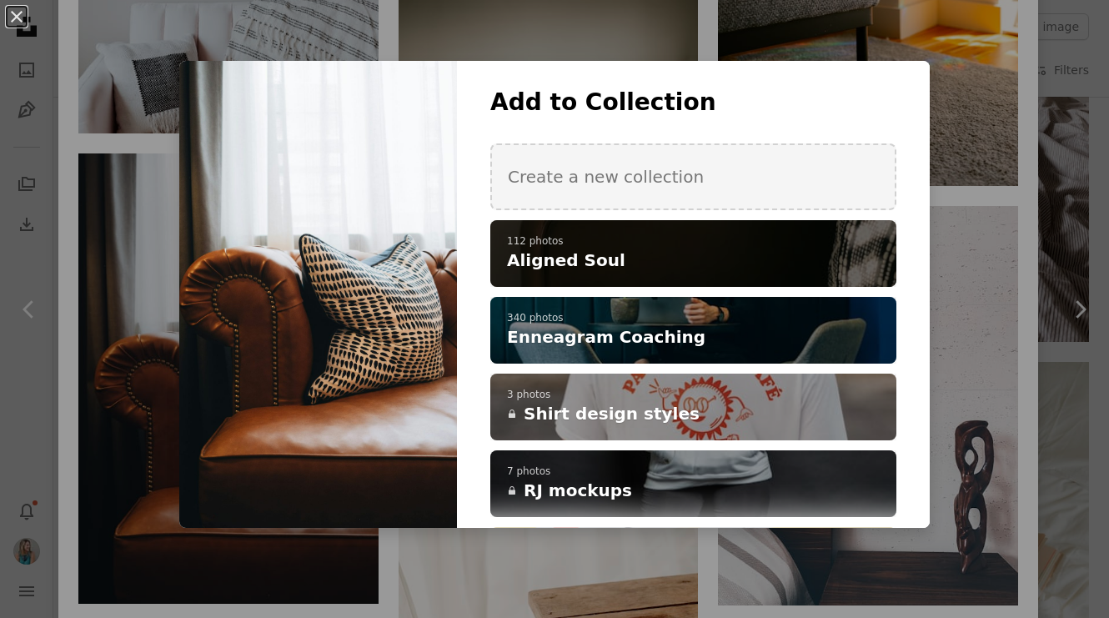
click at [543, 238] on p "112 photos" at bounding box center [693, 241] width 373 height 13
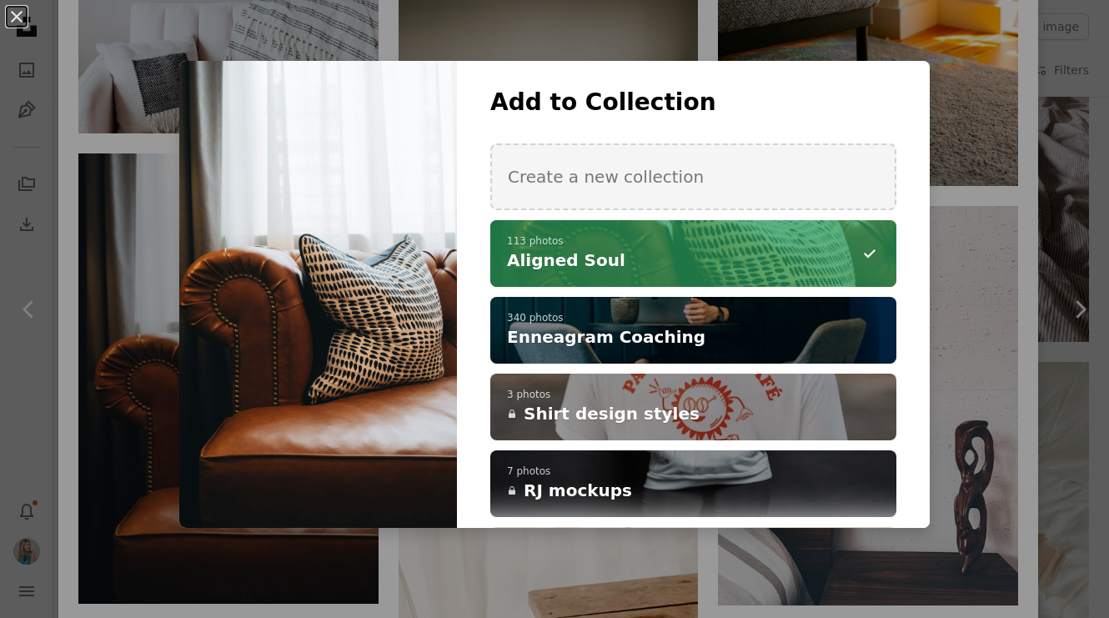
click at [148, 208] on div "An X shape Add to Collection Create a new collection A checkmark A minus sign 1…" at bounding box center [554, 309] width 1109 height 618
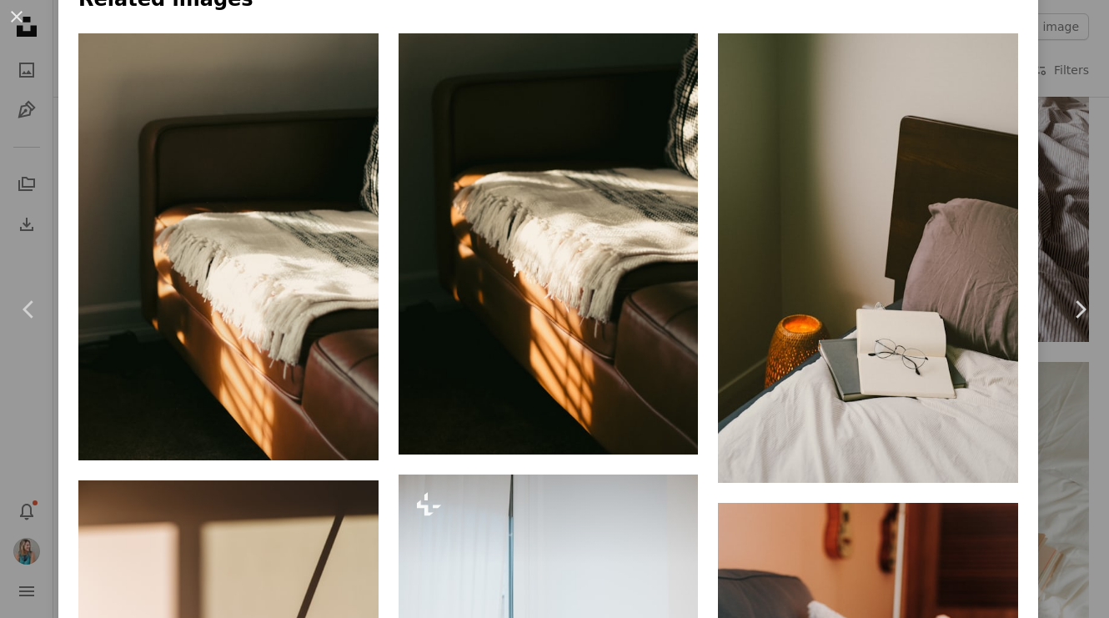
scroll to position [1113, 0]
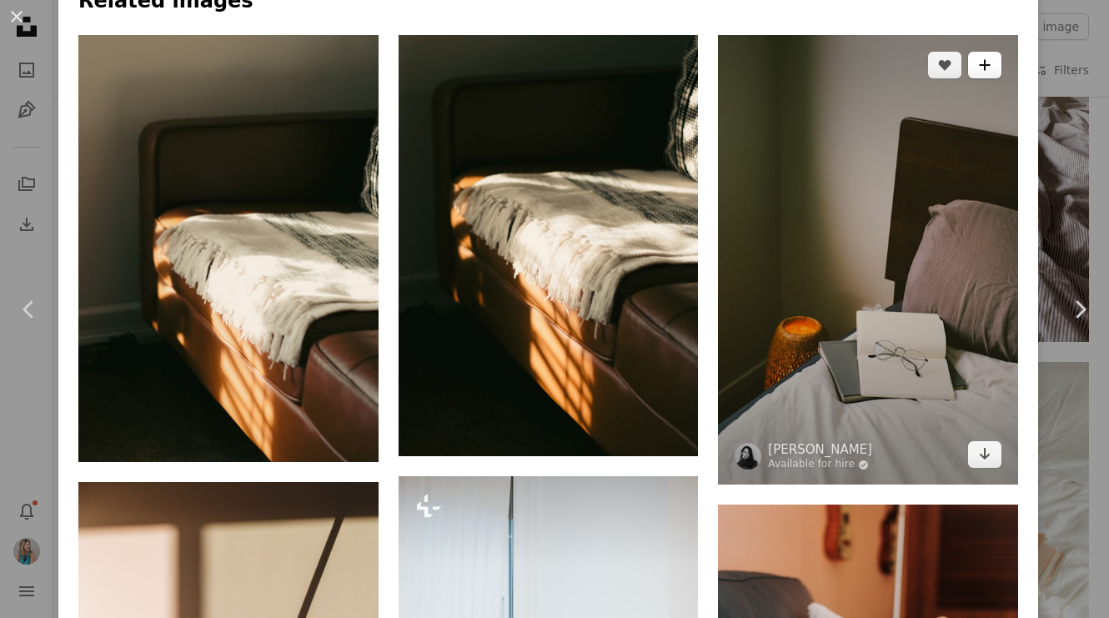
click at [996, 71] on button "A plus sign" at bounding box center [984, 65] width 33 height 27
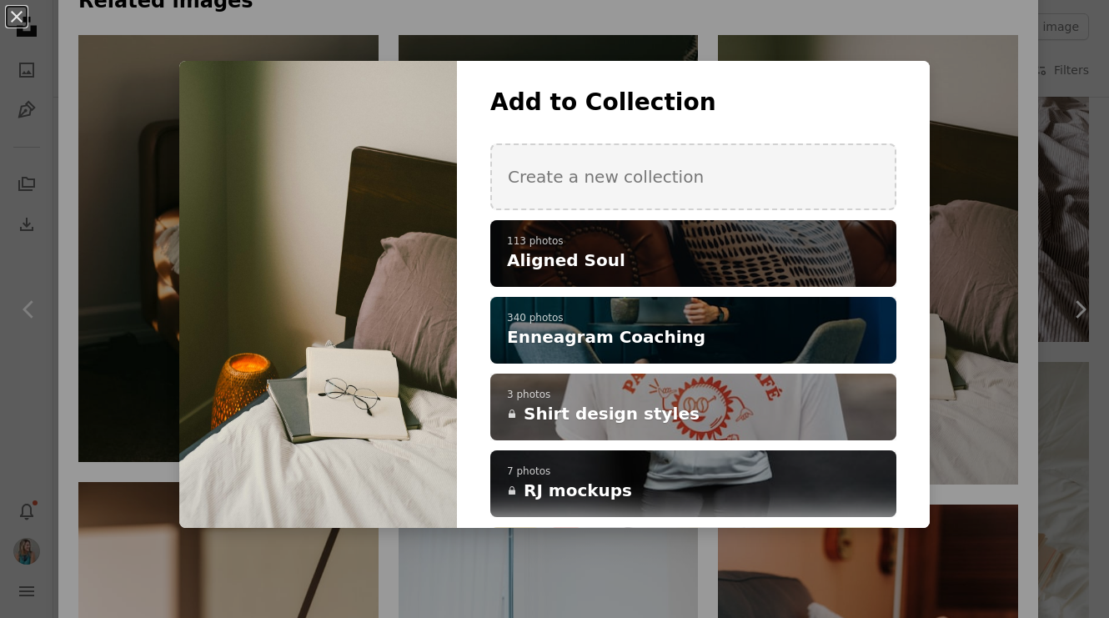
click at [802, 240] on p "113 photos" at bounding box center [693, 241] width 373 height 13
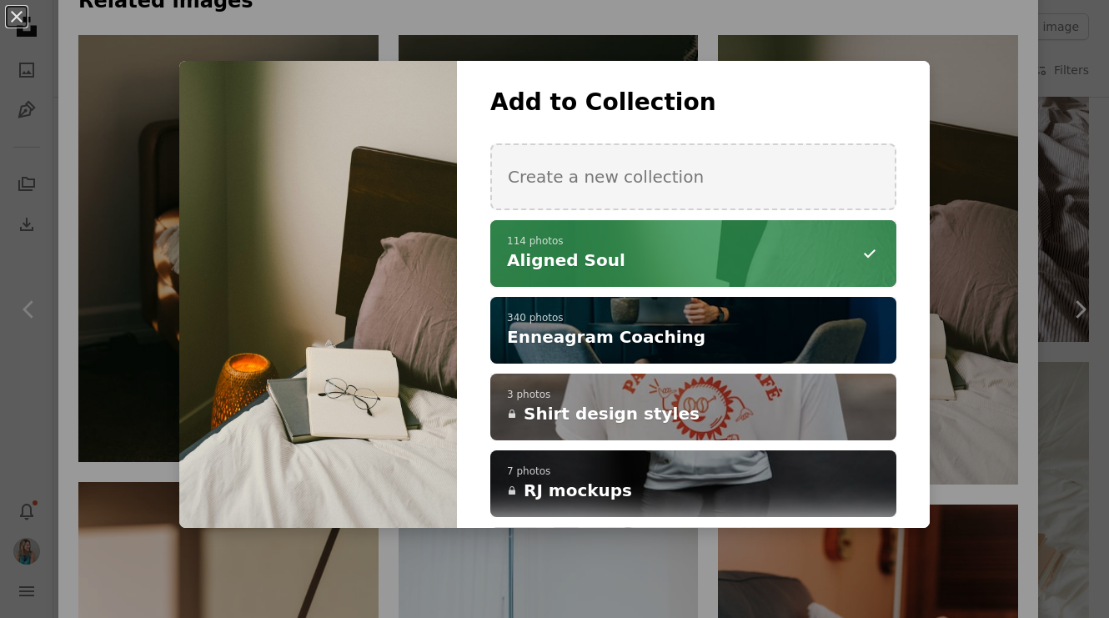
click at [707, 42] on div "An X shape Add to Collection Create a new collection A checkmark A minus sign 1…" at bounding box center [554, 309] width 1109 height 618
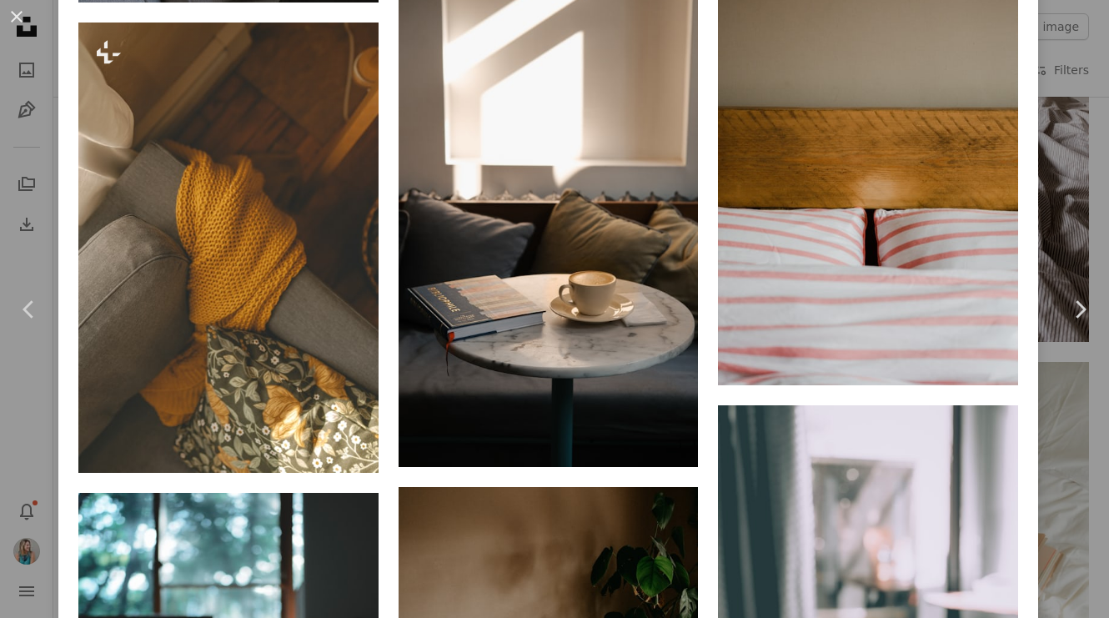
scroll to position [2593, 0]
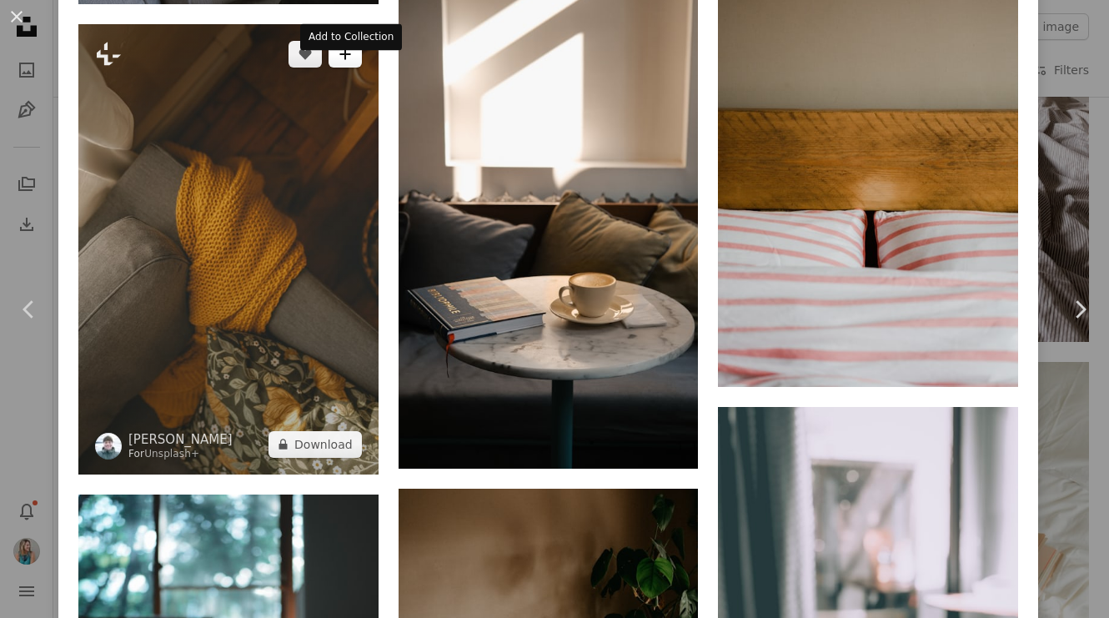
click at [359, 68] on button "A plus sign" at bounding box center [344, 54] width 33 height 27
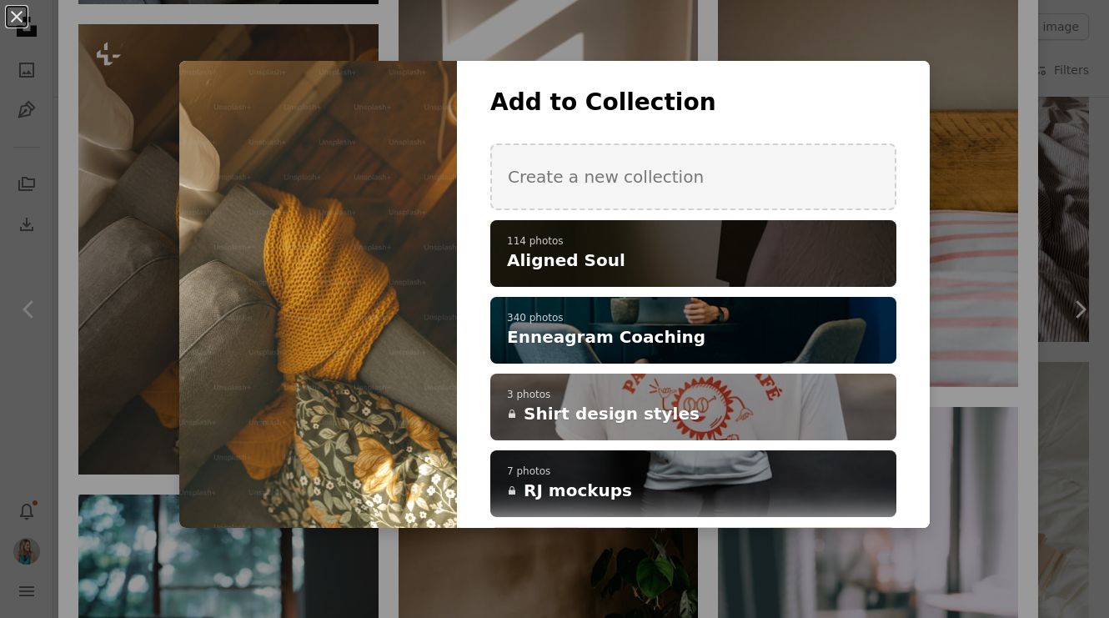
click at [581, 259] on span "Aligned Soul" at bounding box center [566, 259] width 118 height 23
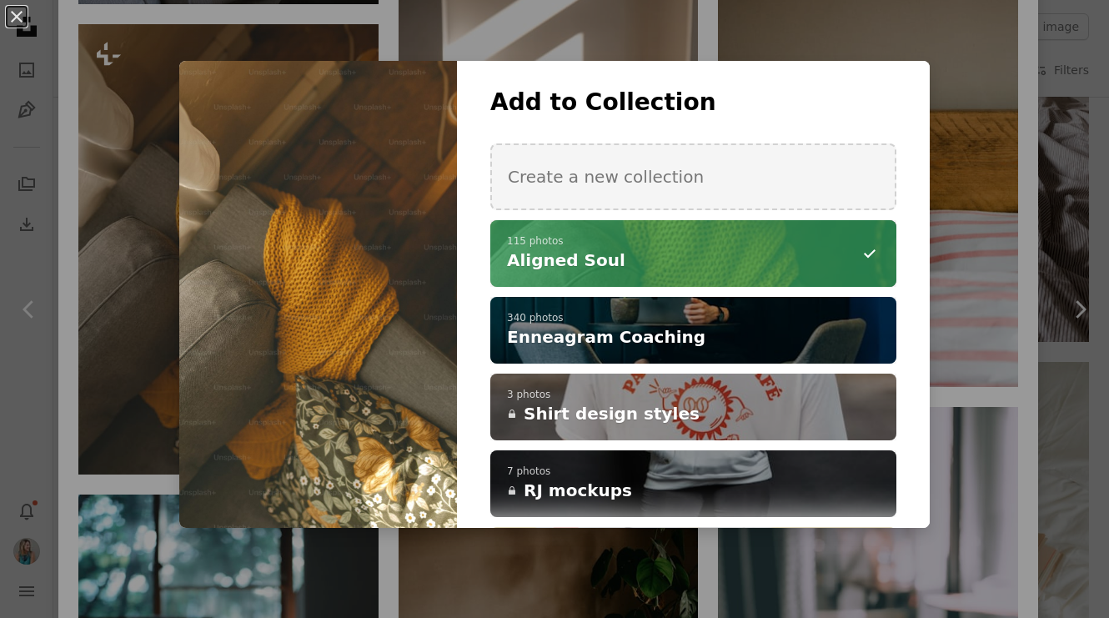
click at [633, 43] on div "An X shape Add to Collection Create a new collection A checkmark A minus sign 1…" at bounding box center [554, 309] width 1109 height 618
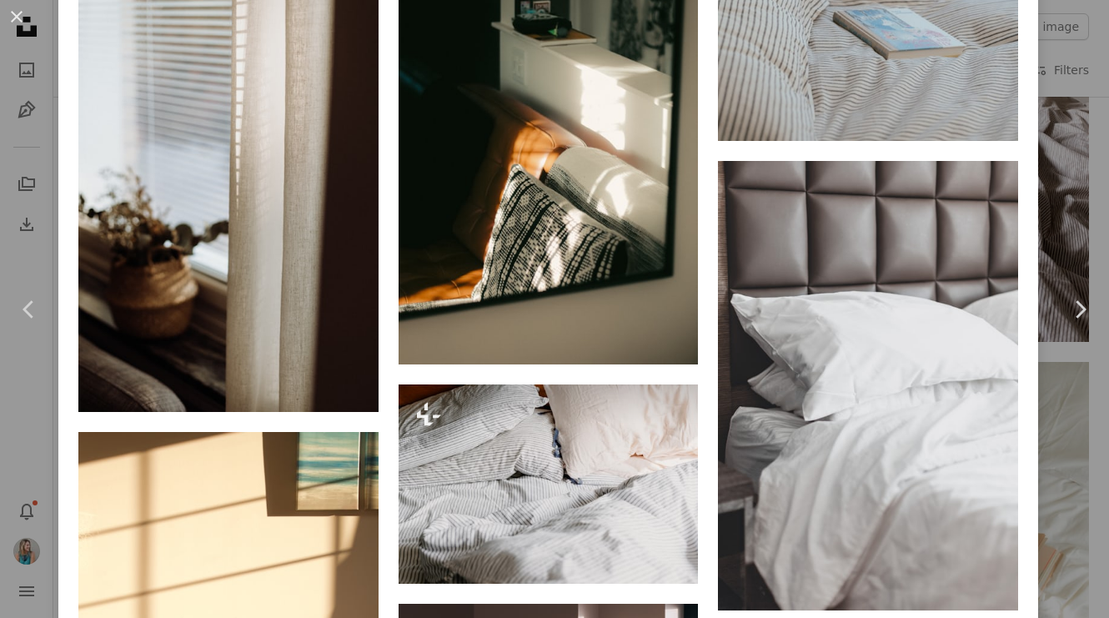
scroll to position [7938, 0]
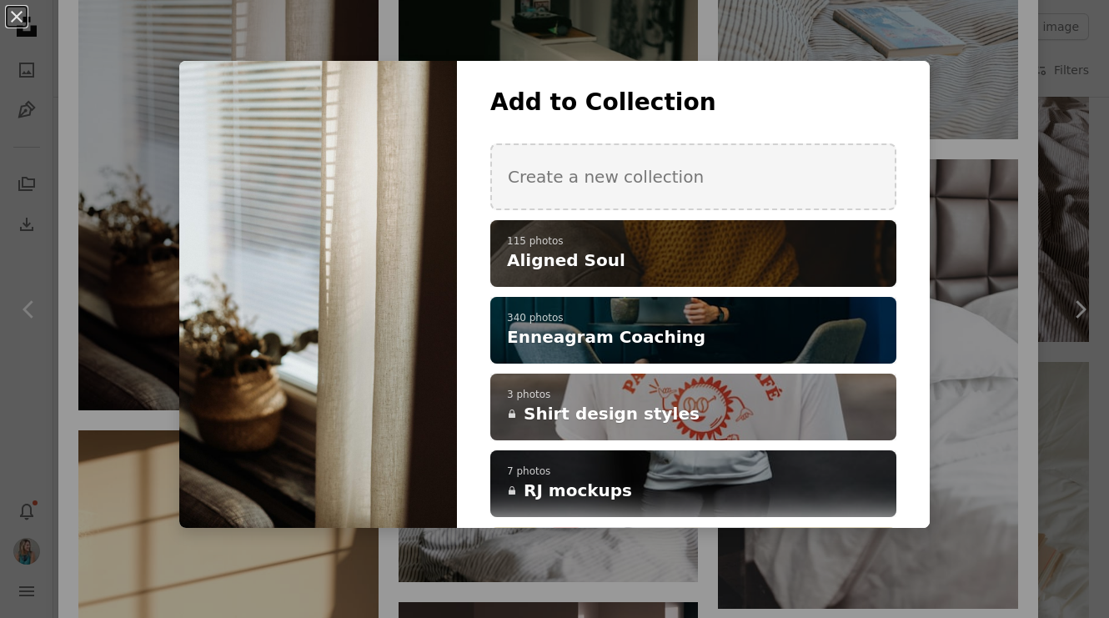
click at [549, 236] on p "115 photos" at bounding box center [693, 241] width 373 height 13
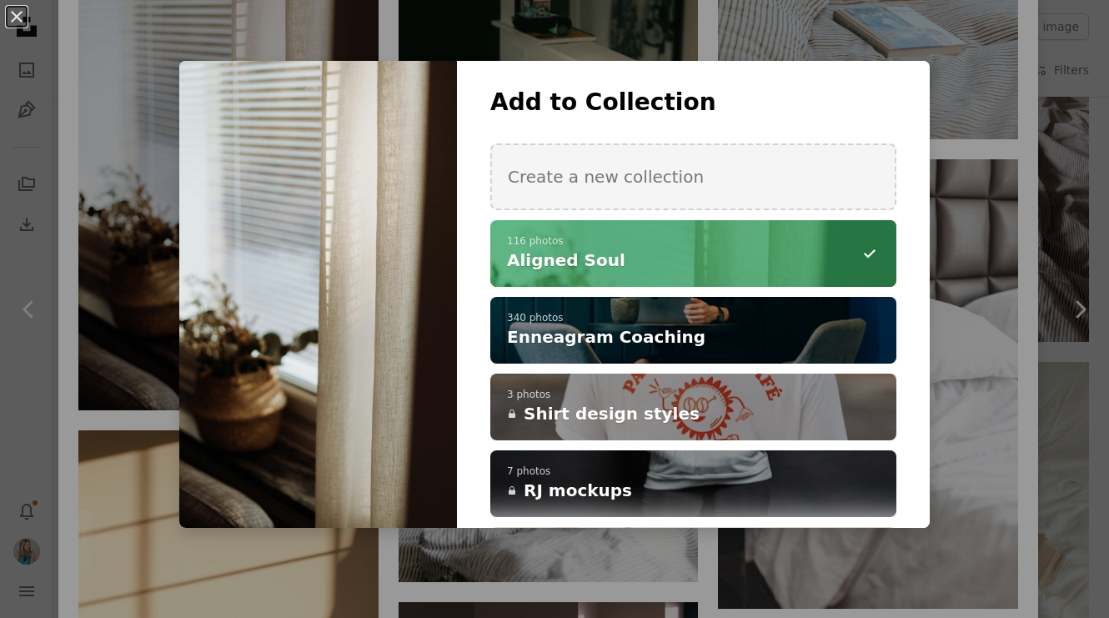
click at [641, 26] on div "An X shape Add to Collection Create a new collection A checkmark A minus sign 1…" at bounding box center [554, 309] width 1109 height 618
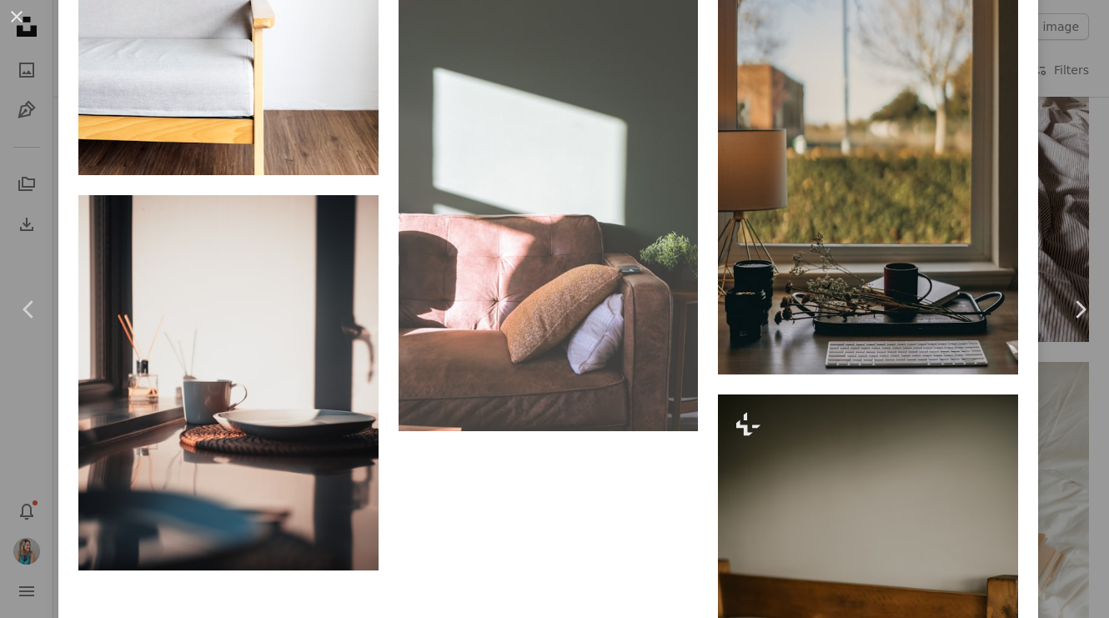
scroll to position [9111, 0]
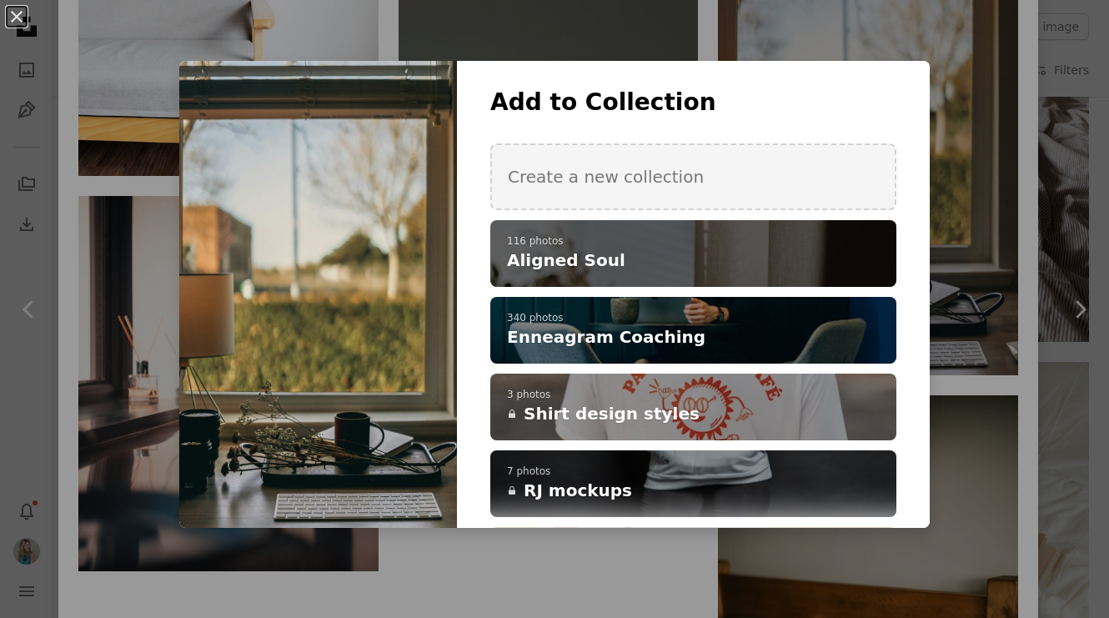
click at [678, 249] on h4 "Aligned Soul" at bounding box center [684, 259] width 354 height 23
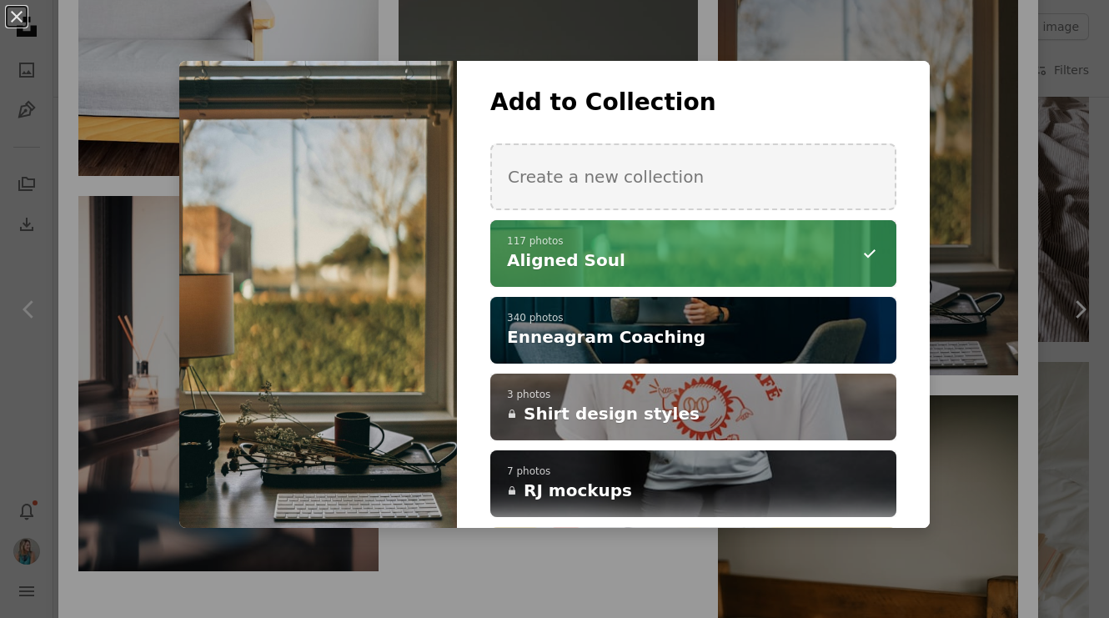
click at [696, 40] on div "An X shape Add to Collection Create a new collection A checkmark A minus sign 1…" at bounding box center [554, 309] width 1109 height 618
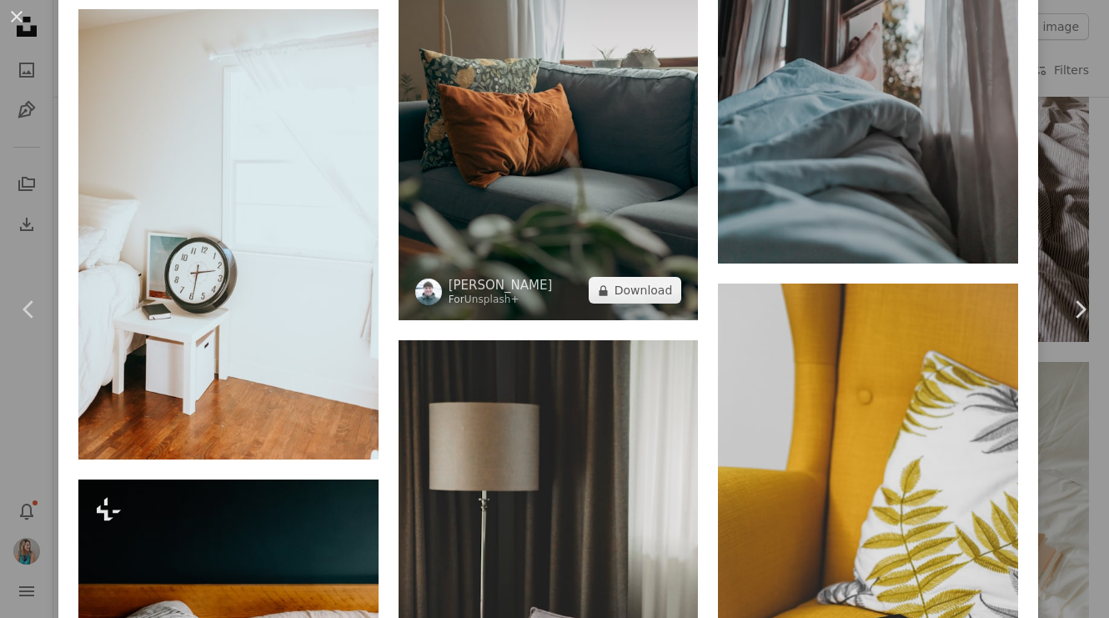
scroll to position [10131, 0]
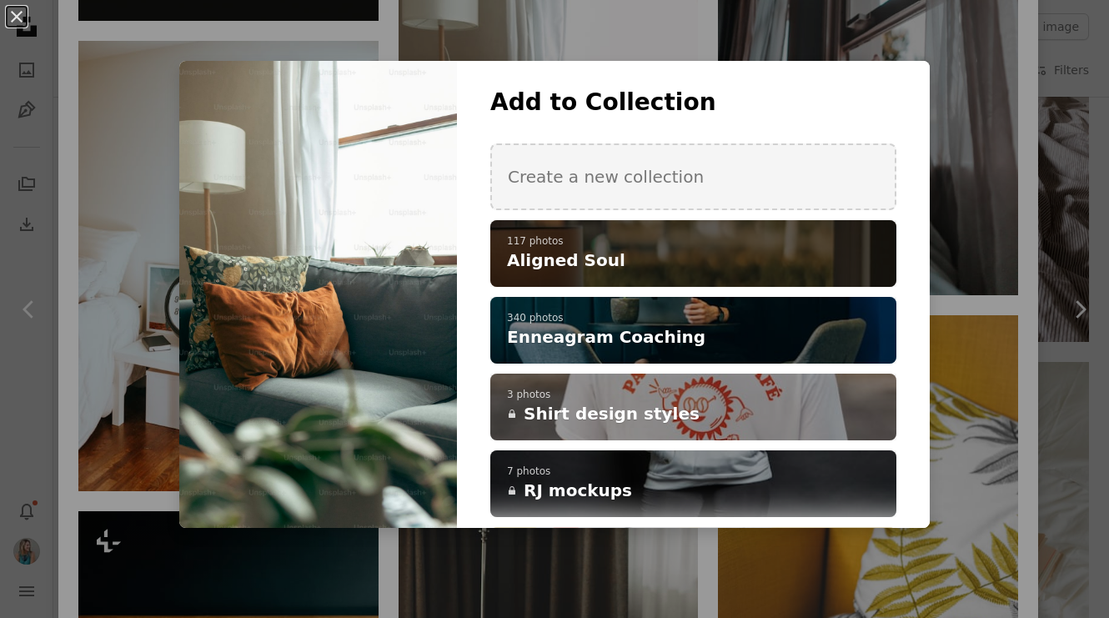
click at [652, 259] on h4 "Aligned Soul" at bounding box center [684, 259] width 354 height 23
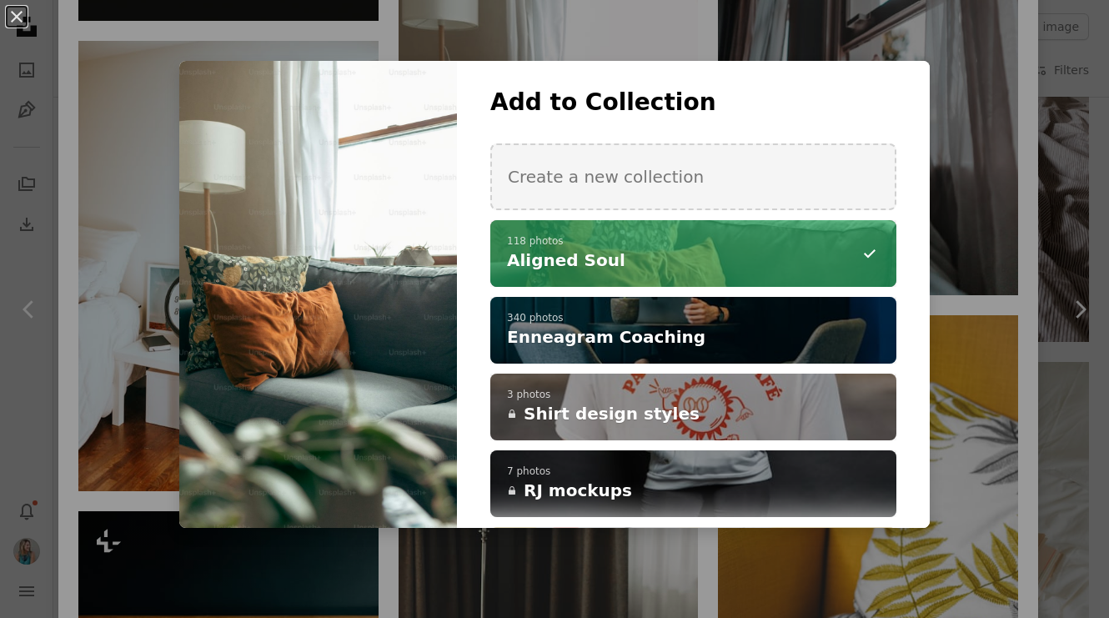
click at [727, 36] on div "An X shape Add to Collection Create a new collection A checkmark A minus sign 1…" at bounding box center [554, 309] width 1109 height 618
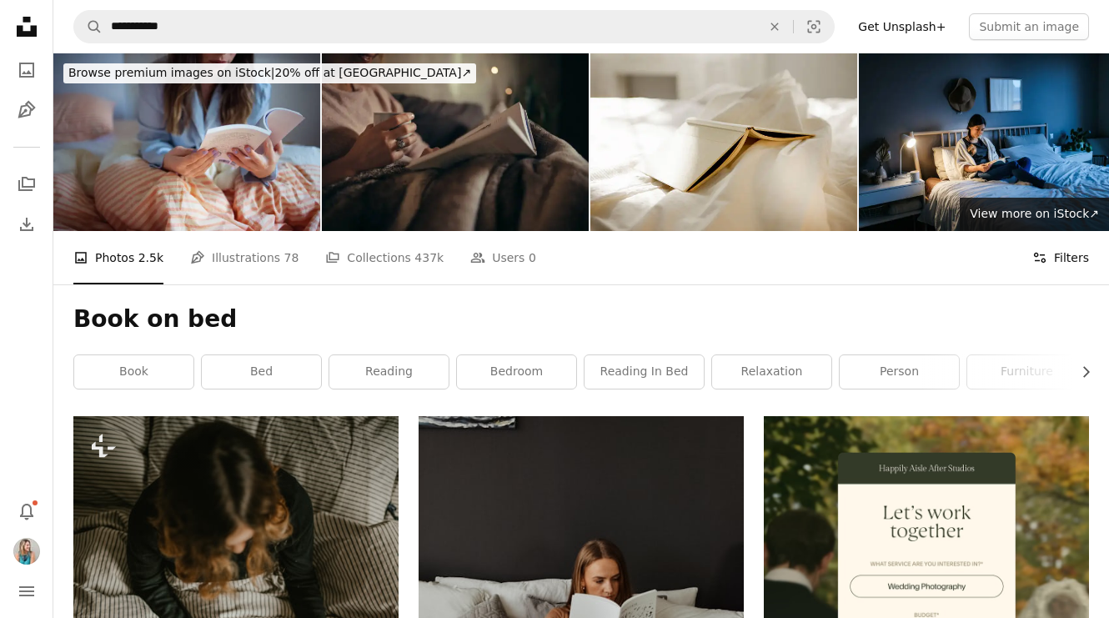
click at [1061, 245] on button "Filters Filters" at bounding box center [1060, 257] width 57 height 53
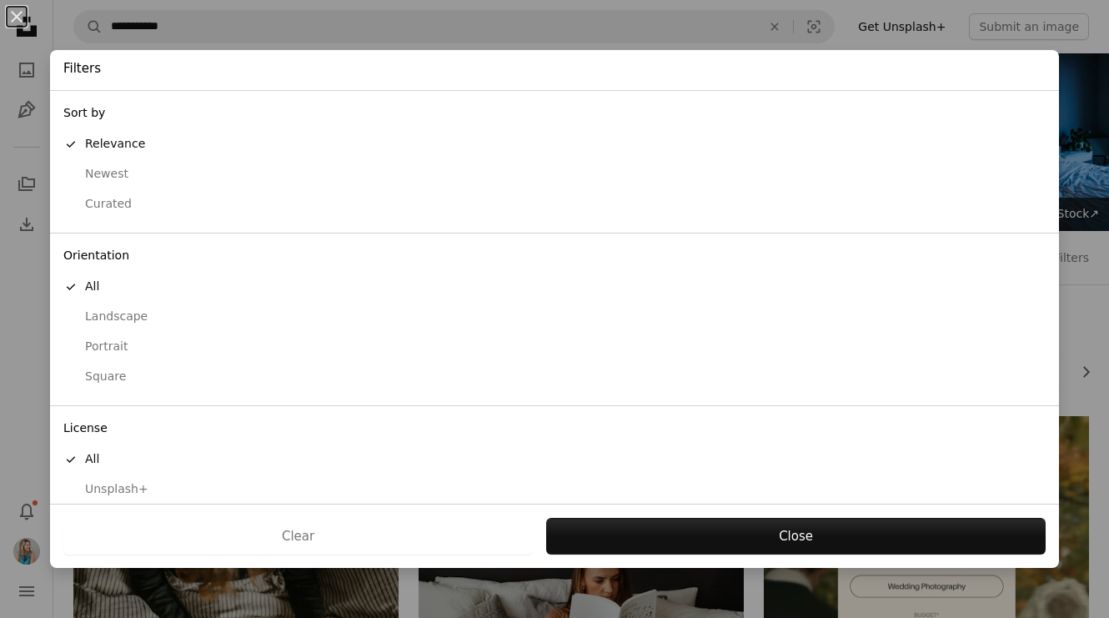
click at [138, 310] on div "Landscape" at bounding box center [554, 316] width 982 height 17
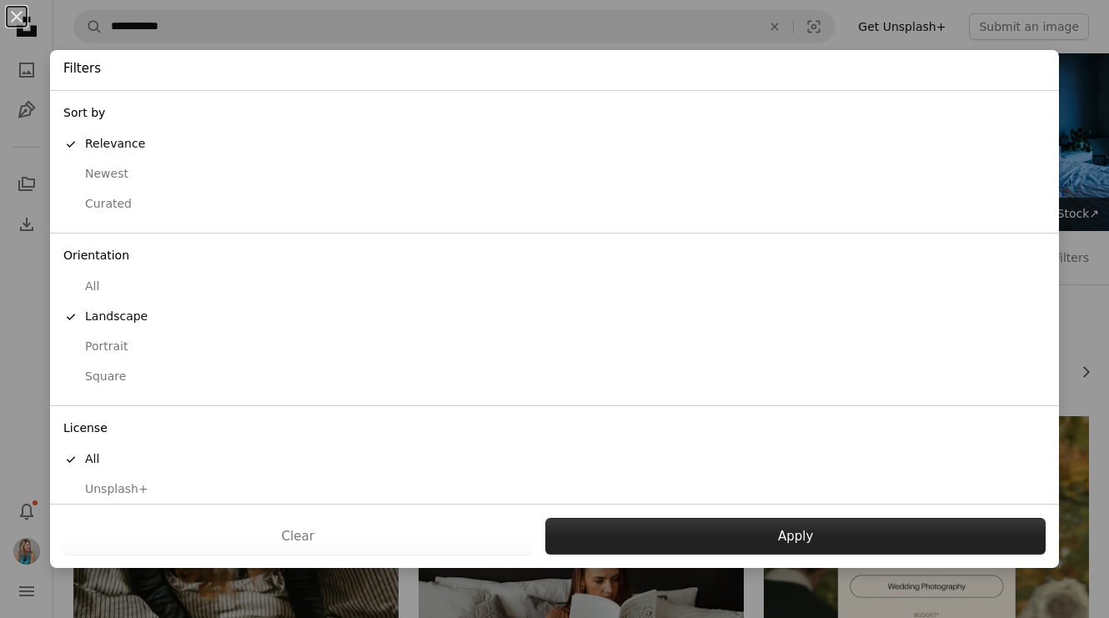
click at [707, 535] on button "Apply" at bounding box center [795, 536] width 500 height 37
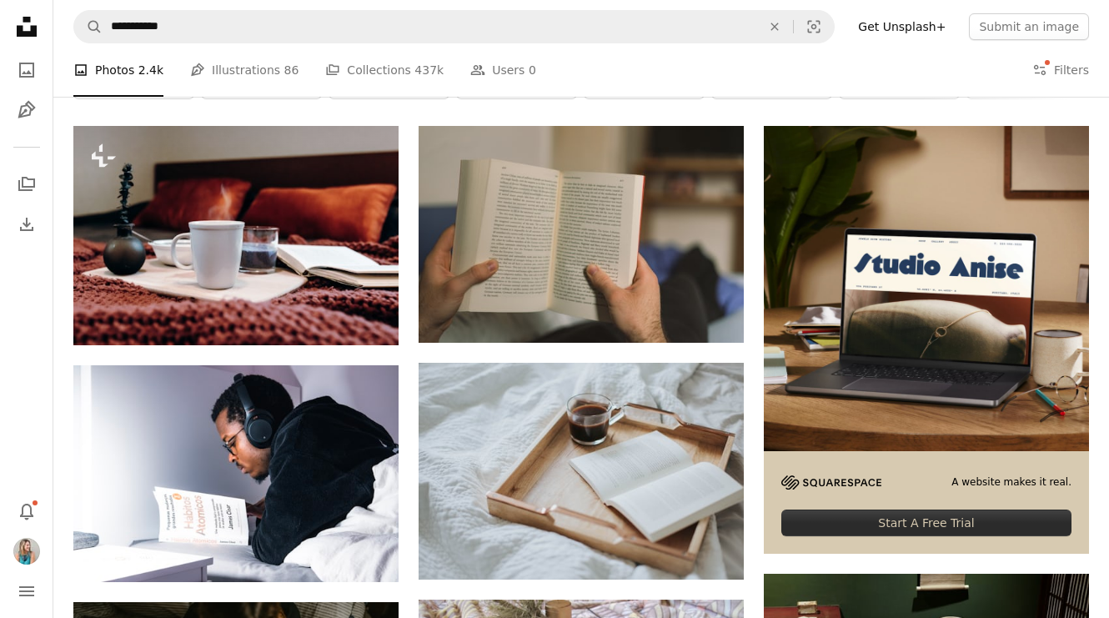
scroll to position [283, 0]
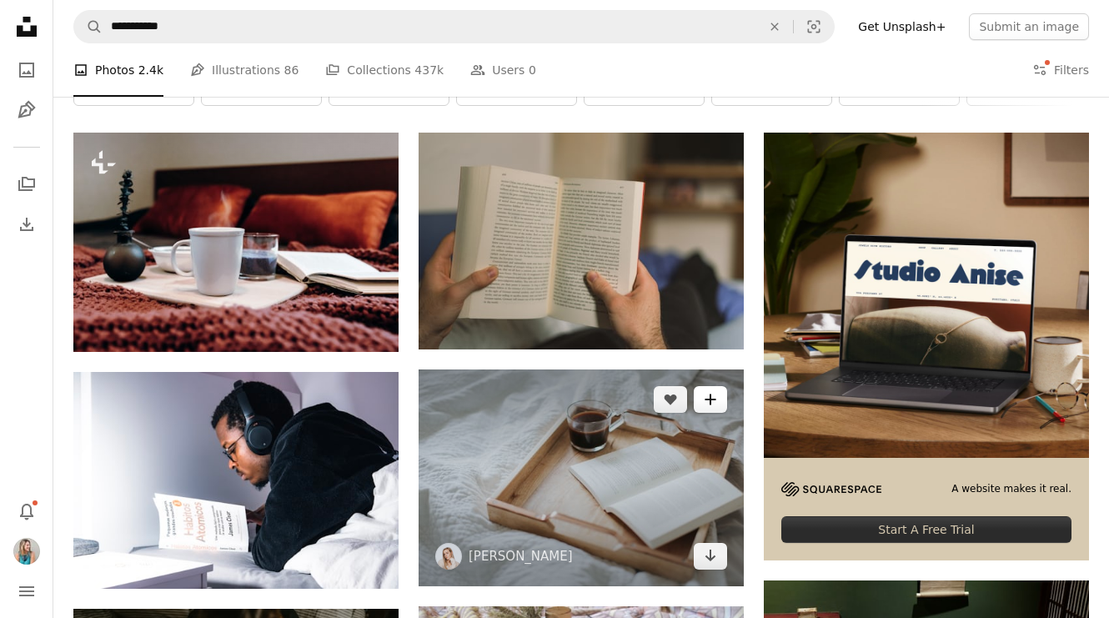
click at [716, 396] on icon "A plus sign" at bounding box center [710, 399] width 13 height 13
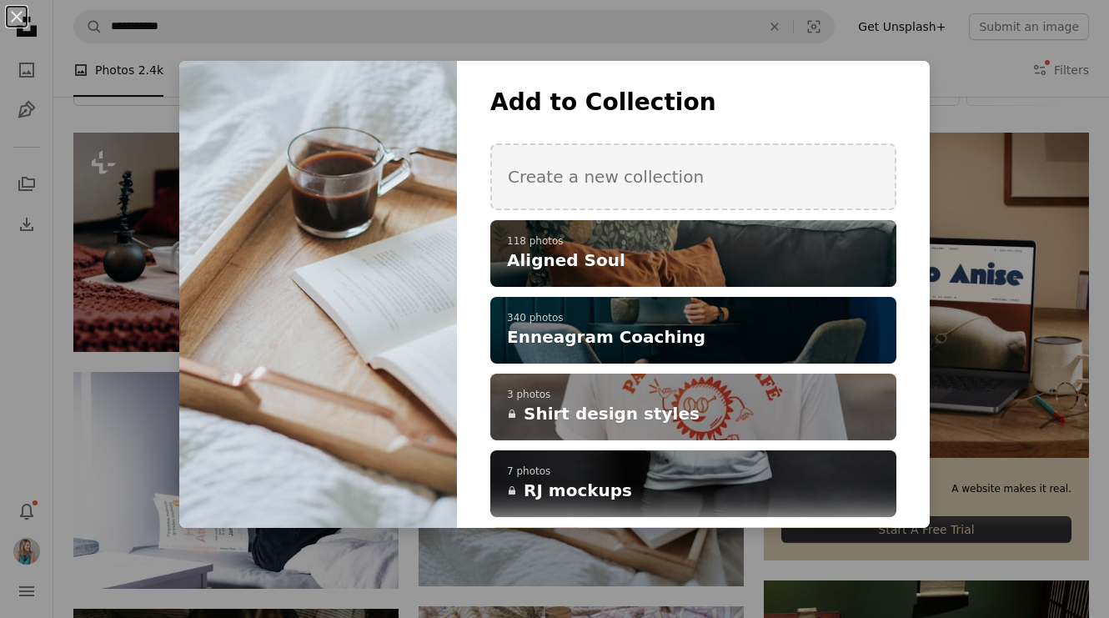
click at [1011, 179] on div "An X shape Add to Collection Create a new collection A checkmark A plus sign 11…" at bounding box center [554, 309] width 1109 height 618
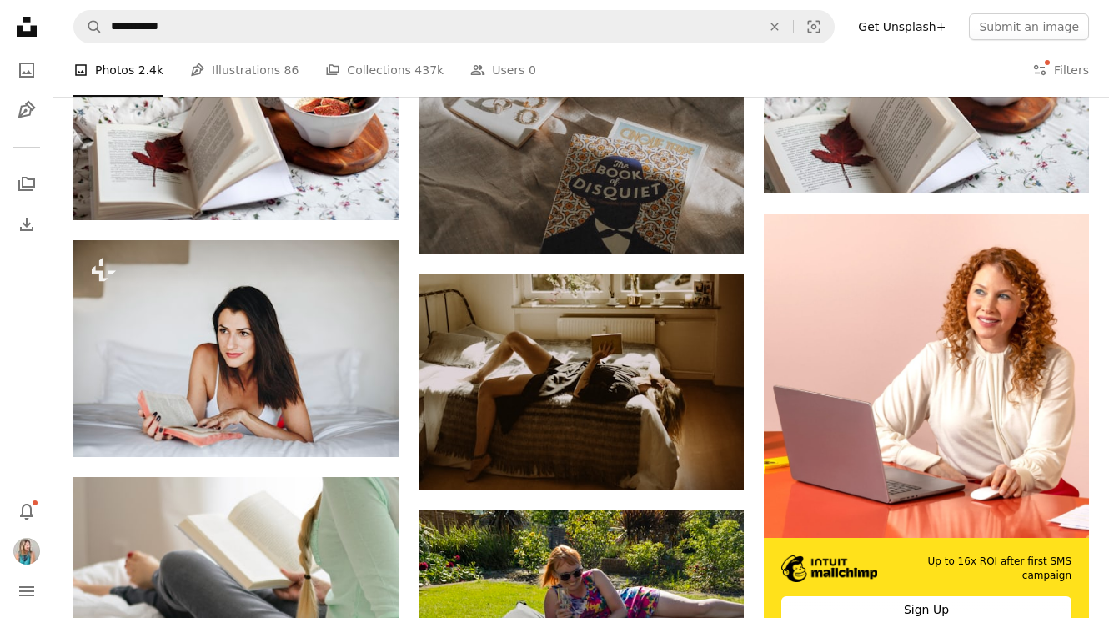
scroll to position [4894, 0]
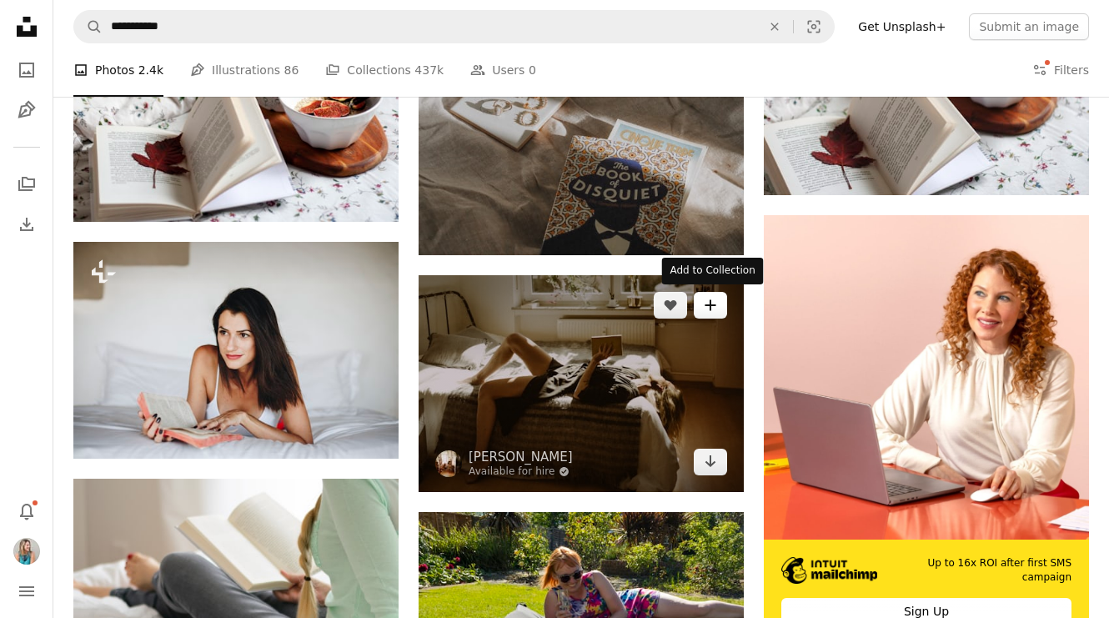
click at [714, 308] on icon "A plus sign" at bounding box center [710, 304] width 13 height 13
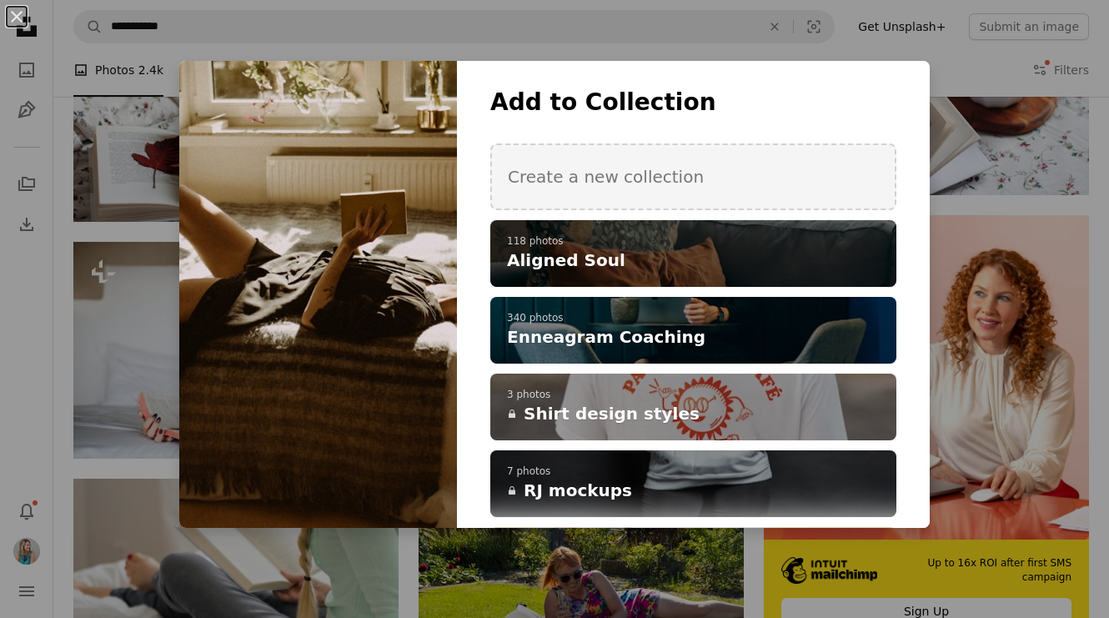
click at [680, 262] on h4 "Aligned Soul" at bounding box center [684, 259] width 354 height 23
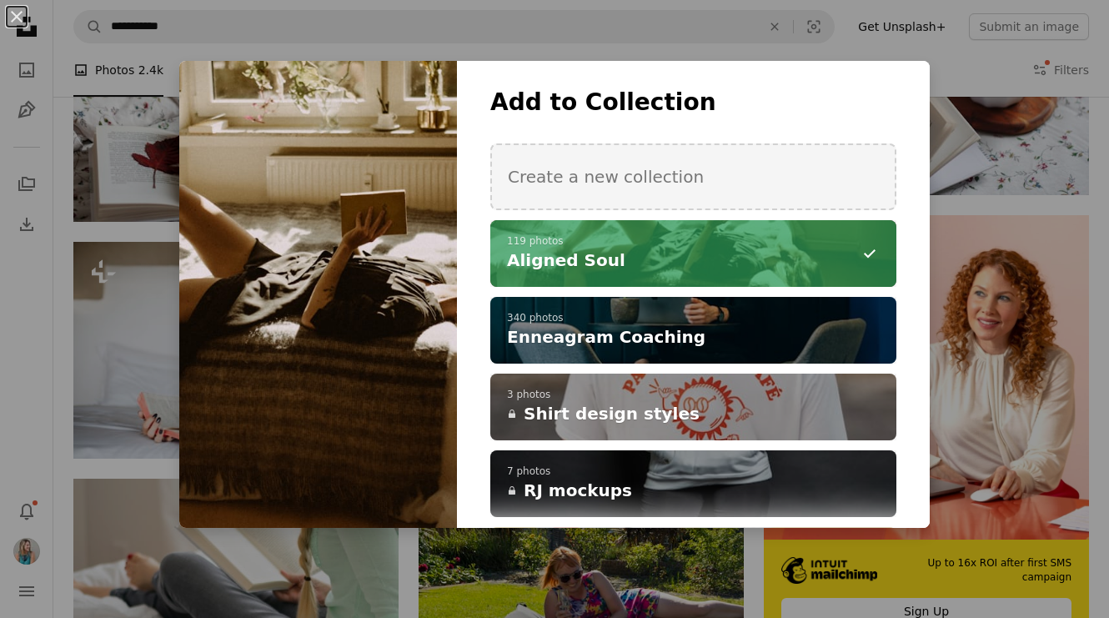
click at [641, 33] on div "An X shape Add to Collection Create a new collection A checkmark A minus sign 1…" at bounding box center [554, 309] width 1109 height 618
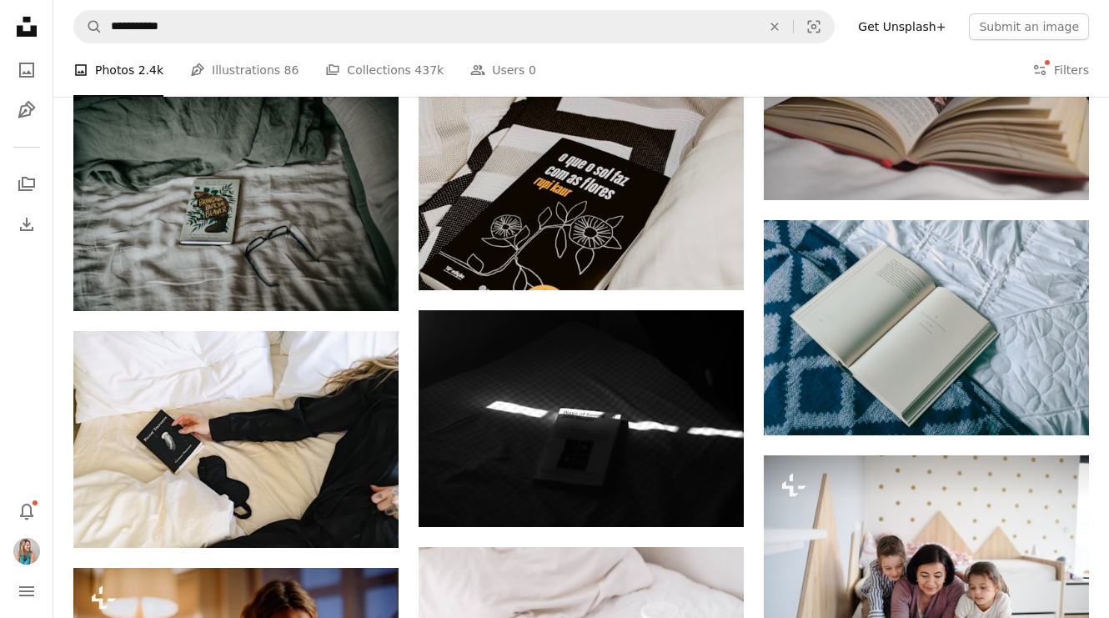
scroll to position [14915, 0]
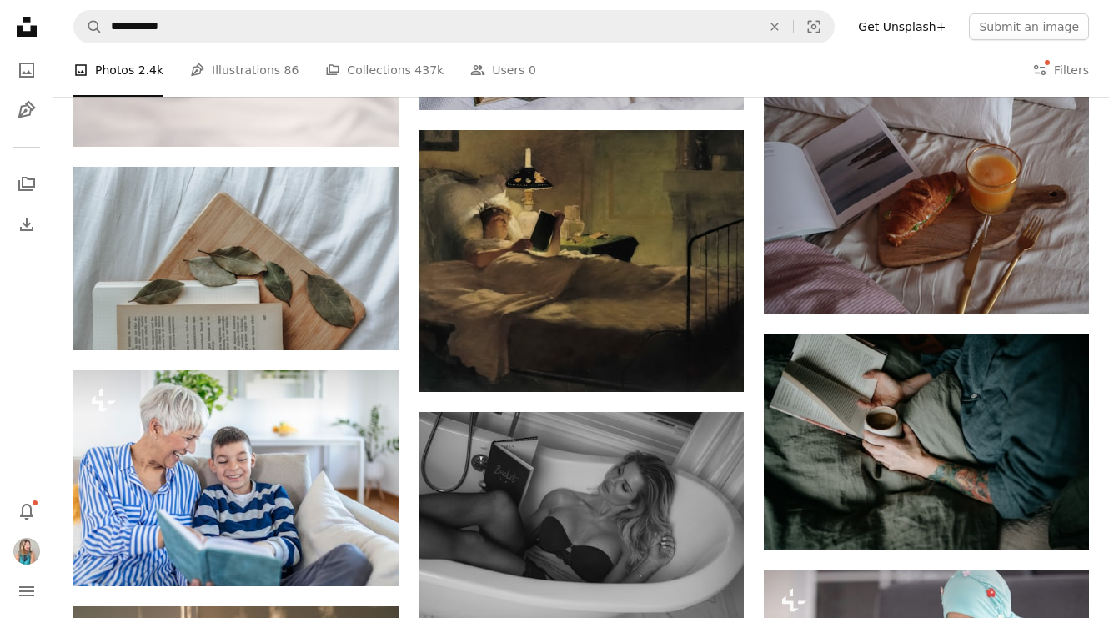
scroll to position [17971, 0]
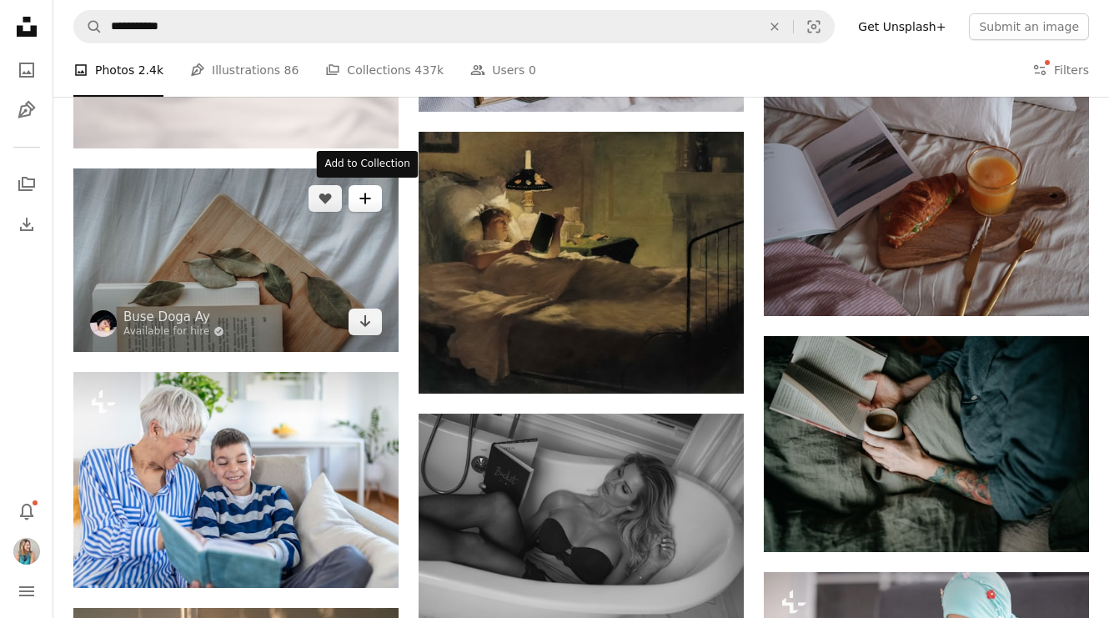
click at [363, 193] on icon "A plus sign" at bounding box center [364, 198] width 13 height 13
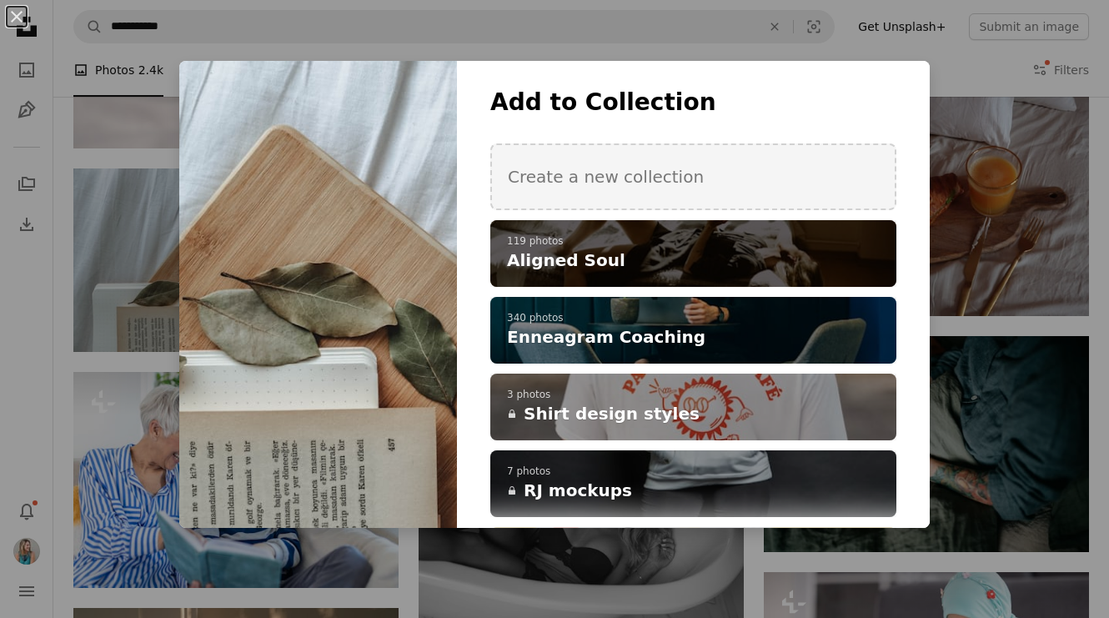
click at [527, 236] on p "119 photos" at bounding box center [693, 241] width 373 height 13
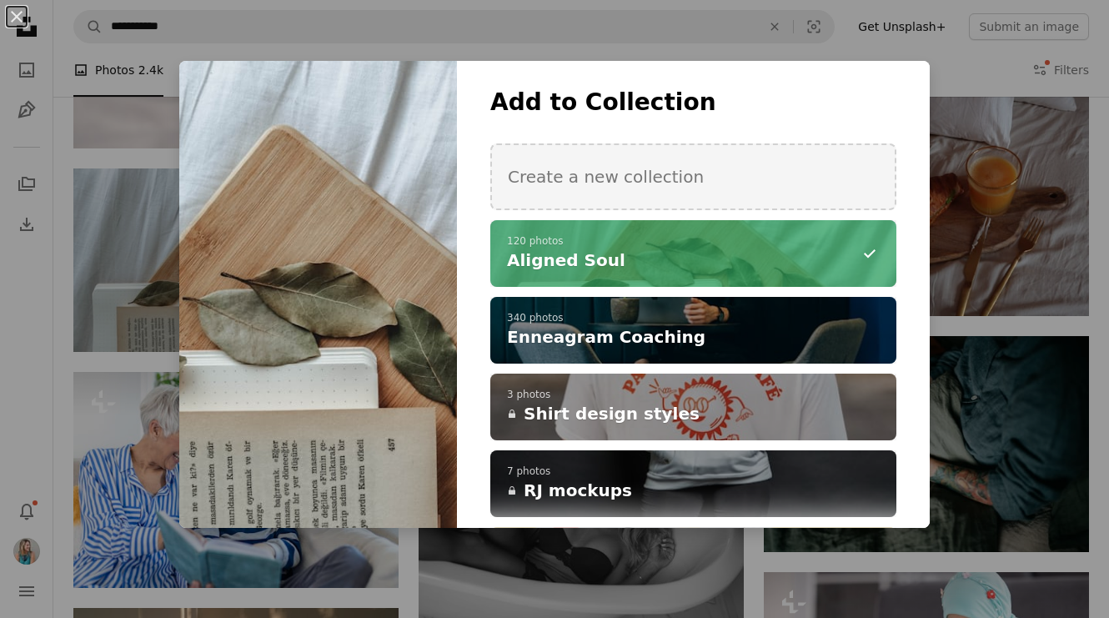
click at [544, 8] on div "An X shape Add to Collection Create a new collection A checkmark A minus sign 1…" at bounding box center [554, 309] width 1109 height 618
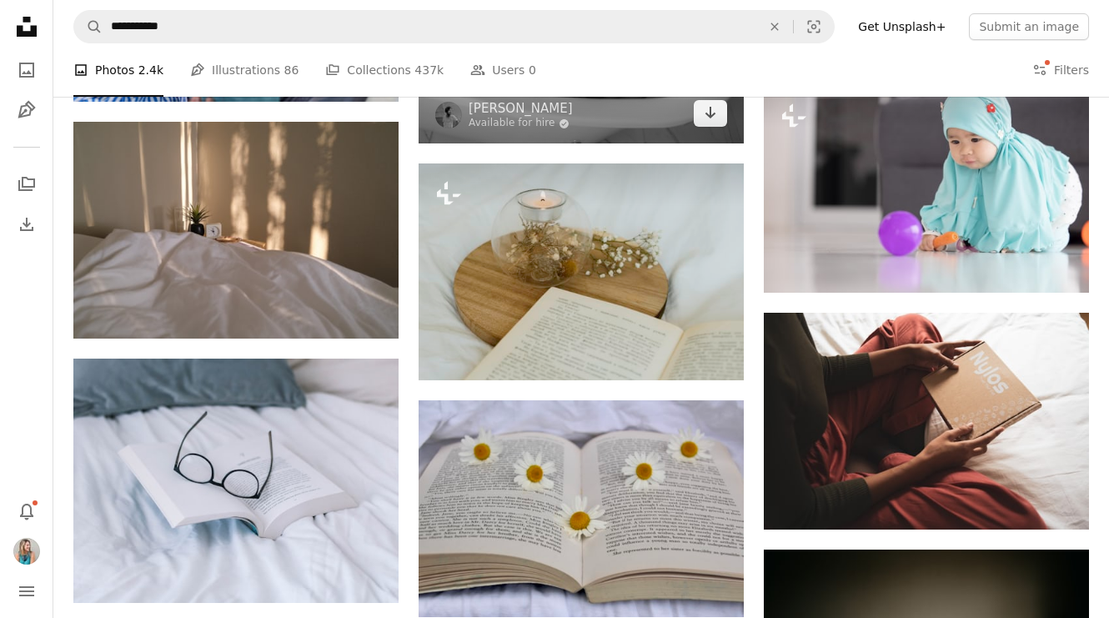
scroll to position [18456, 0]
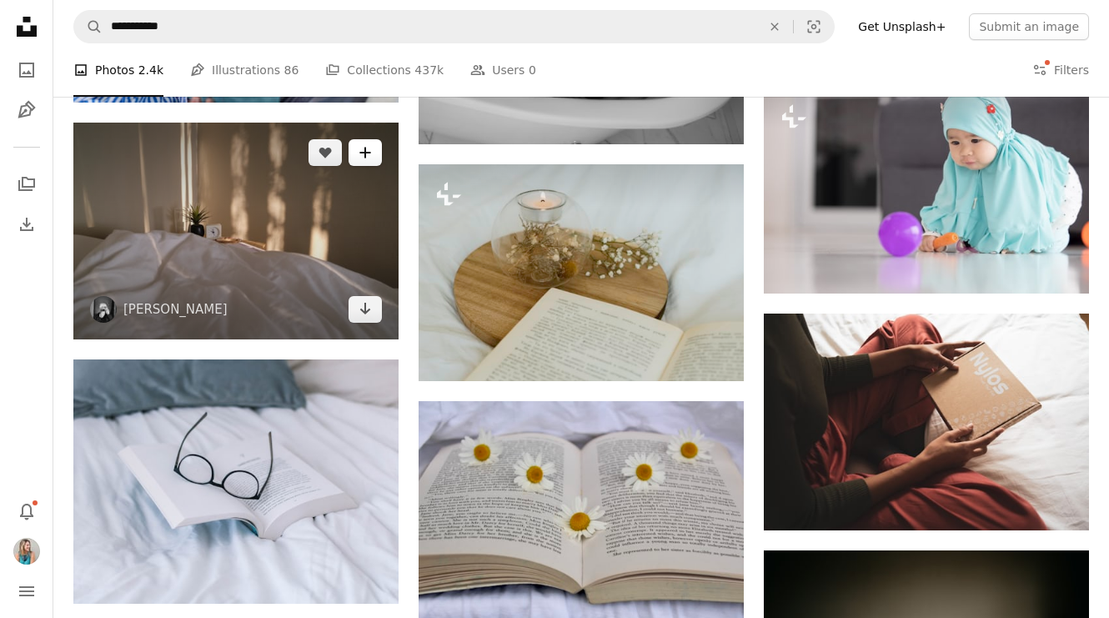
click at [366, 157] on icon "A plus sign" at bounding box center [364, 152] width 13 height 13
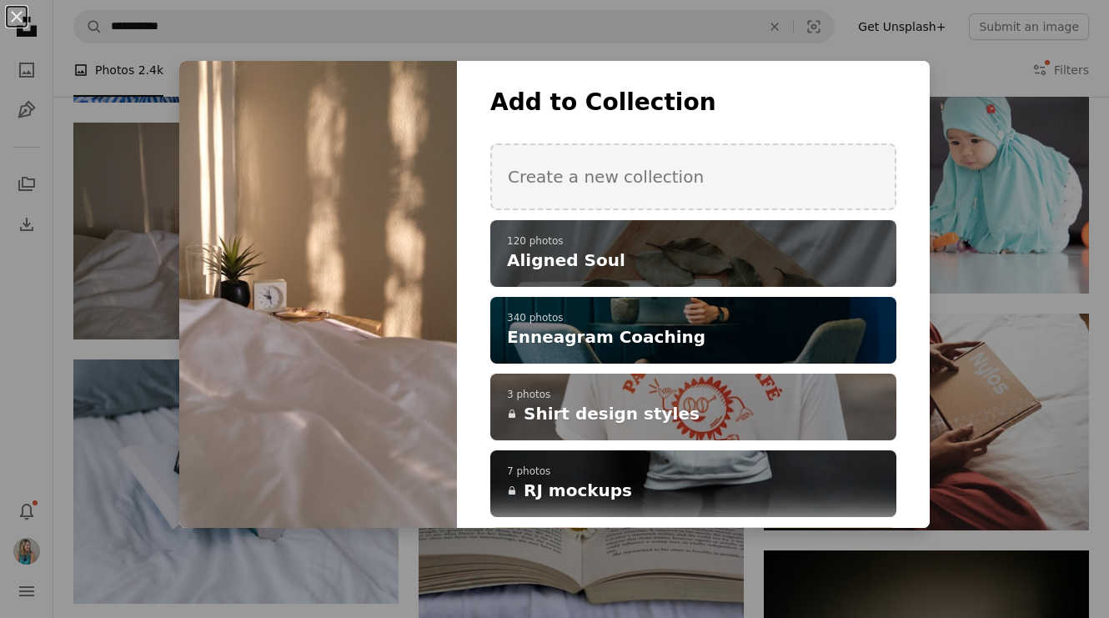
click at [621, 273] on div "A checkmark A plus sign 120 photos Aligned Soul" at bounding box center [693, 253] width 406 height 67
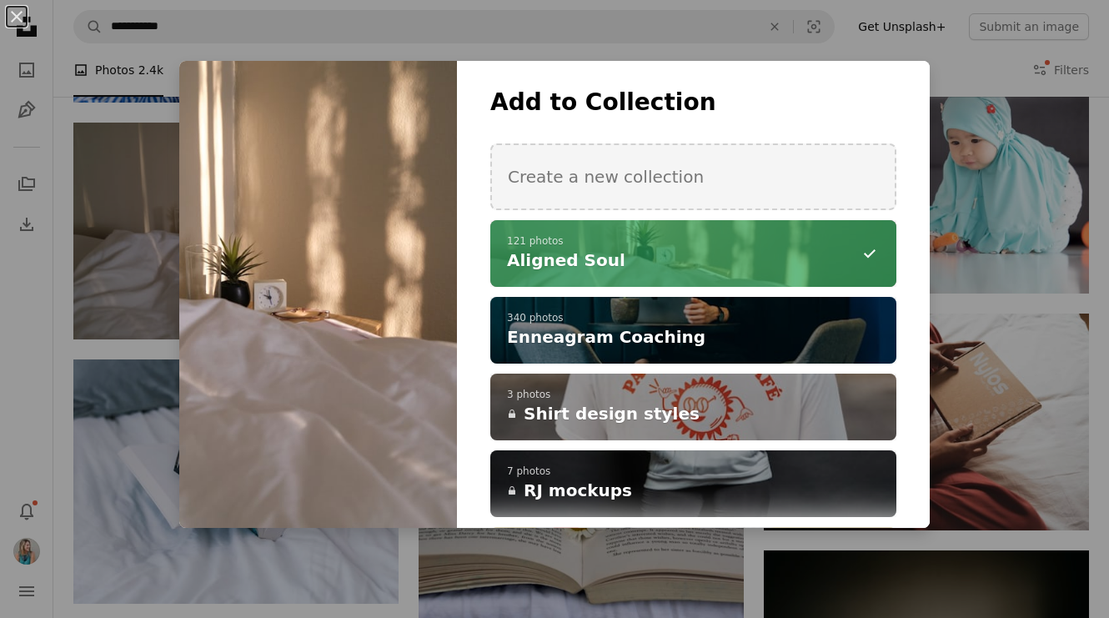
click at [614, 27] on div "An X shape Add to Collection Create a new collection A checkmark A minus sign 1…" at bounding box center [554, 309] width 1109 height 618
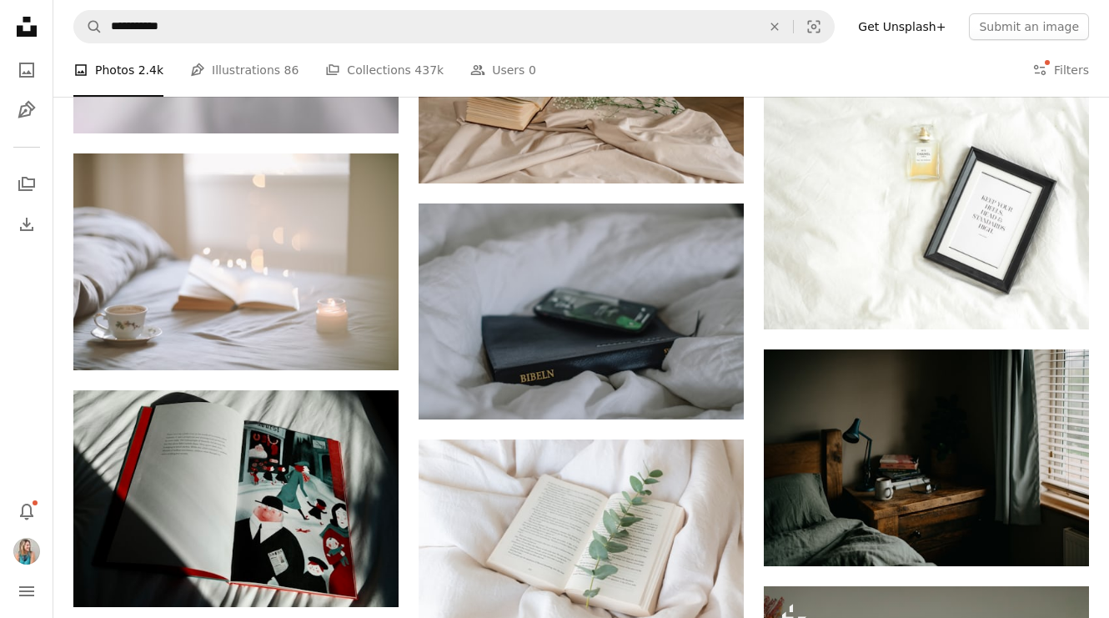
scroll to position [21763, 0]
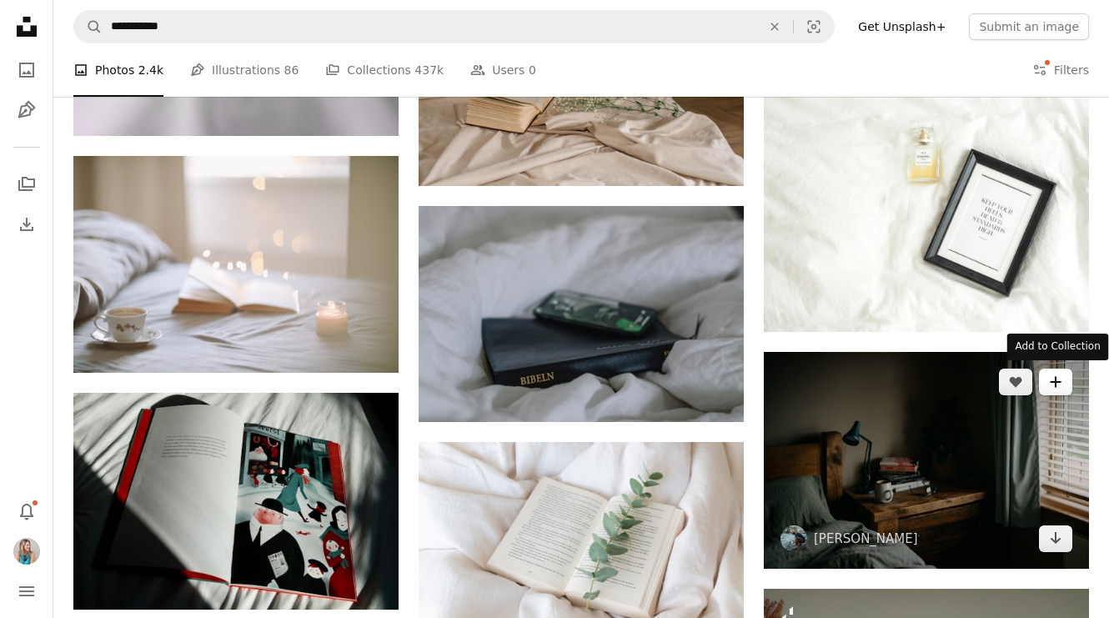
click at [1057, 384] on icon "A plus sign" at bounding box center [1055, 381] width 13 height 13
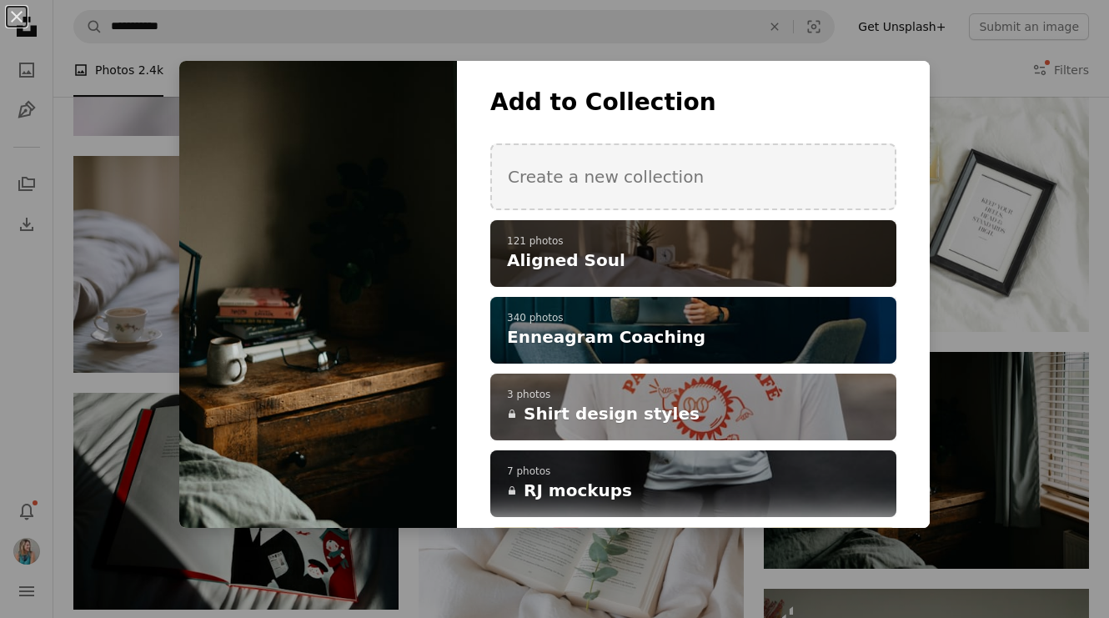
click at [701, 267] on h4 "Aligned Soul" at bounding box center [684, 259] width 354 height 23
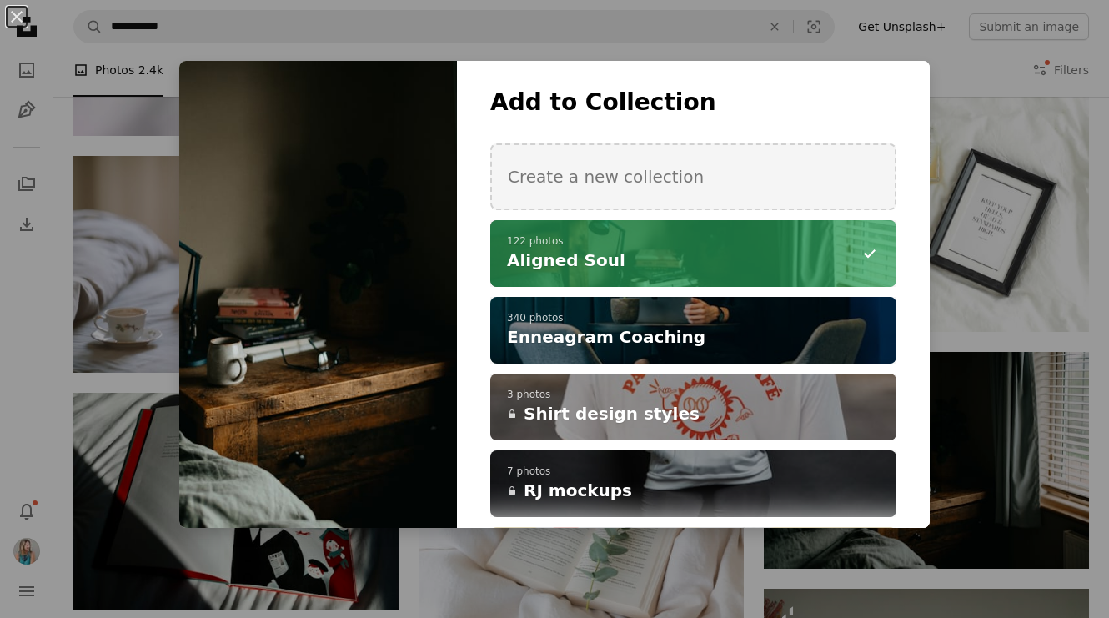
click at [785, 34] on div "An X shape Add to Collection Create a new collection A checkmark A minus sign 1…" at bounding box center [554, 309] width 1109 height 618
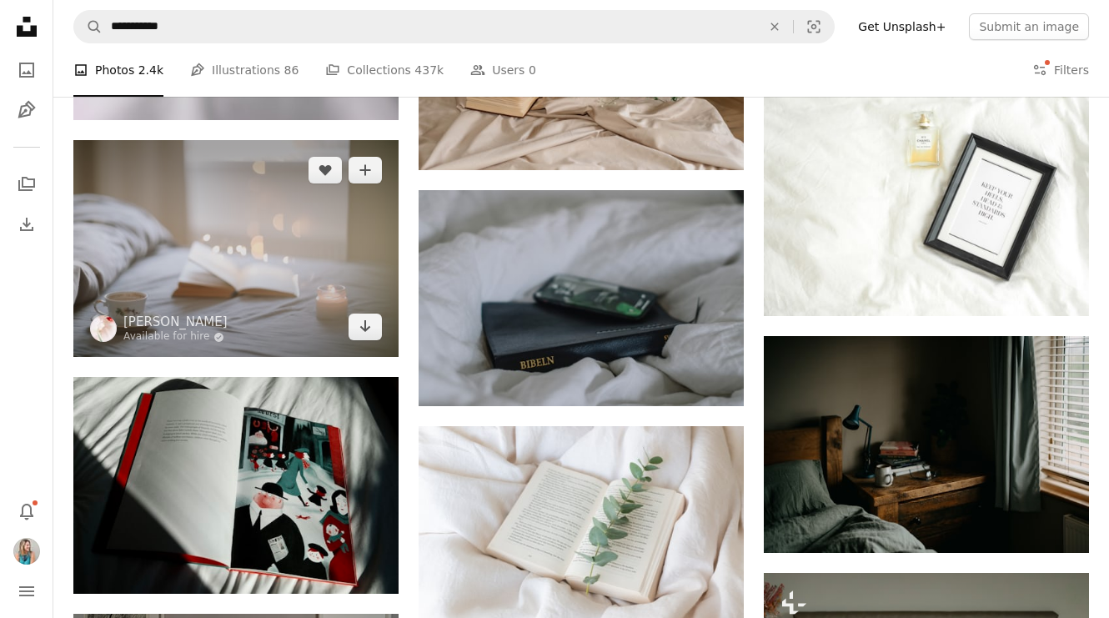
scroll to position [21765, 0]
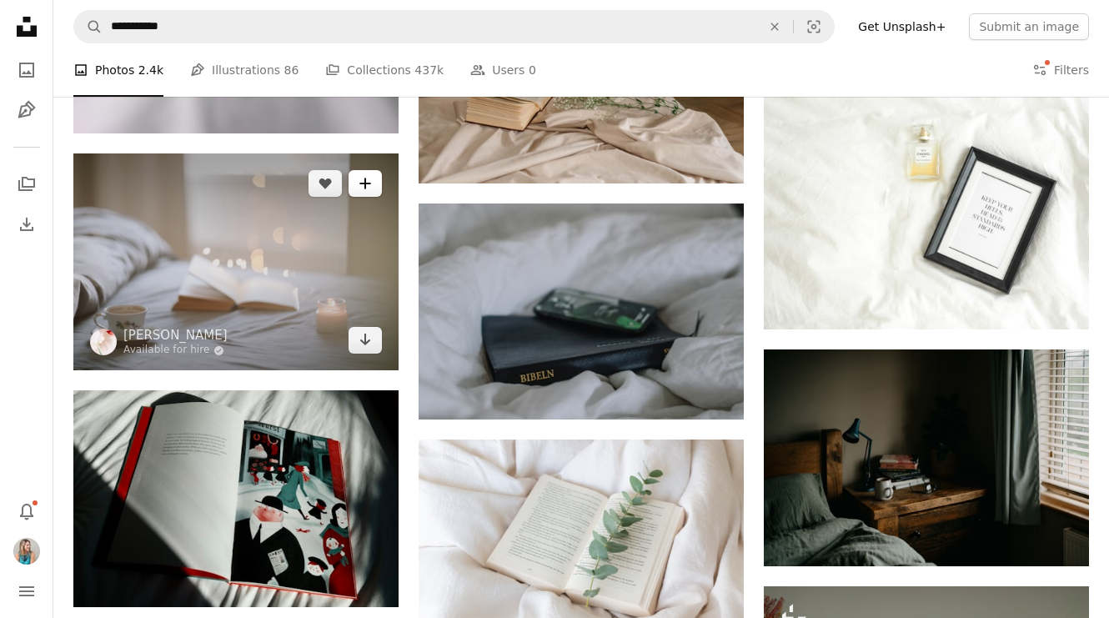
click at [359, 178] on icon "A plus sign" at bounding box center [364, 183] width 13 height 13
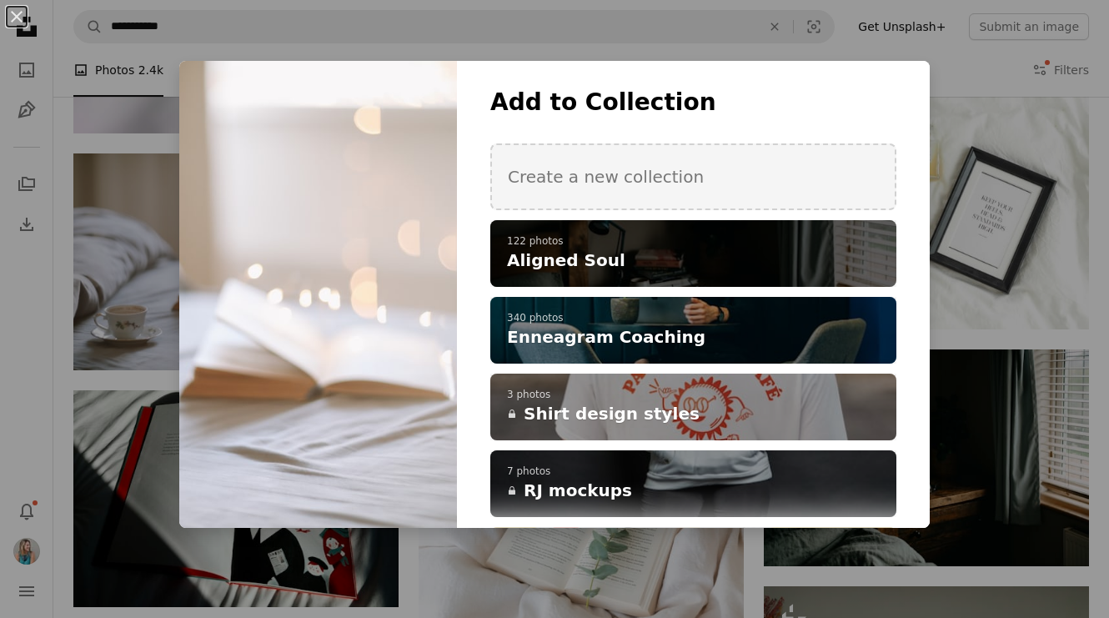
click at [584, 255] on span "Aligned Soul" at bounding box center [566, 259] width 118 height 23
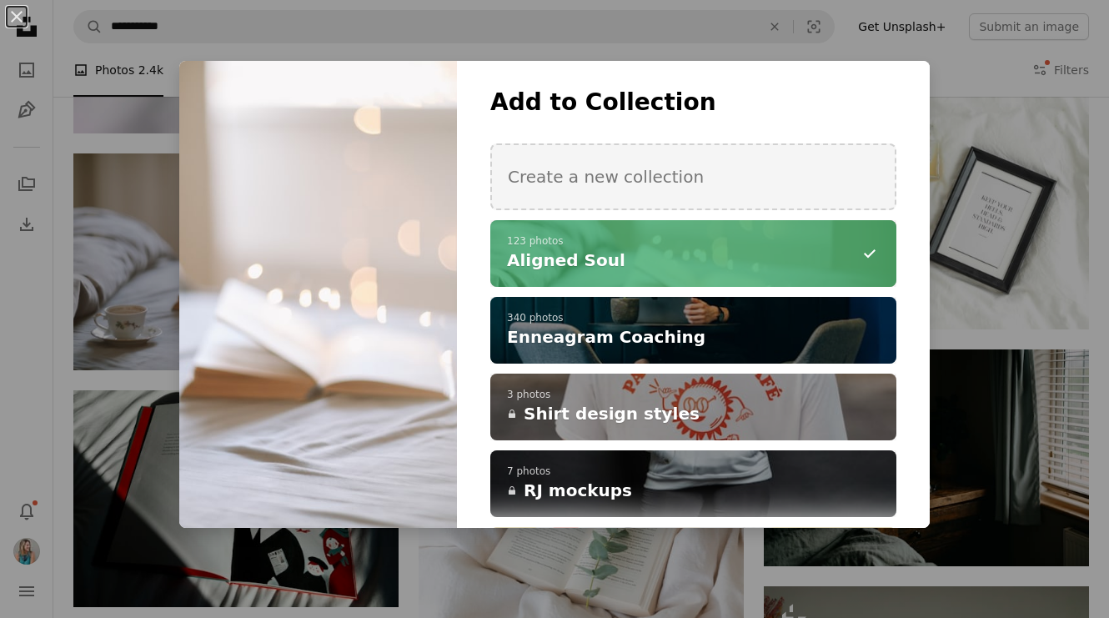
click at [563, 32] on div "An X shape Add to Collection Create a new collection A checkmark A minus sign 1…" at bounding box center [554, 309] width 1109 height 618
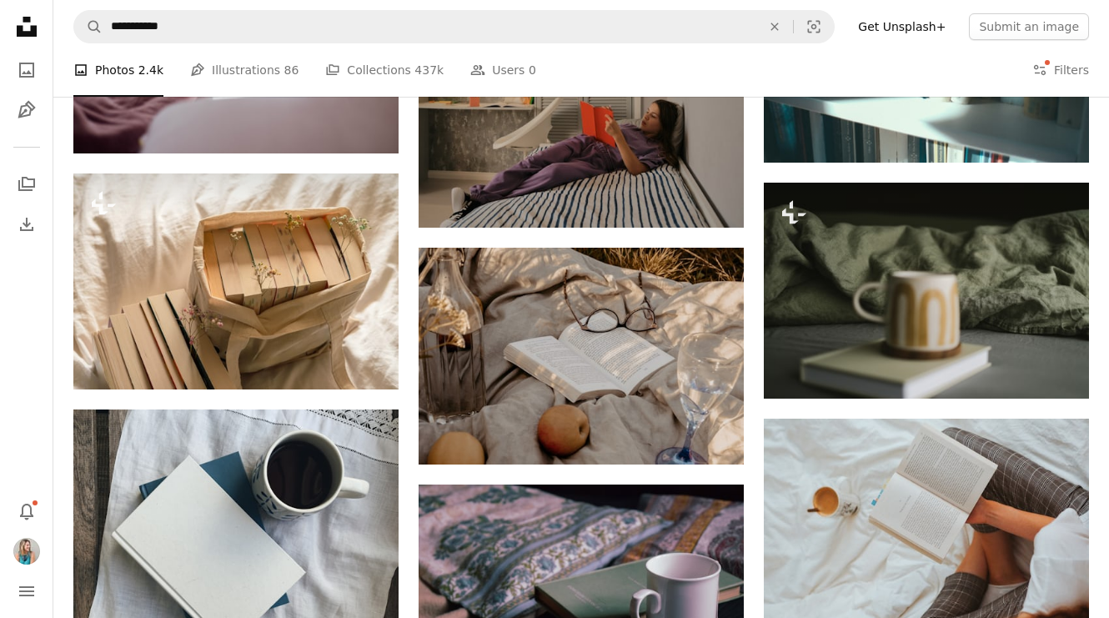
scroll to position [25324, 0]
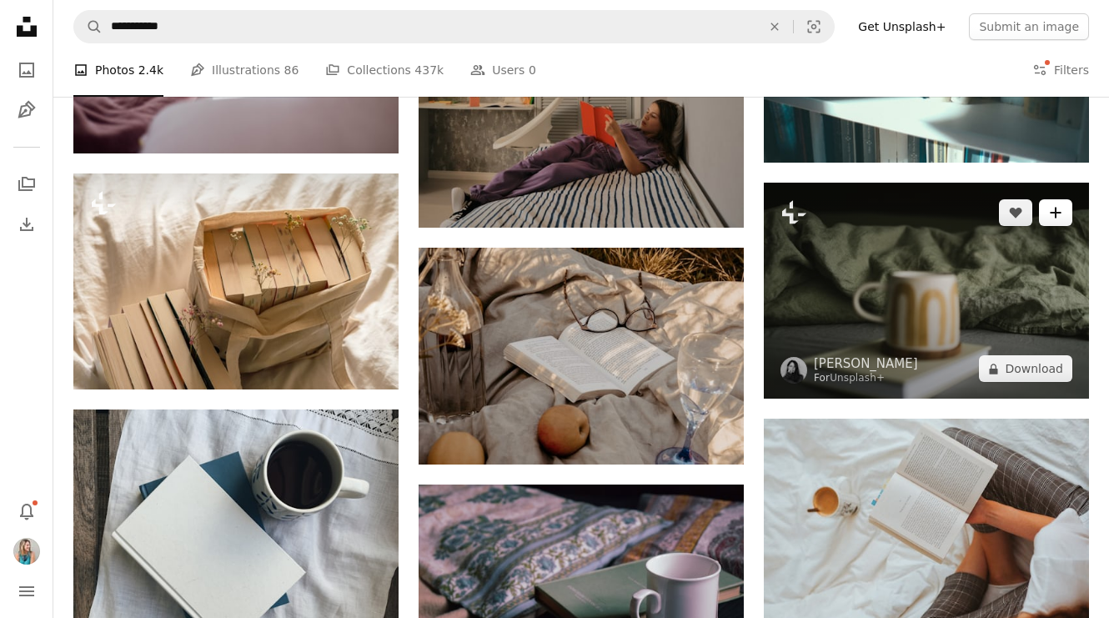
click at [1058, 213] on icon "A plus sign" at bounding box center [1055, 212] width 13 height 13
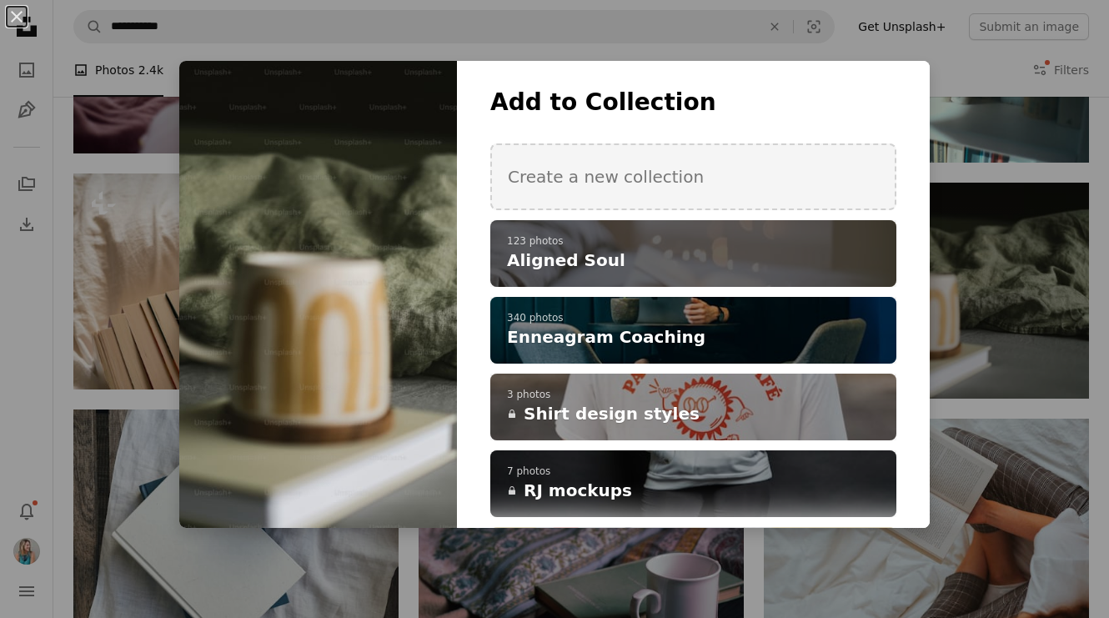
click at [843, 262] on h4 "Aligned Soul" at bounding box center [684, 259] width 354 height 23
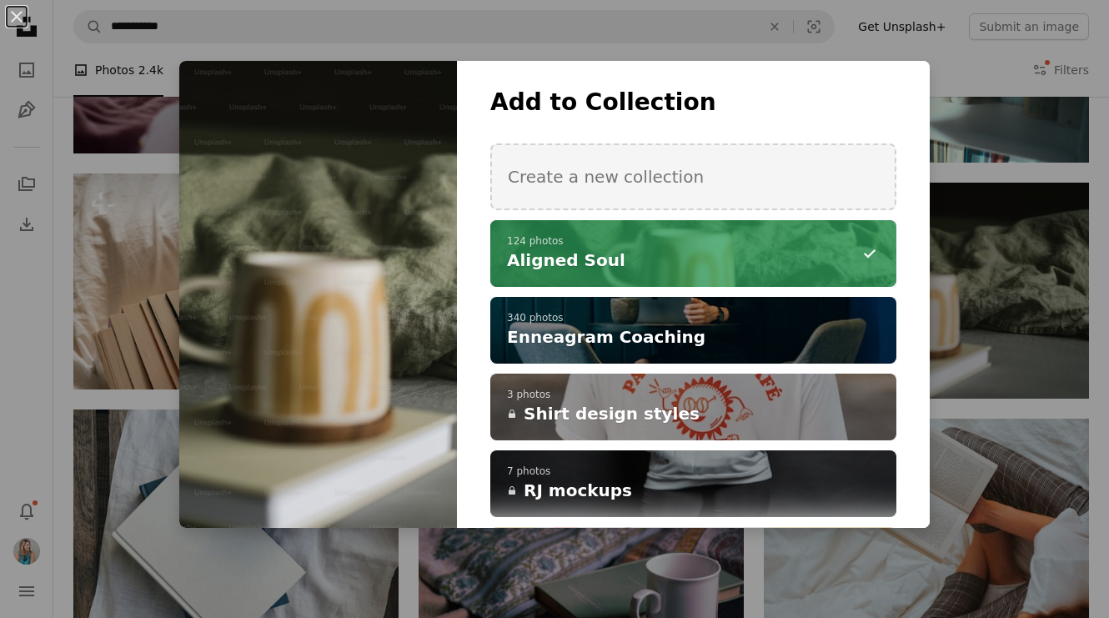
click at [955, 392] on div "An X shape Add to Collection Create a new collection A checkmark A minus sign 1…" at bounding box center [554, 309] width 1109 height 618
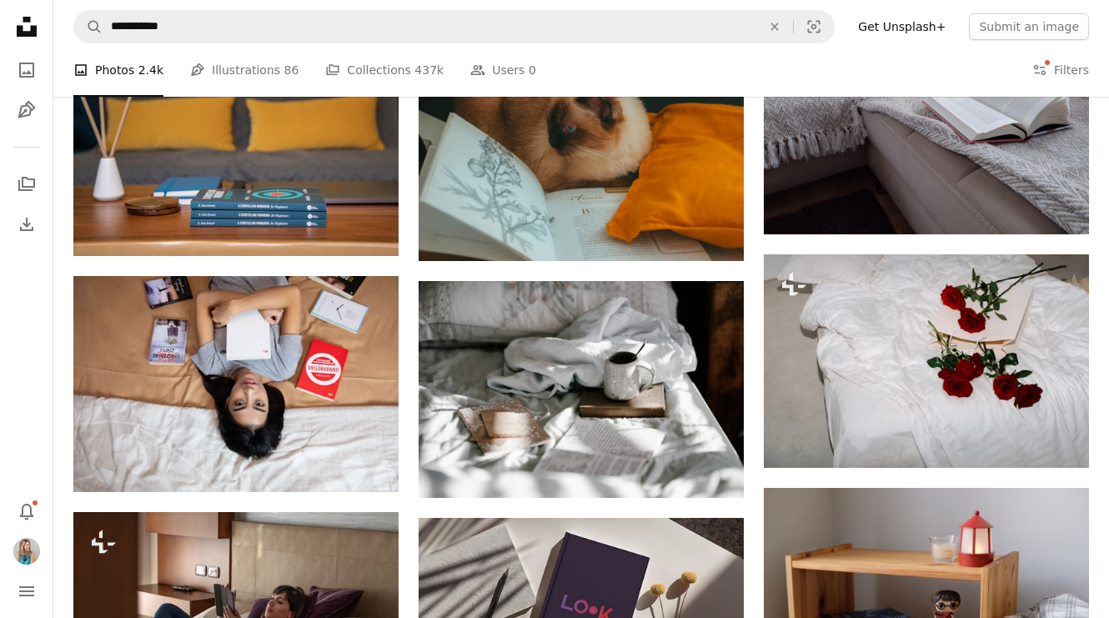
scroll to position [26241, 0]
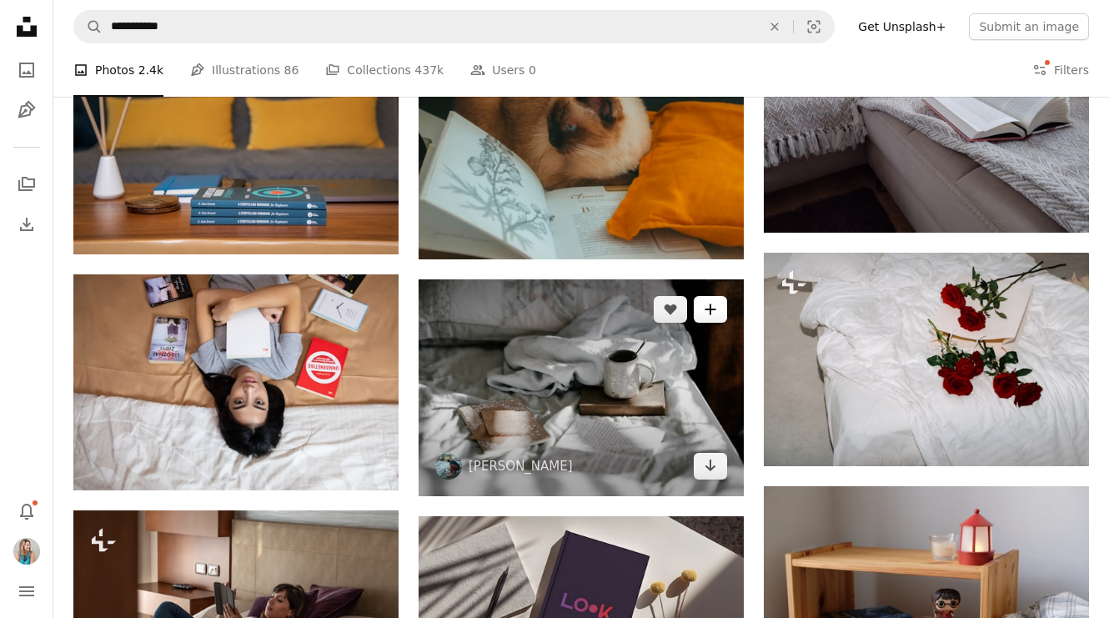
click at [713, 308] on icon "A plus sign" at bounding box center [710, 309] width 13 height 13
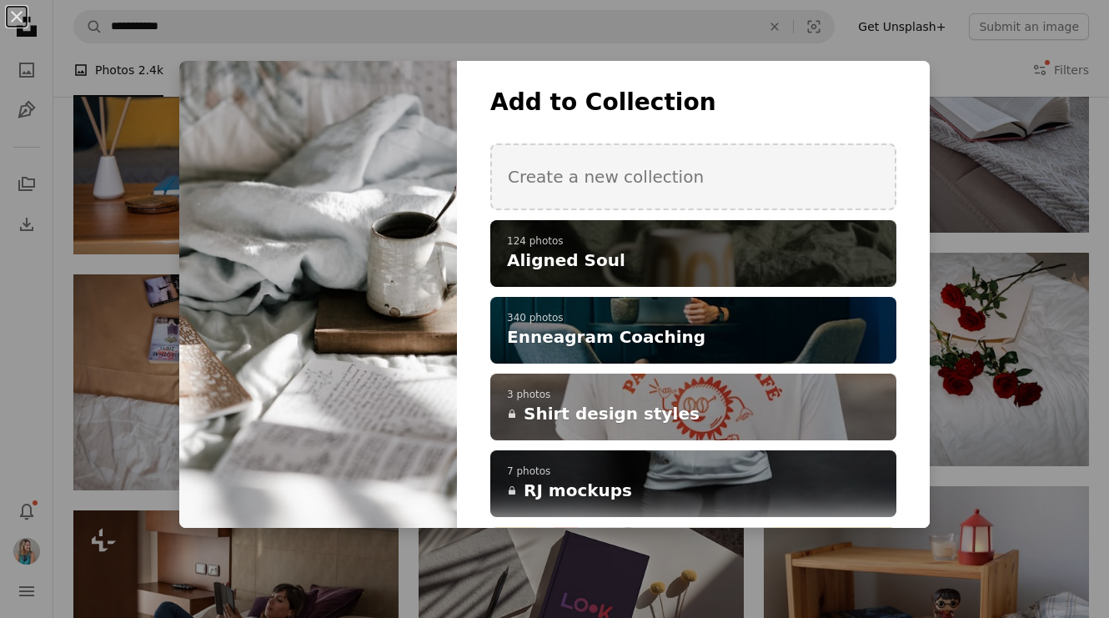
click at [686, 261] on h4 "Aligned Soul" at bounding box center [684, 259] width 354 height 23
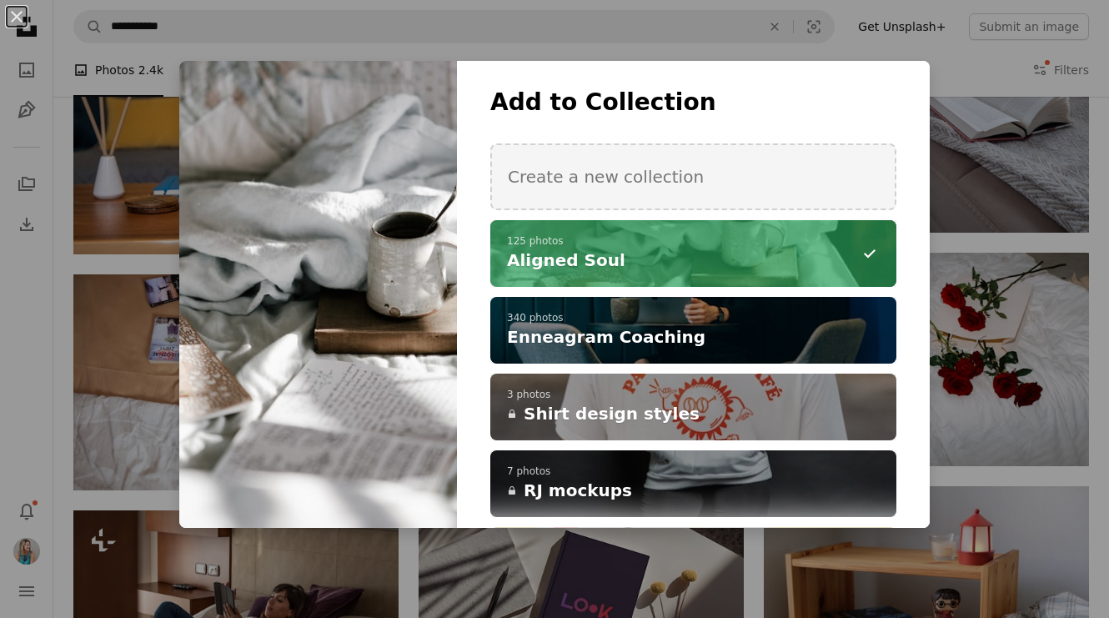
click at [757, 564] on div "An X shape Add to Collection Create a new collection A checkmark A minus sign 1…" at bounding box center [554, 309] width 1109 height 618
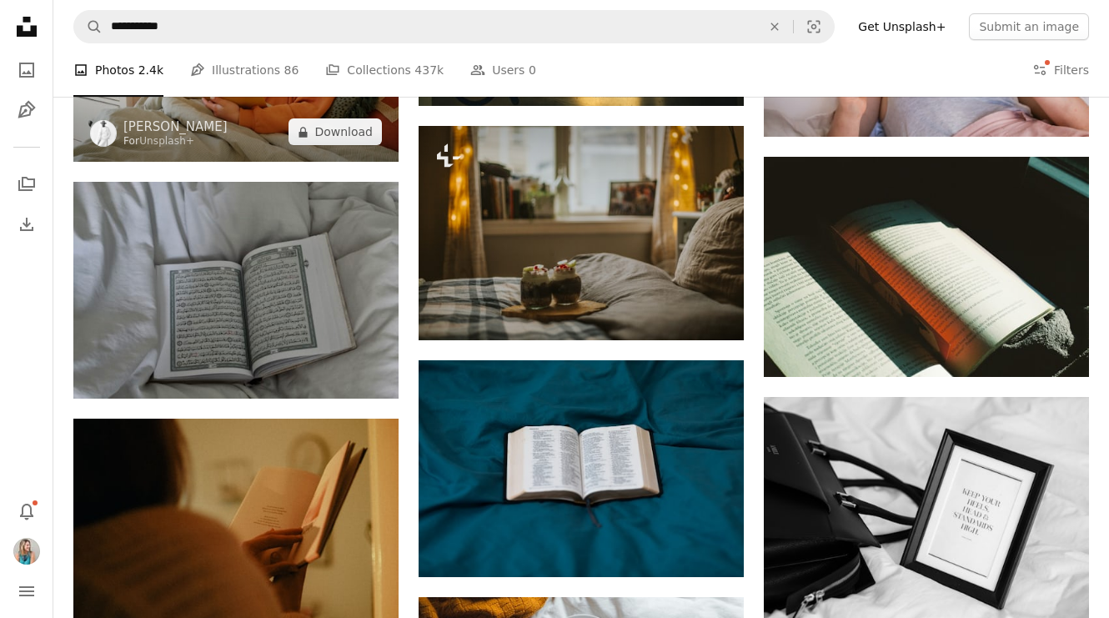
scroll to position [28010, 0]
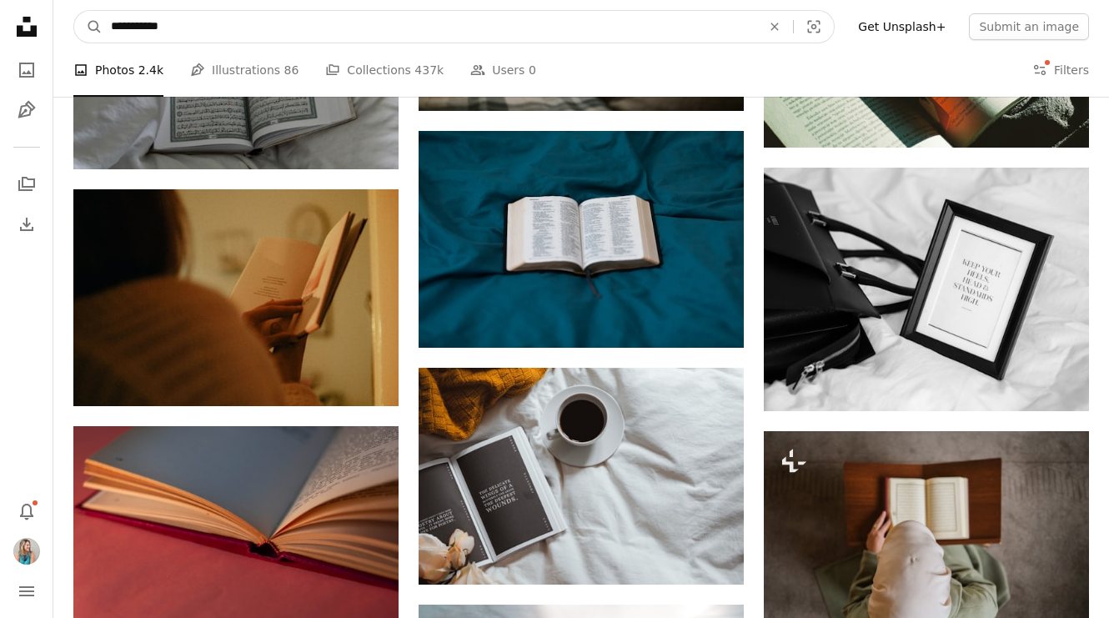
click at [122, 27] on input "**********" at bounding box center [430, 27] width 654 height 32
type input "**********"
click at [88, 27] on button "A magnifying glass" at bounding box center [88, 27] width 28 height 32
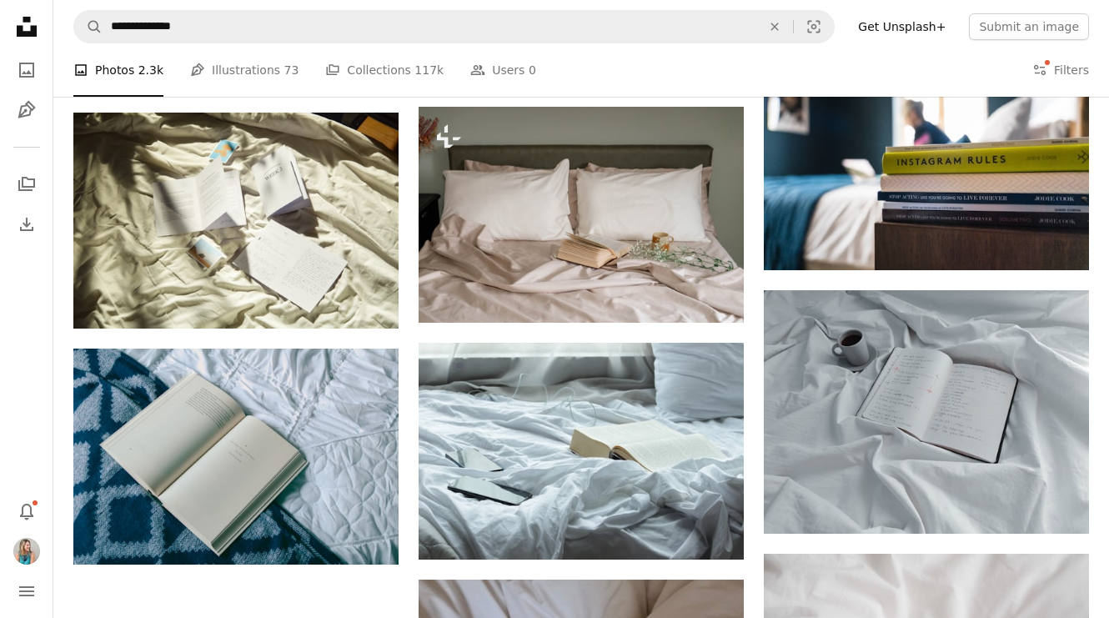
scroll to position [1292, 0]
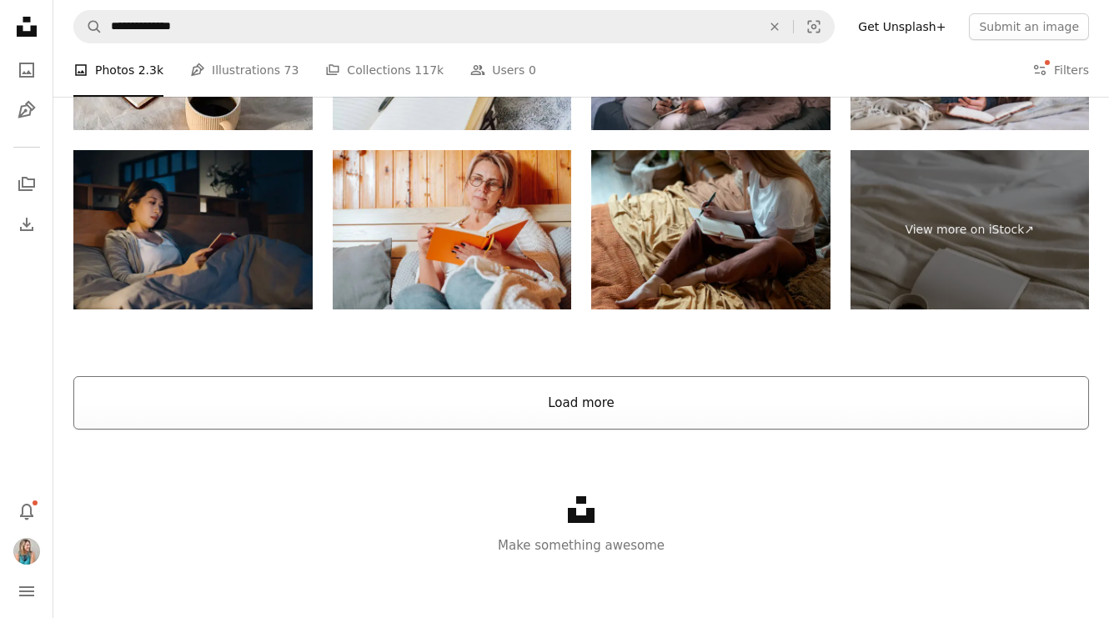
click at [603, 391] on button "Load more" at bounding box center [580, 402] width 1015 height 53
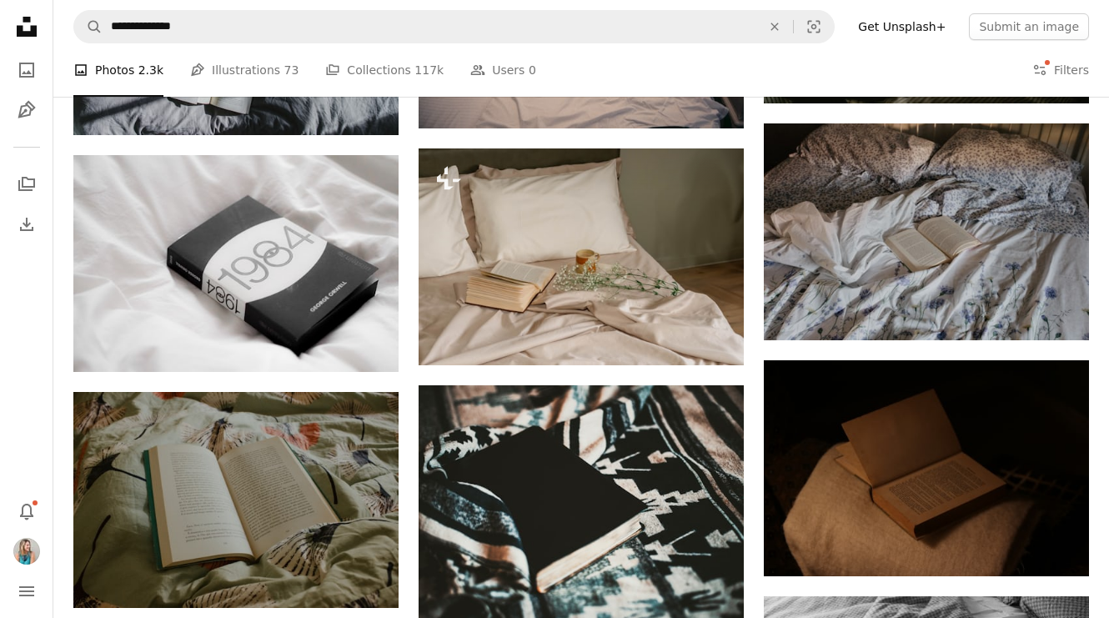
scroll to position [2188, 0]
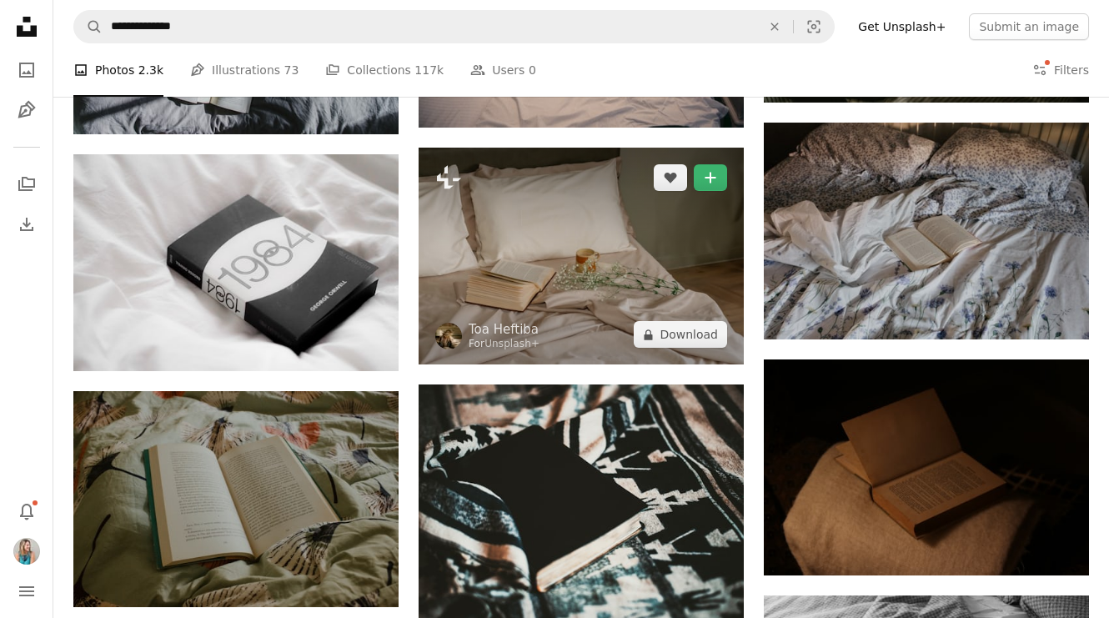
click at [570, 293] on img at bounding box center [581, 256] width 325 height 217
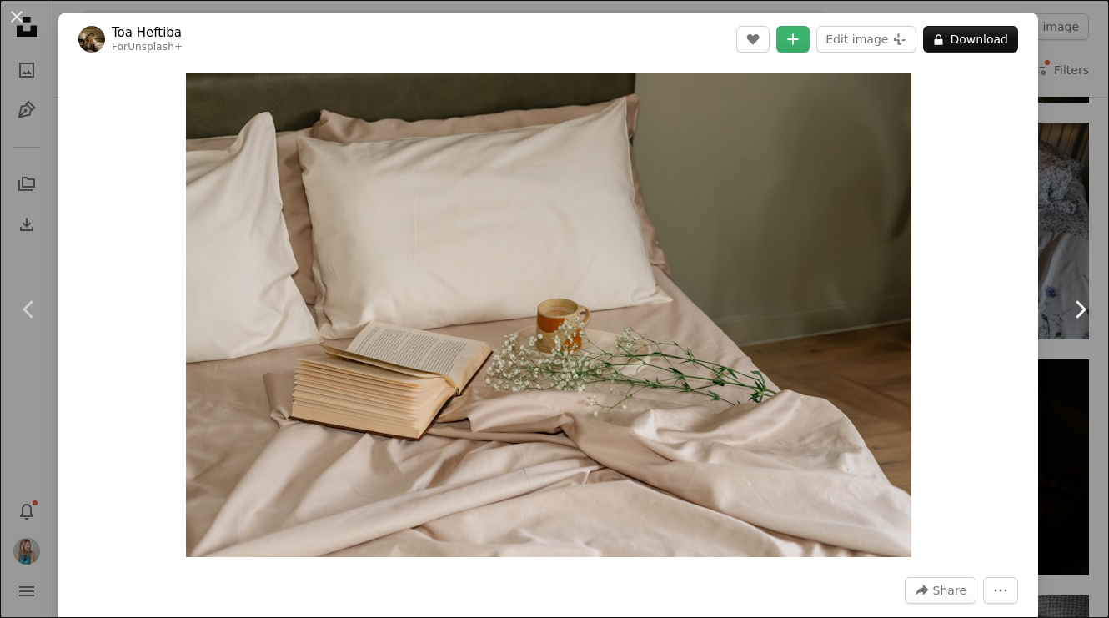
click at [1070, 273] on link "Chevron right" at bounding box center [1079, 309] width 58 height 160
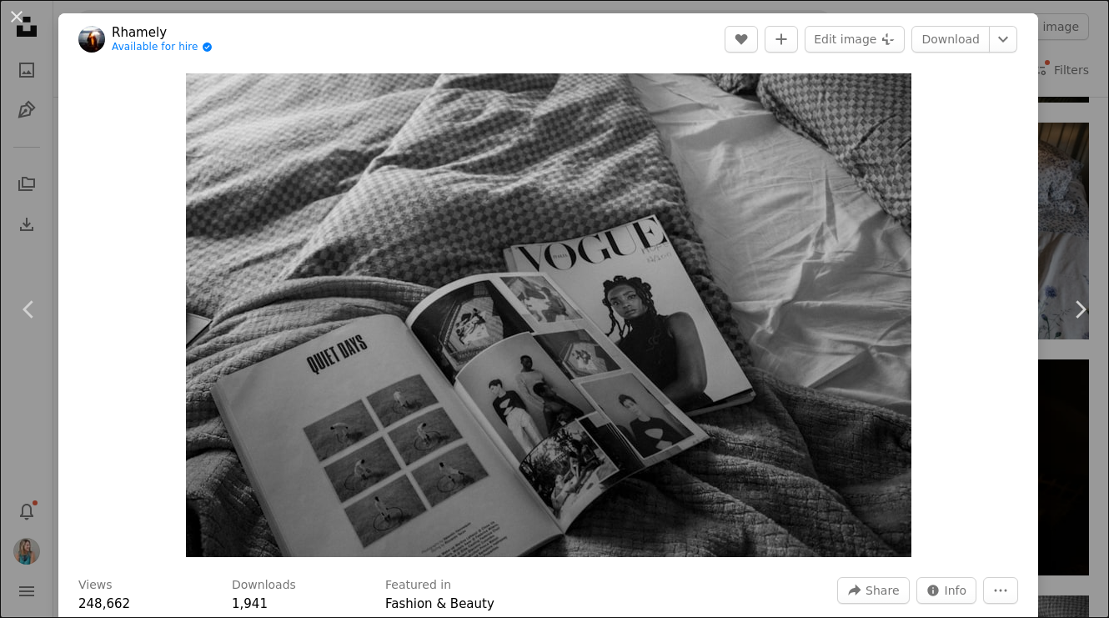
click at [1082, 78] on div "An X shape Chevron left Chevron right Rhamely Available for hire A checkmark in…" at bounding box center [554, 309] width 1109 height 618
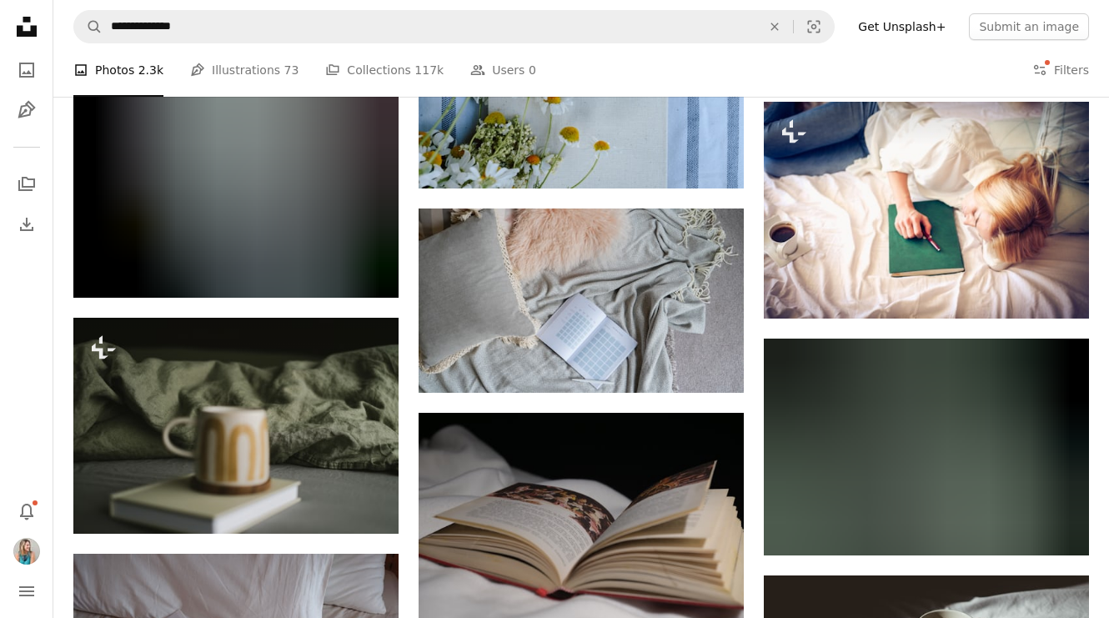
scroll to position [6257, 0]
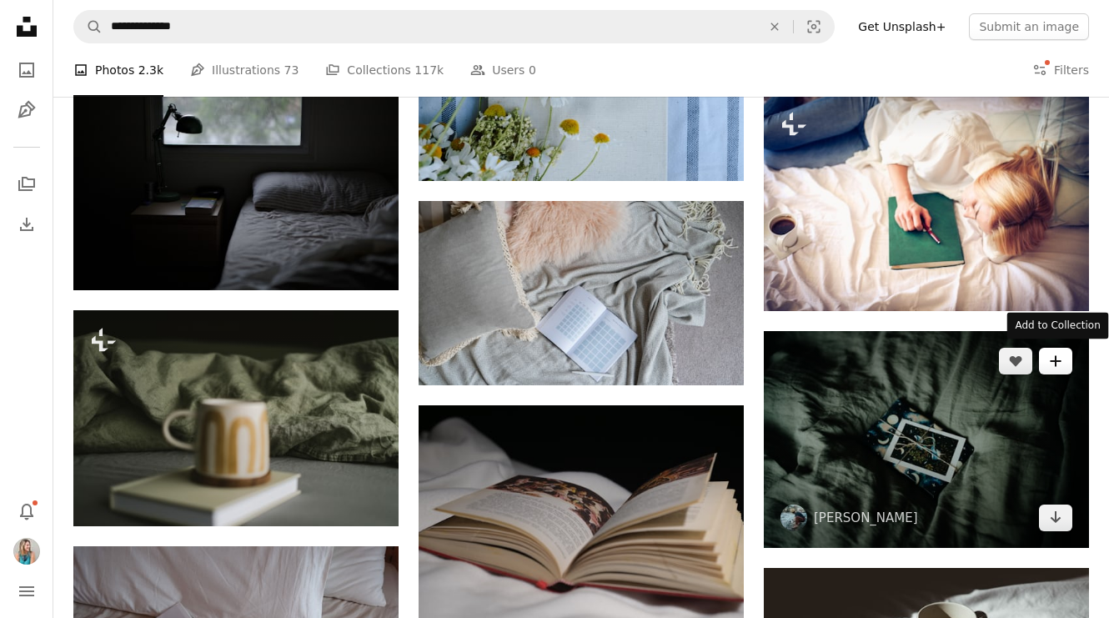
click at [1060, 359] on icon "A plus sign" at bounding box center [1055, 360] width 13 height 13
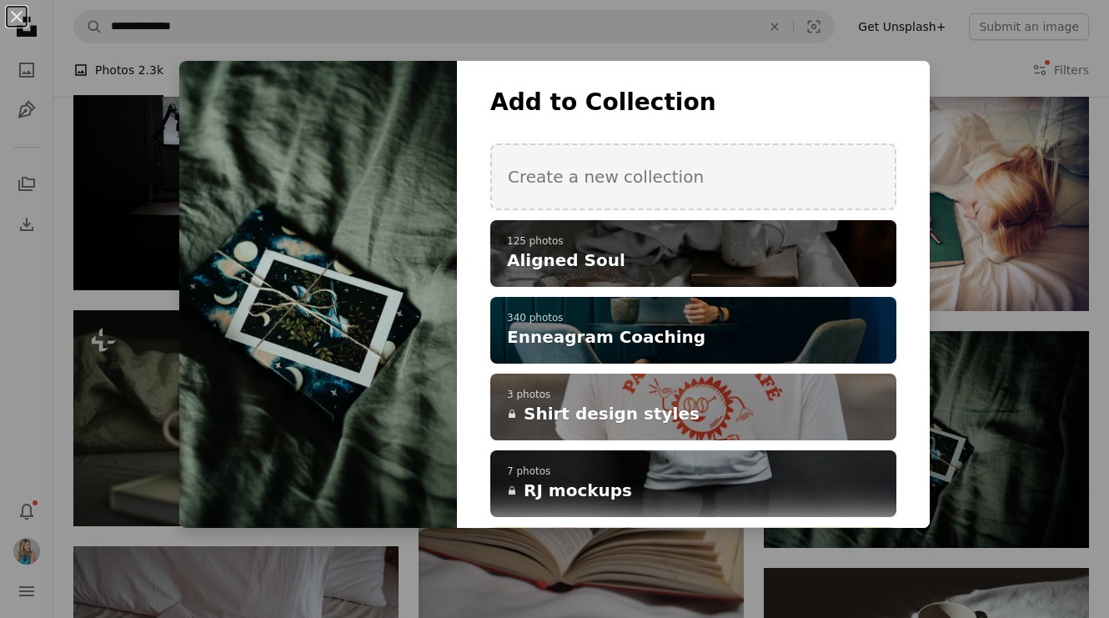
click at [775, 268] on h4 "Aligned Soul" at bounding box center [684, 259] width 354 height 23
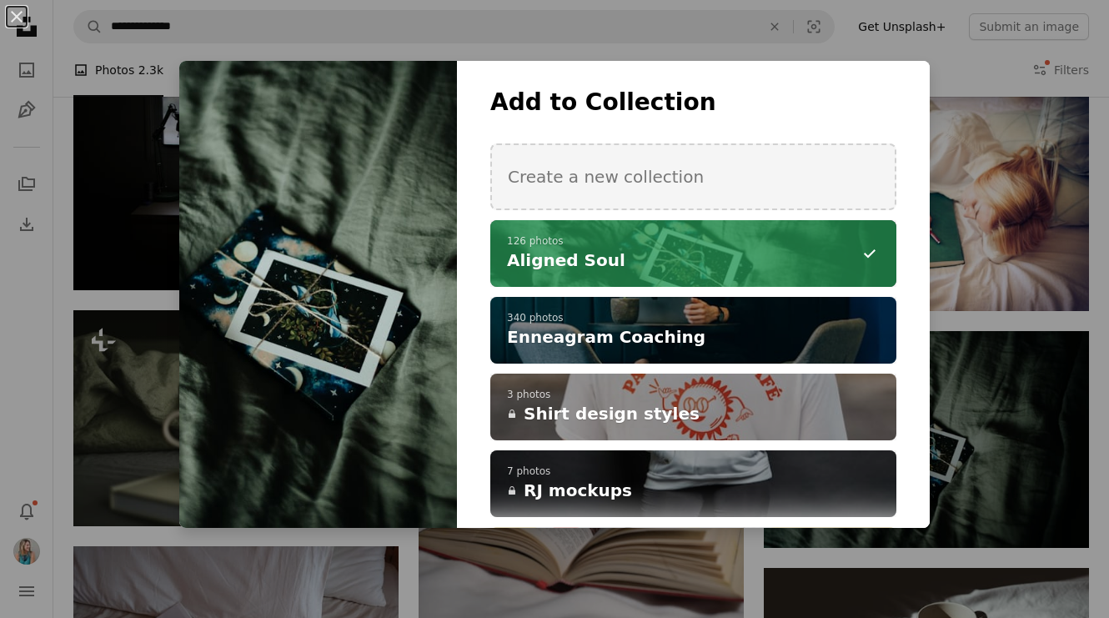
click at [756, 537] on div "An X shape Add to Collection Create a new collection A checkmark A minus sign 1…" at bounding box center [554, 309] width 1109 height 618
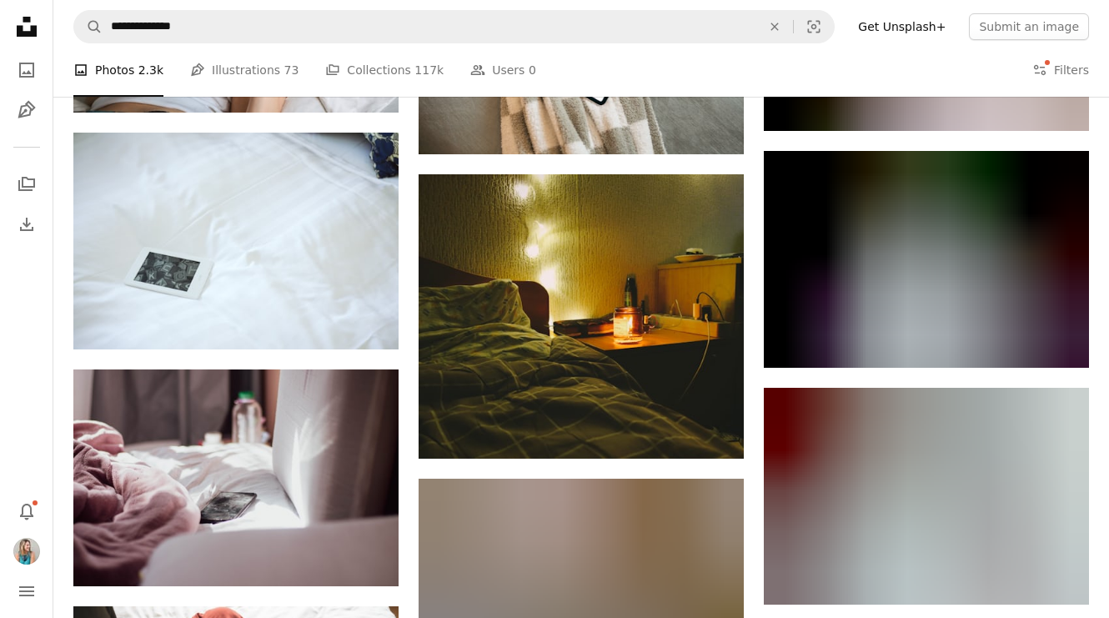
scroll to position [8612, 0]
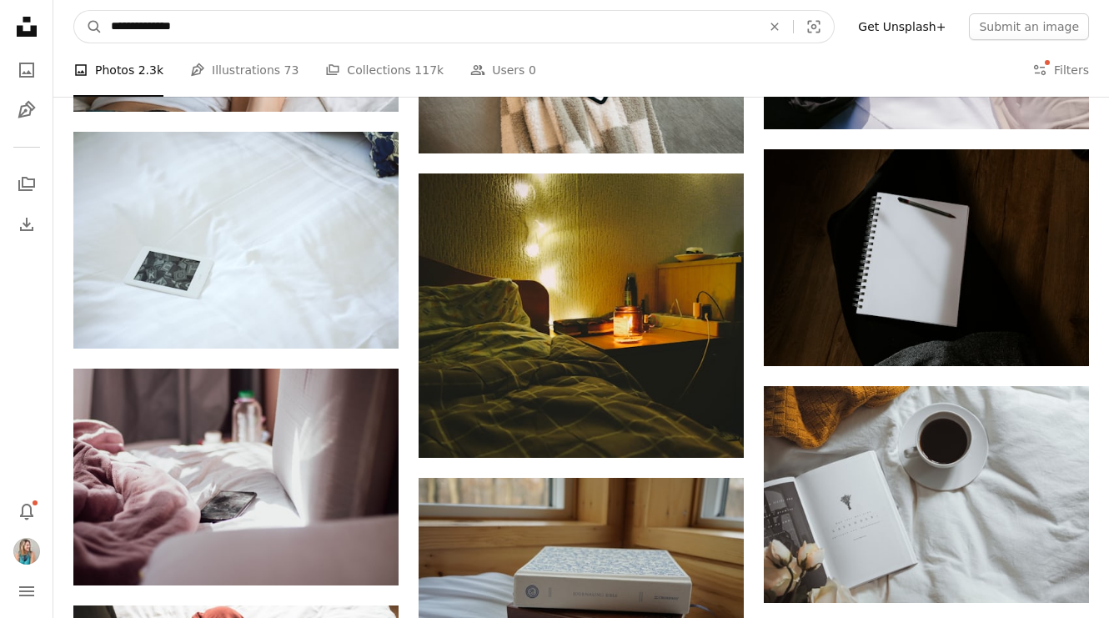
click at [173, 28] on input "**********" at bounding box center [430, 27] width 654 height 32
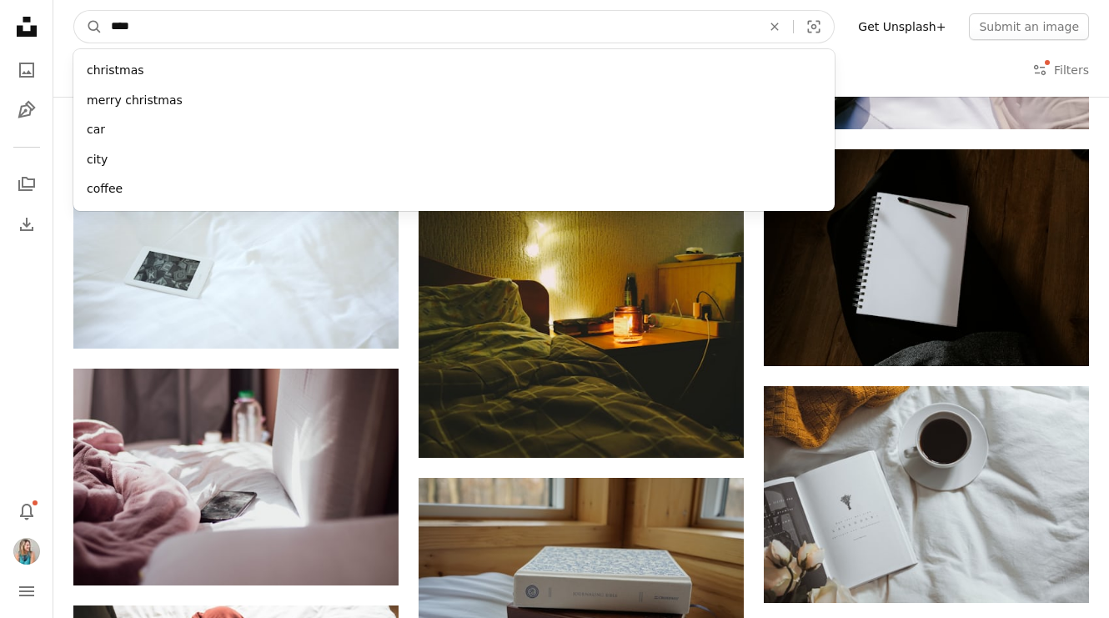
type input "*****"
